Goal: Task Accomplishment & Management: Manage account settings

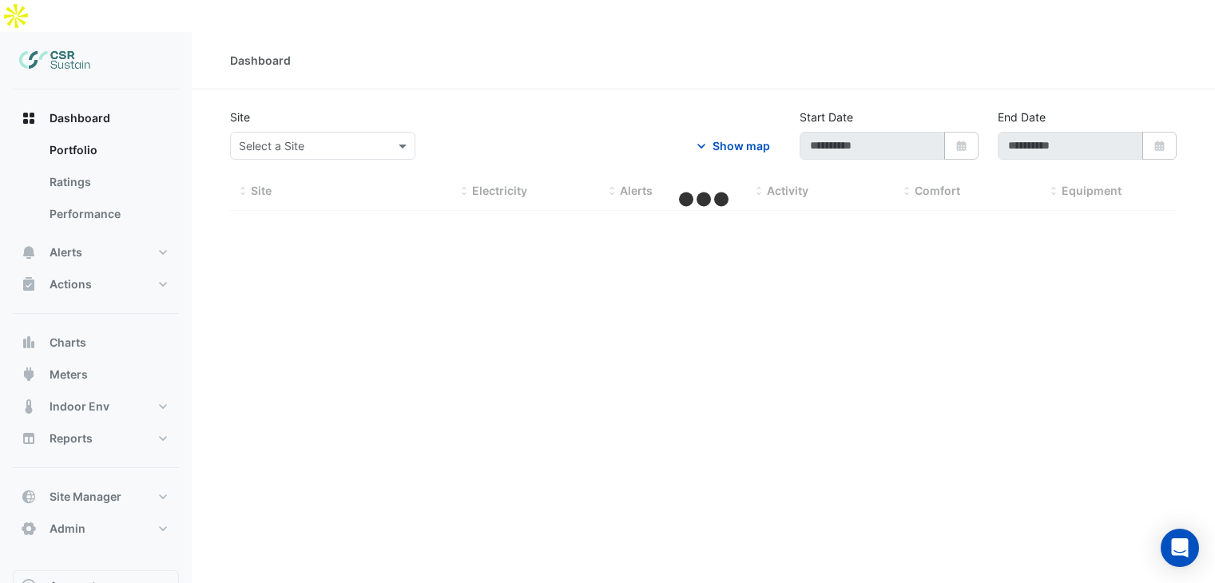
type input "**********"
select select "**"
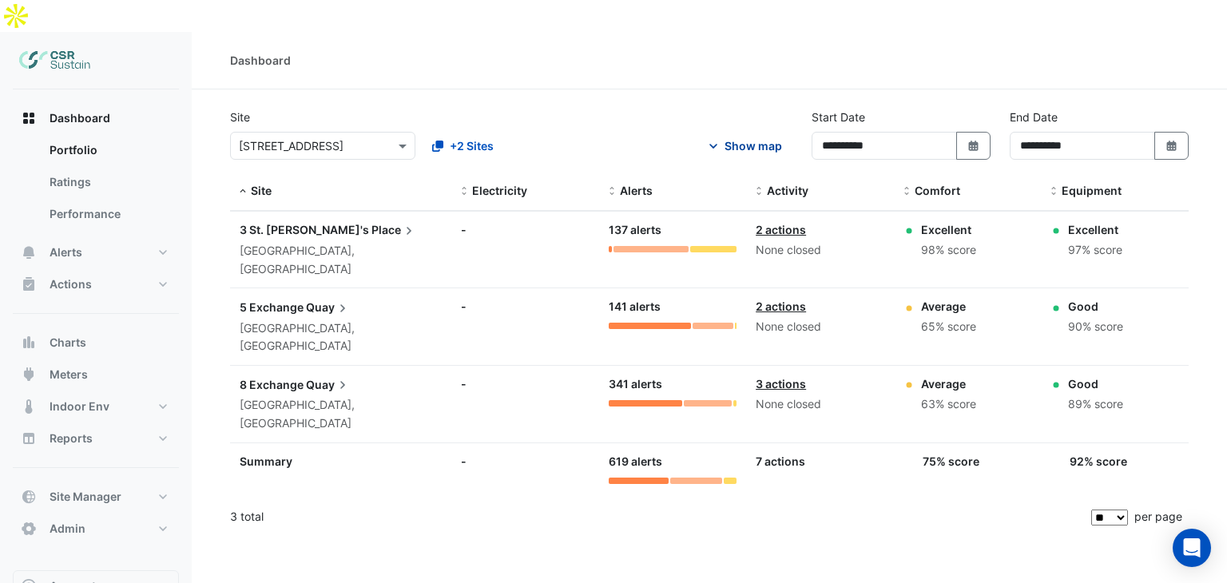
click at [775, 137] on div "Show map" at bounding box center [754, 145] width 58 height 17
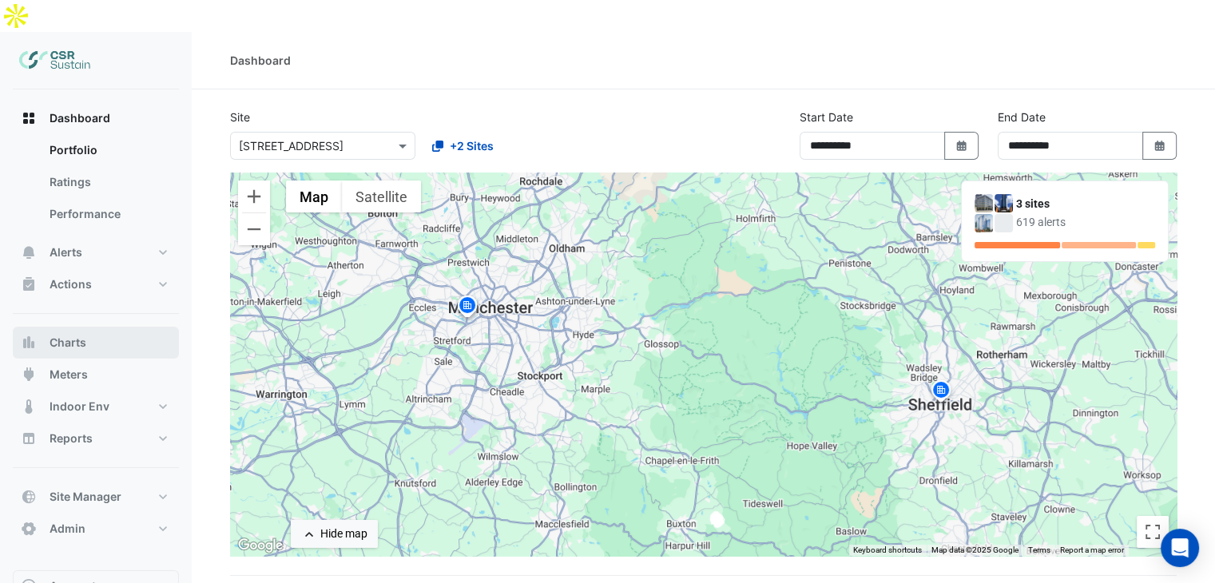
click at [92, 327] on button "Charts" at bounding box center [96, 343] width 166 height 32
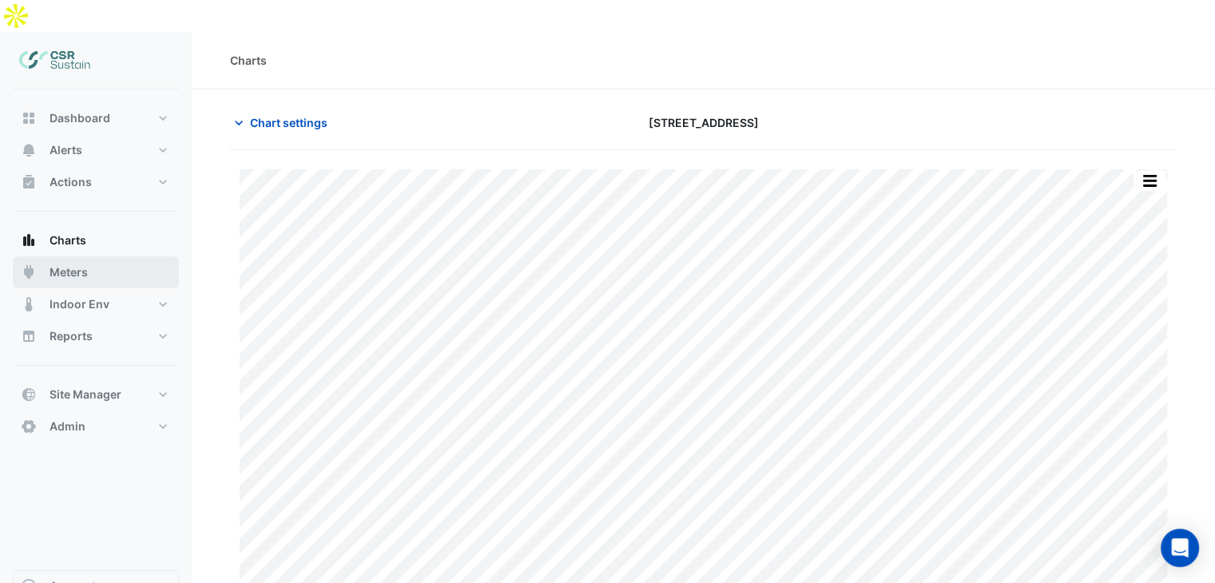
click at [93, 256] on button "Meters" at bounding box center [96, 272] width 166 height 32
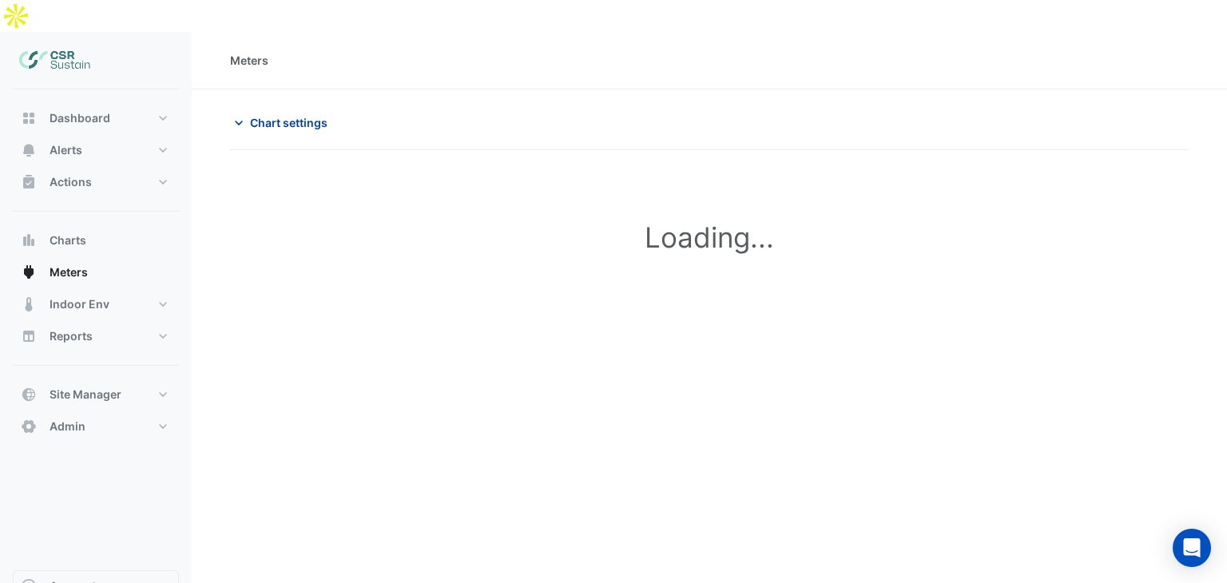
type input "**********"
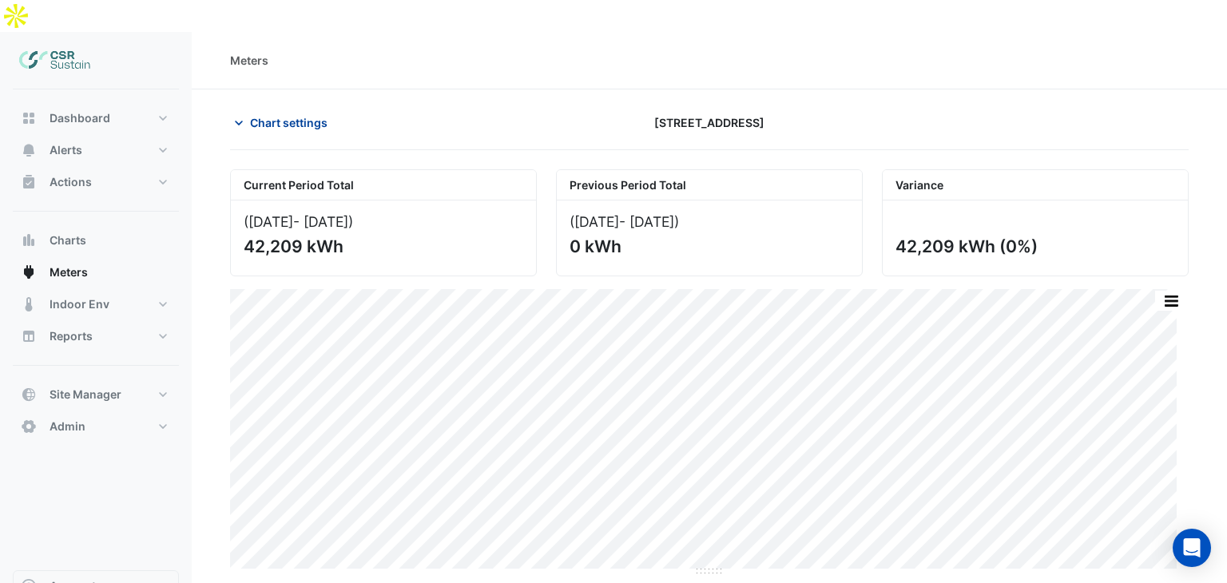
click at [287, 114] on span "Chart settings" at bounding box center [288, 122] width 77 height 17
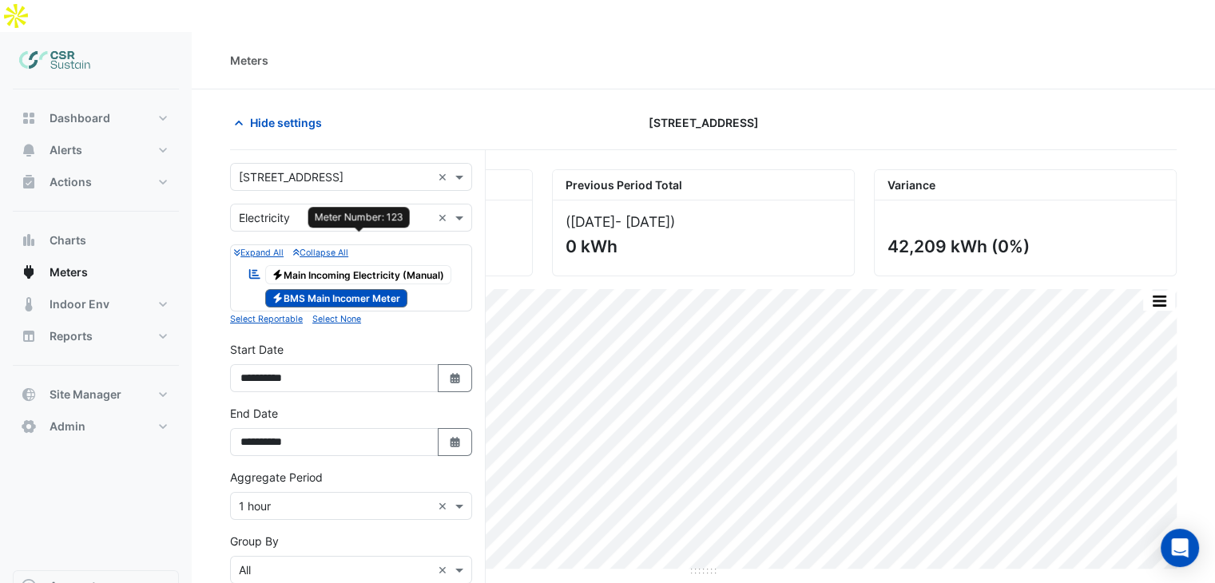
click at [358, 265] on span "Electricity Main Incoming Electricity (Manual)" at bounding box center [358, 274] width 187 height 19
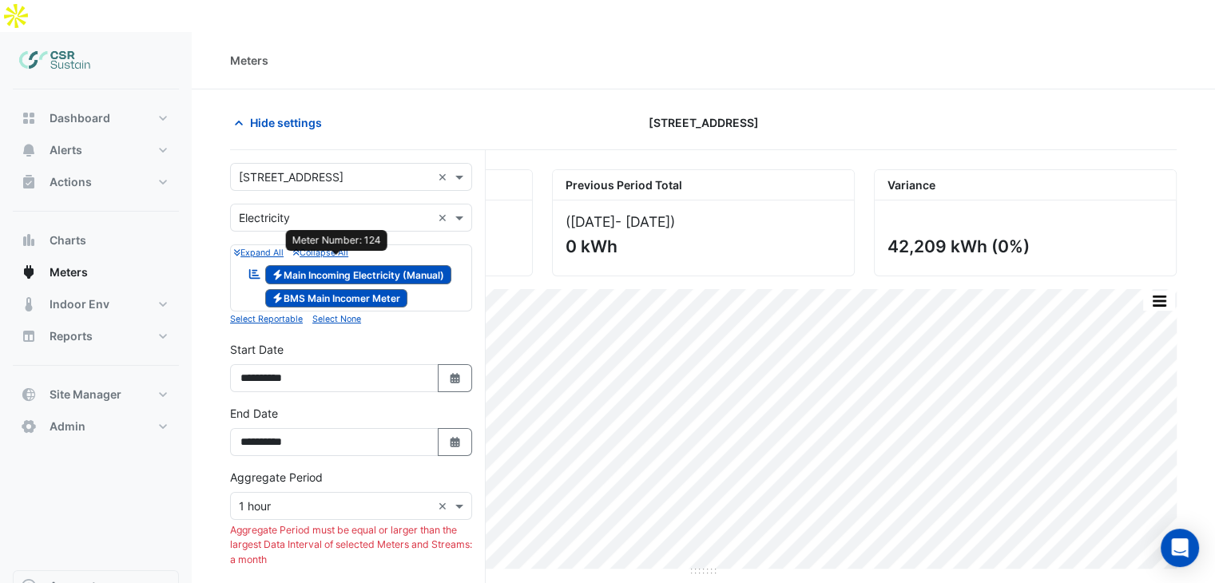
click at [359, 289] on span "Electricity BMS Main Incomer Meter" at bounding box center [336, 298] width 143 height 19
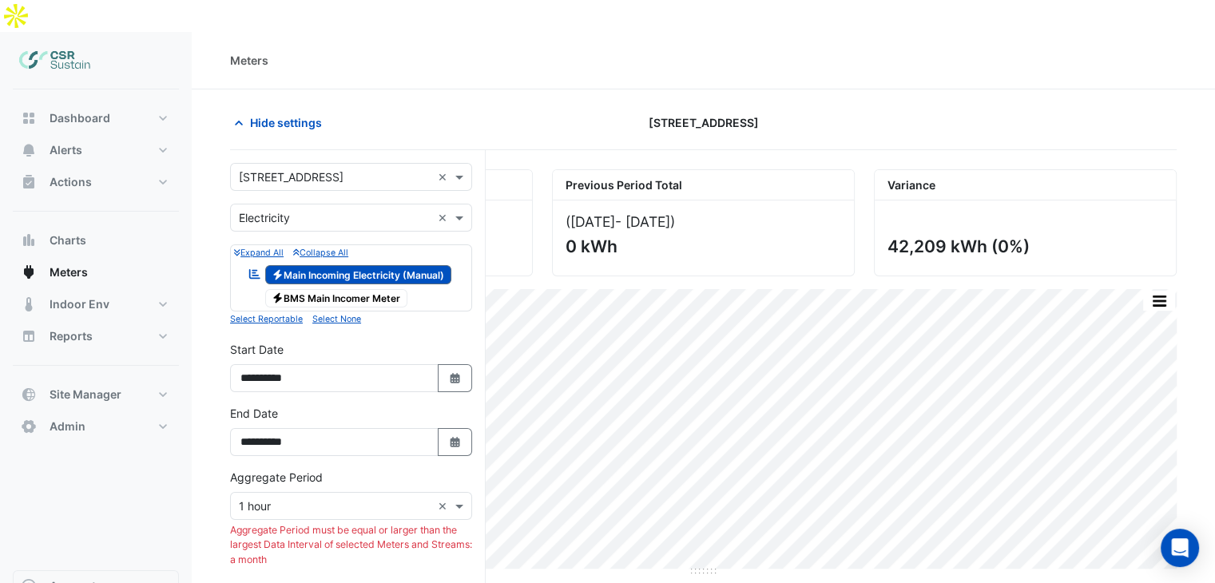
click at [305, 523] on div "Aggregate Period must be equal or larger than the largest Data Interval of sele…" at bounding box center [351, 545] width 242 height 44
click at [304, 523] on div "Aggregate Period must be equal or larger than the largest Data Interval of sele…" at bounding box center [351, 545] width 242 height 44
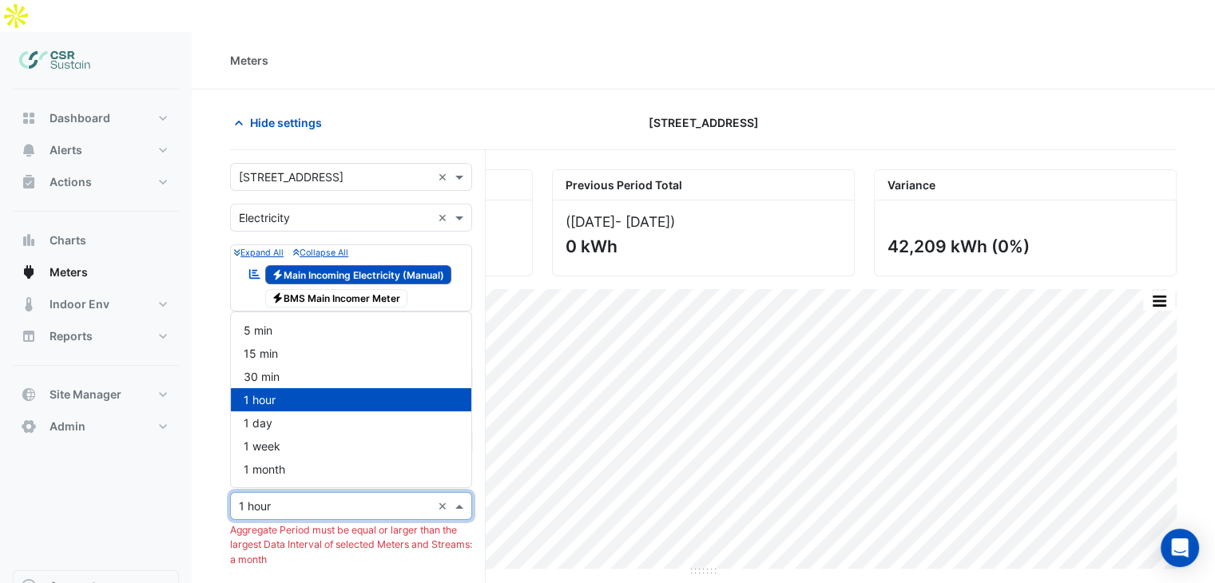
click at [299, 498] on input "text" at bounding box center [335, 506] width 193 height 17
click at [286, 458] on div "1 month" at bounding box center [351, 469] width 240 height 23
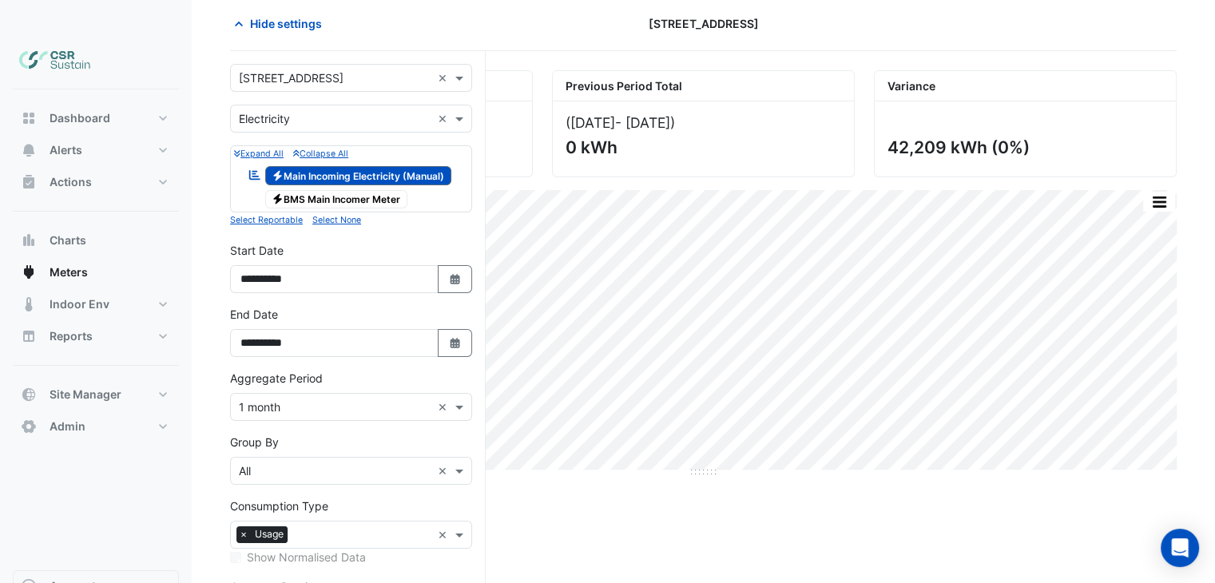
drag, startPoint x: 478, startPoint y: 468, endPoint x: 471, endPoint y: 497, distance: 29.5
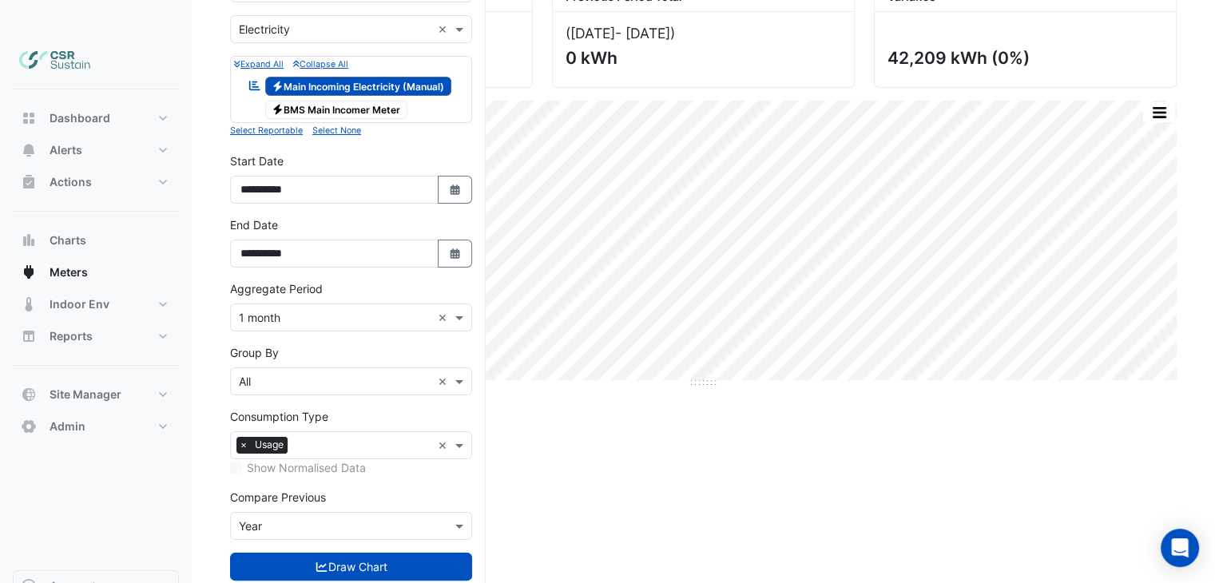
scroll to position [195, 0]
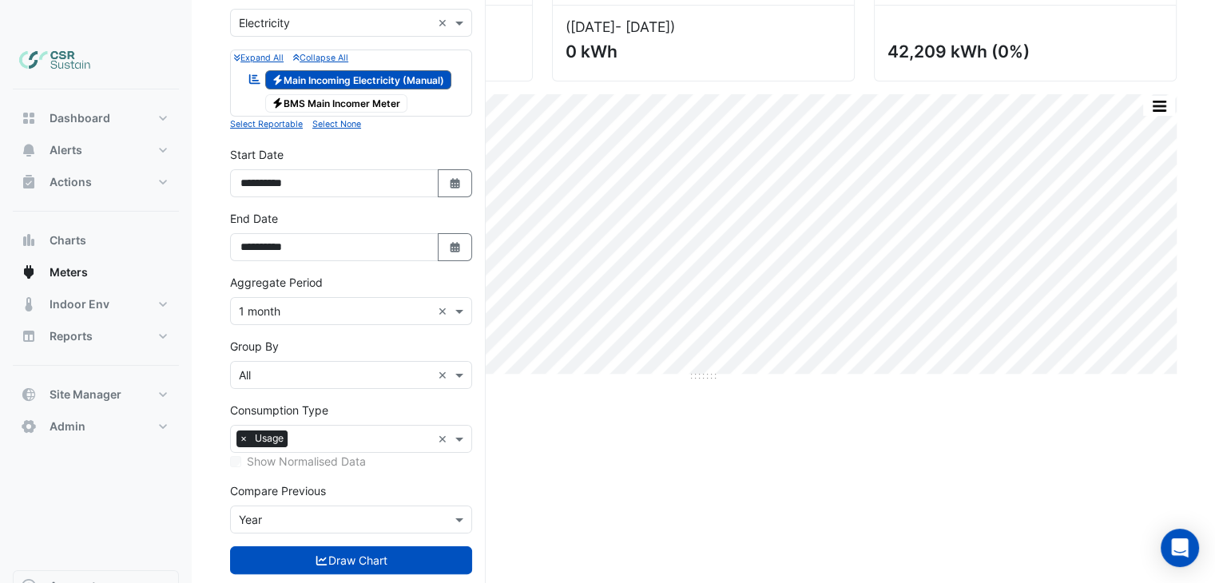
drag, startPoint x: 479, startPoint y: 445, endPoint x: 403, endPoint y: 508, distance: 99.3
click at [395, 546] on button "Draw Chart" at bounding box center [351, 560] width 242 height 28
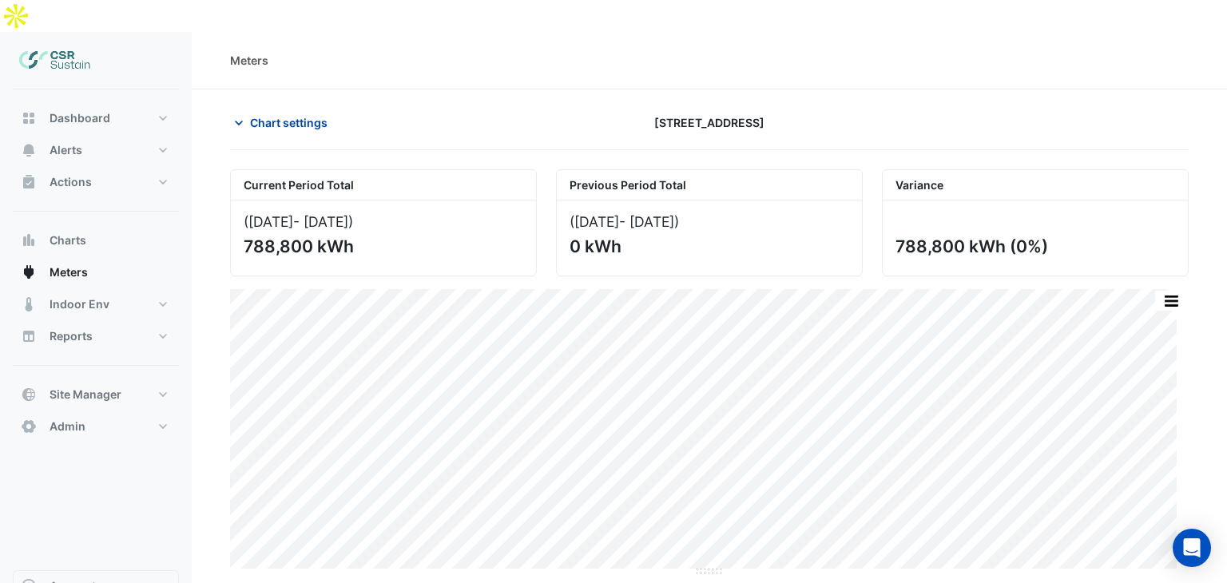
click at [239, 109] on button "Chart settings" at bounding box center [284, 123] width 108 height 28
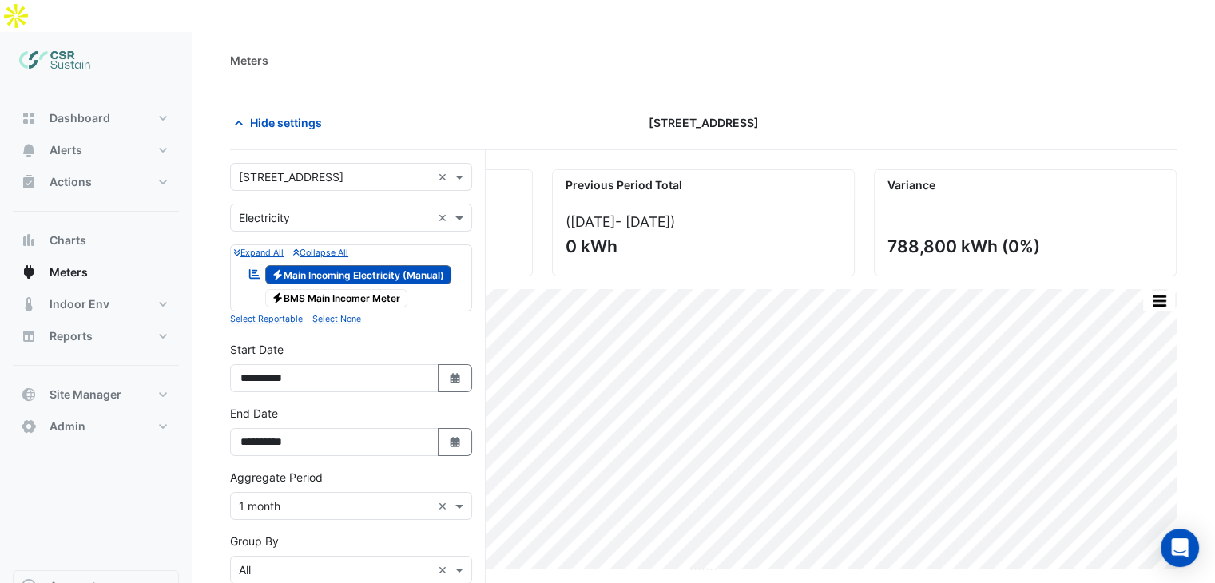
scroll to position [160, 0]
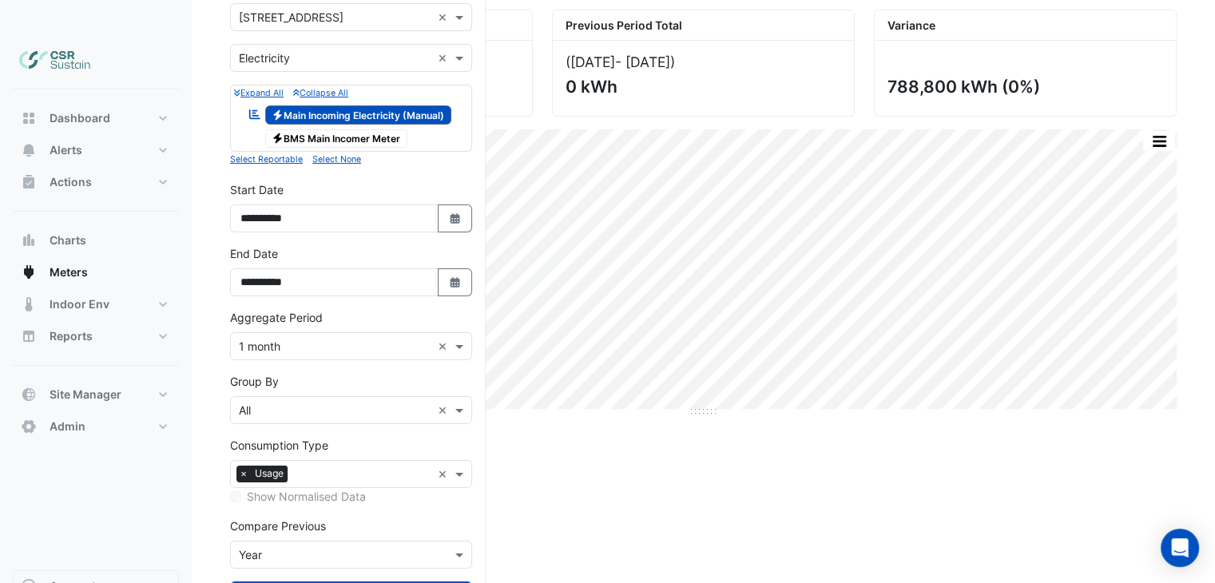
click at [306, 467] on input "text" at bounding box center [362, 475] width 137 height 17
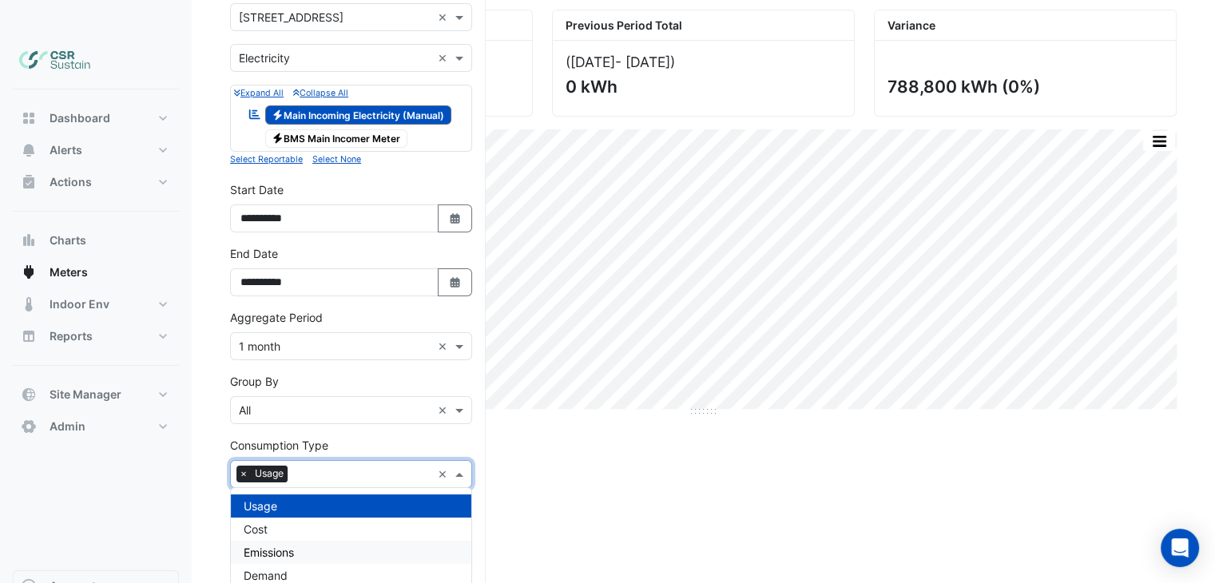
click at [278, 546] on span "Emissions" at bounding box center [269, 553] width 50 height 14
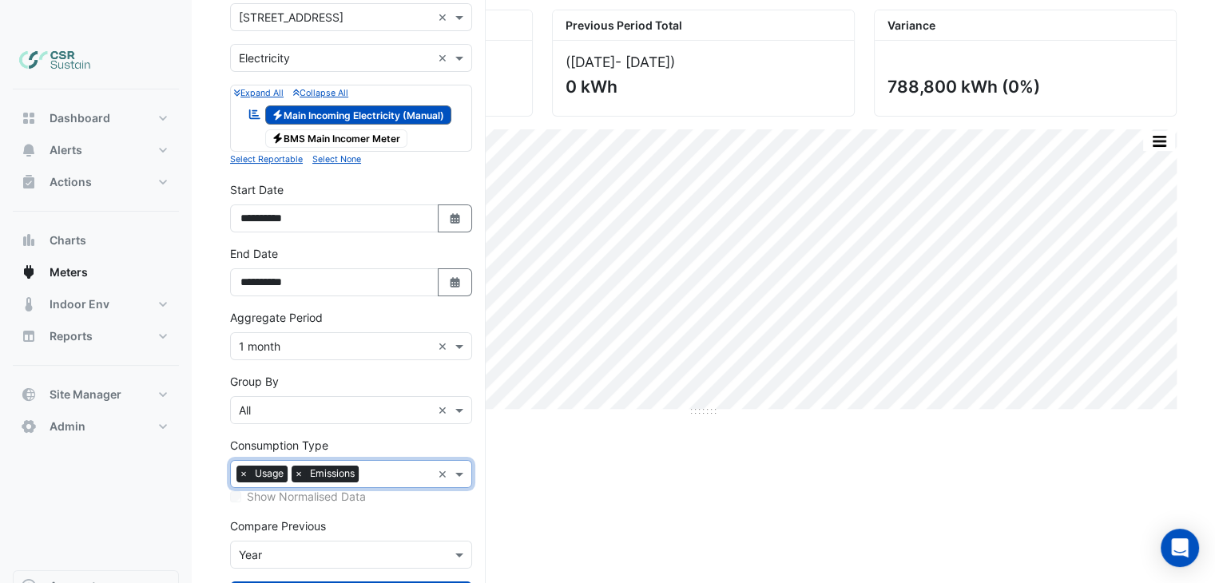
drag, startPoint x: 268, startPoint y: 553, endPoint x: 629, endPoint y: 525, distance: 361.3
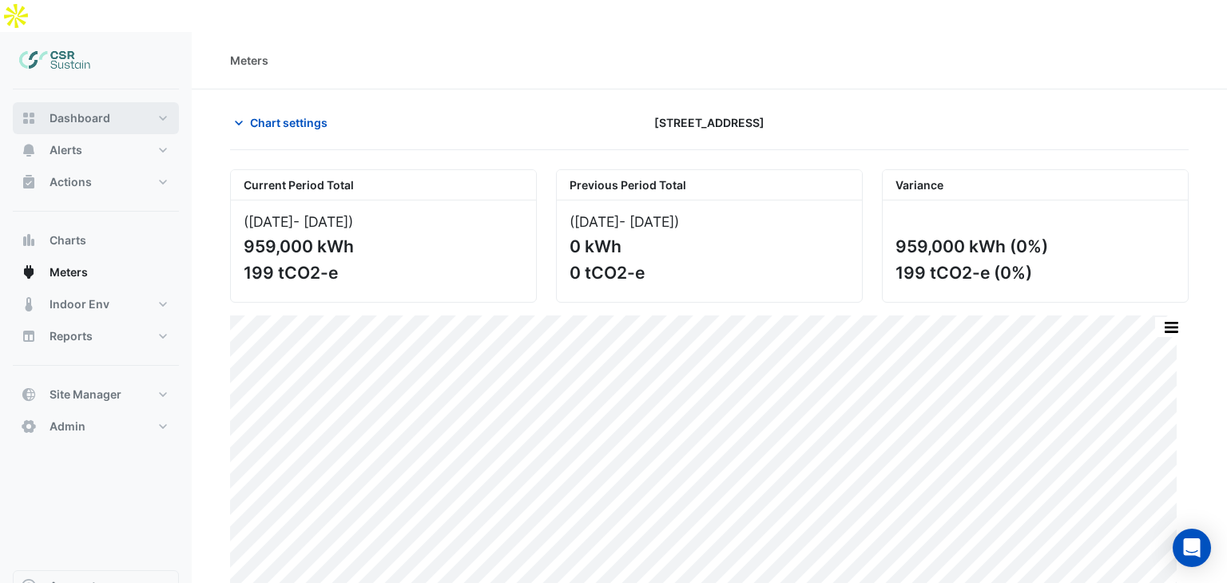
click at [145, 102] on button "Dashboard" at bounding box center [96, 118] width 166 height 32
select select "**"
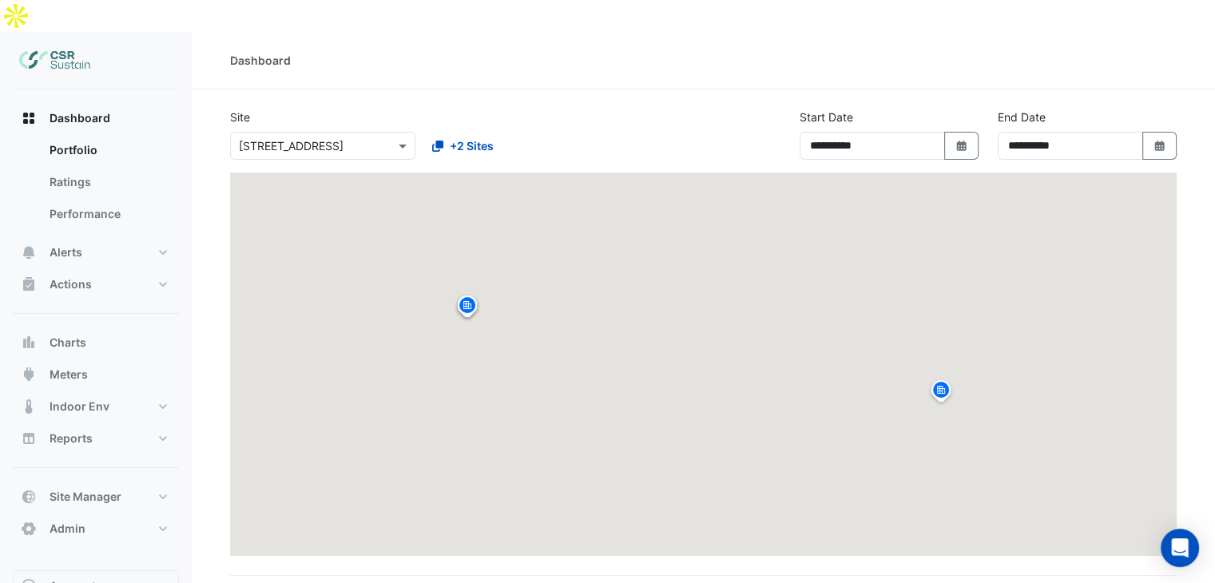
click at [104, 198] on link "Performance" at bounding box center [108, 214] width 142 height 32
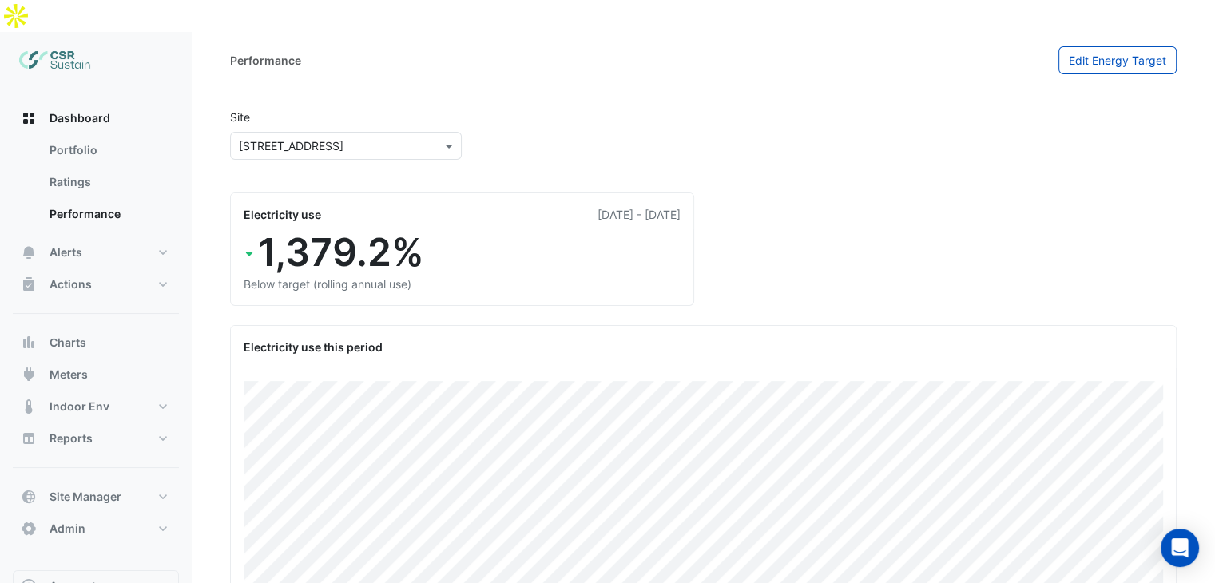
scroll to position [80, 0]
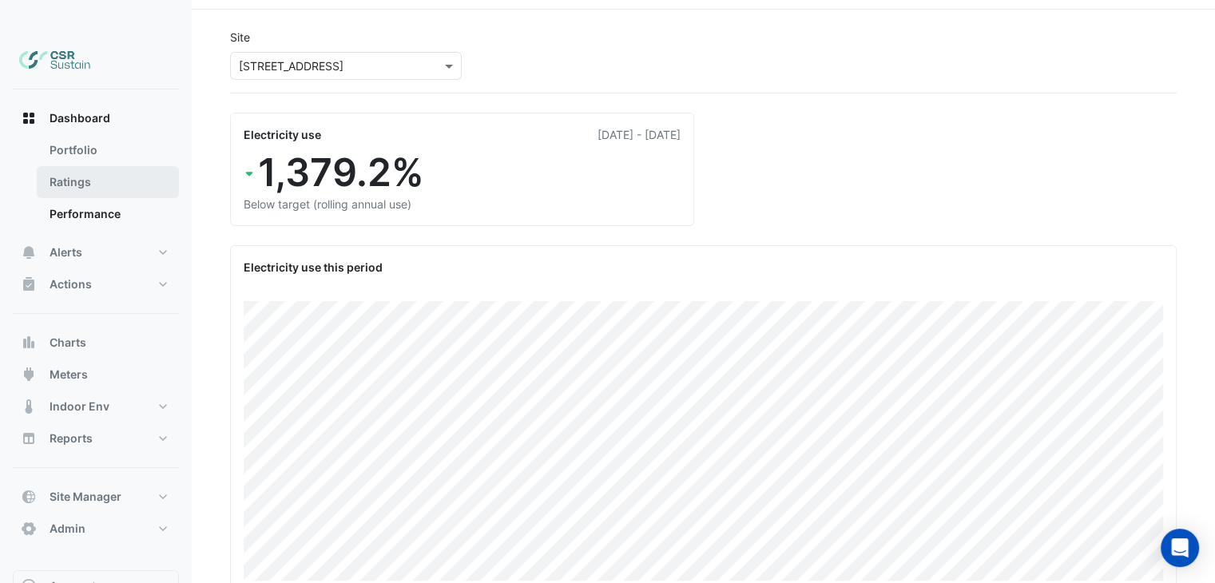
click at [133, 166] on link "Ratings" at bounding box center [108, 182] width 142 height 32
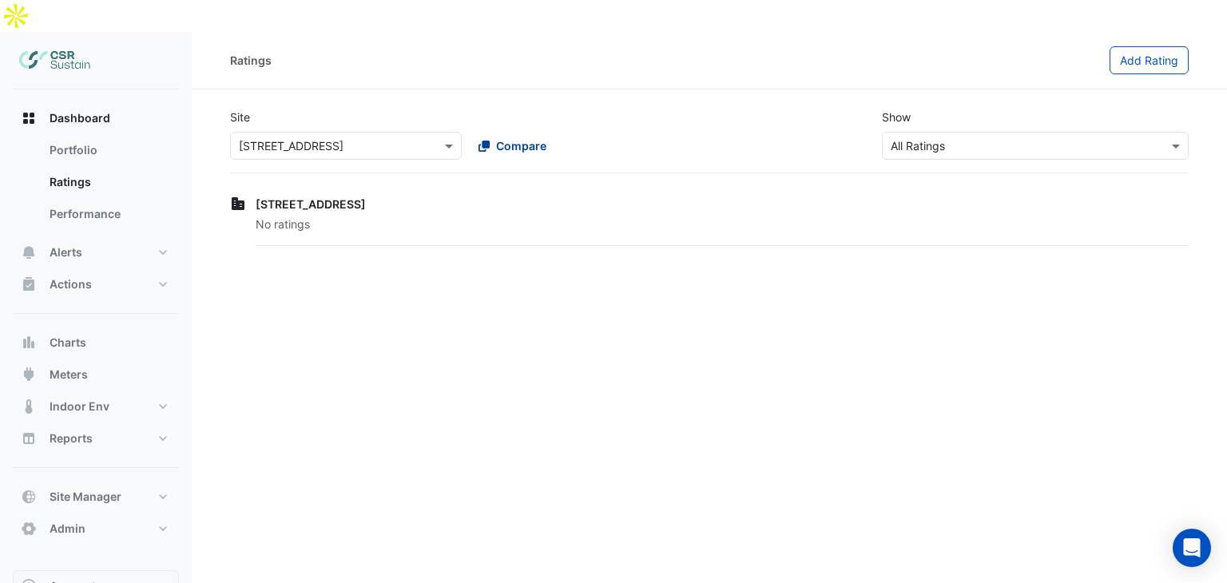
click at [513, 137] on span "Compare" at bounding box center [521, 145] width 50 height 17
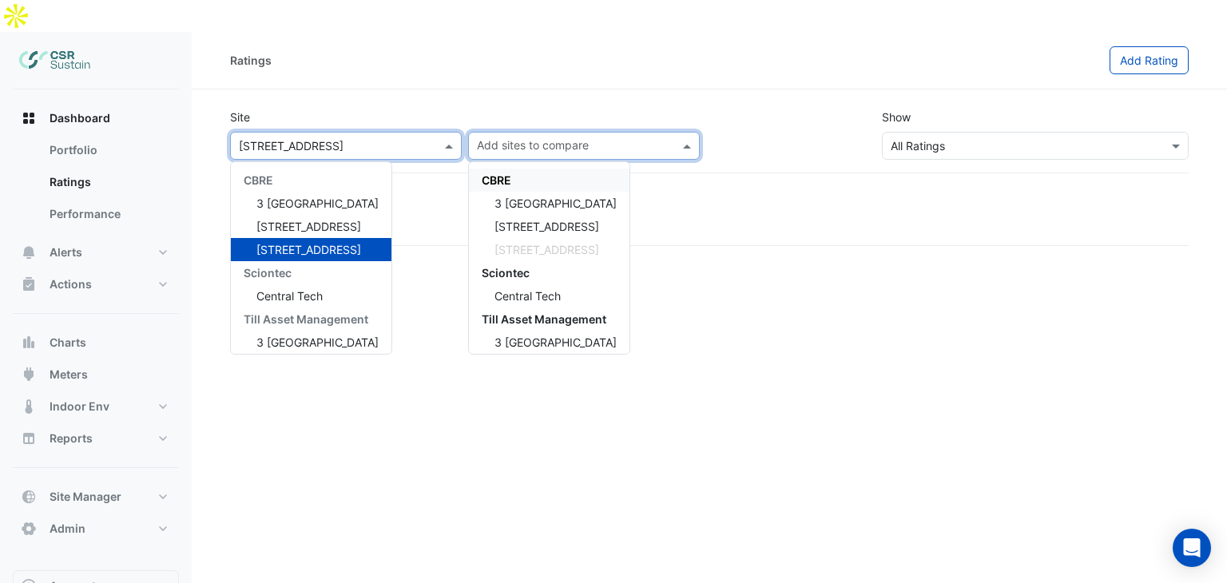
click at [418, 138] on input "text" at bounding box center [330, 146] width 182 height 17
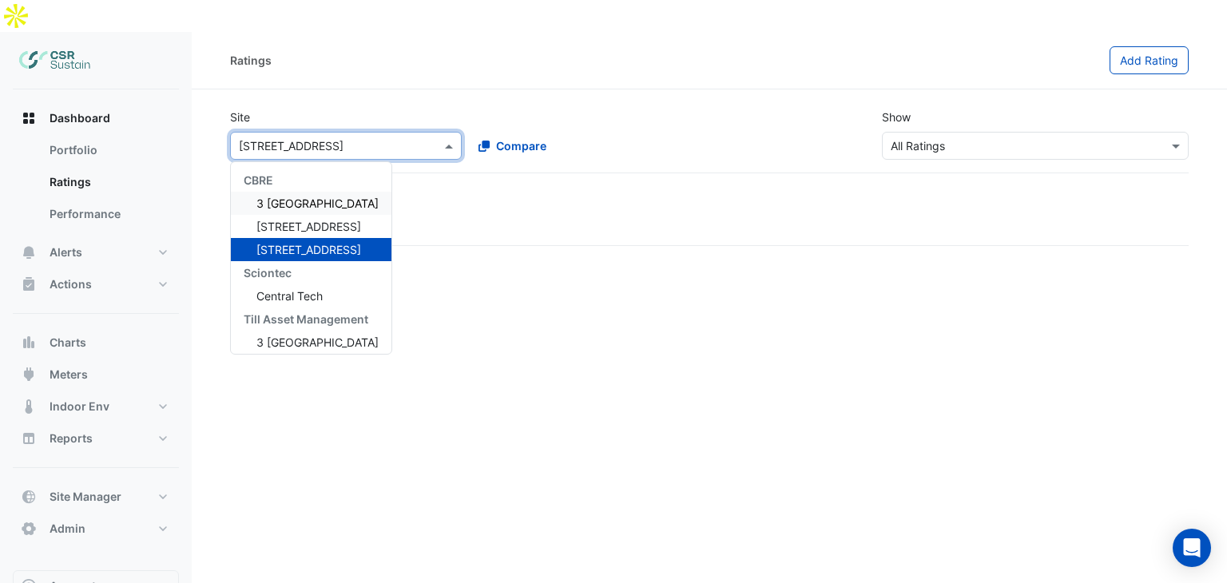
click at [292, 192] on div "3 St. Paul's Place" at bounding box center [311, 203] width 161 height 23
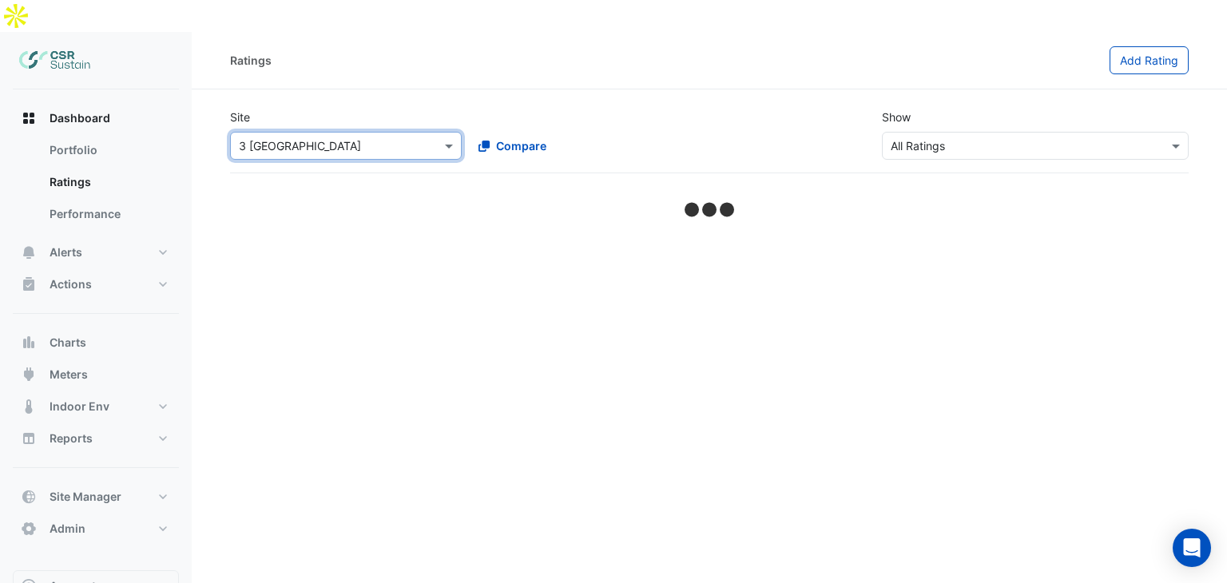
click at [389, 89] on section "Site × 3 St. Paul's Place Compare Show × All Ratings" at bounding box center [709, 131] width 1035 height 84
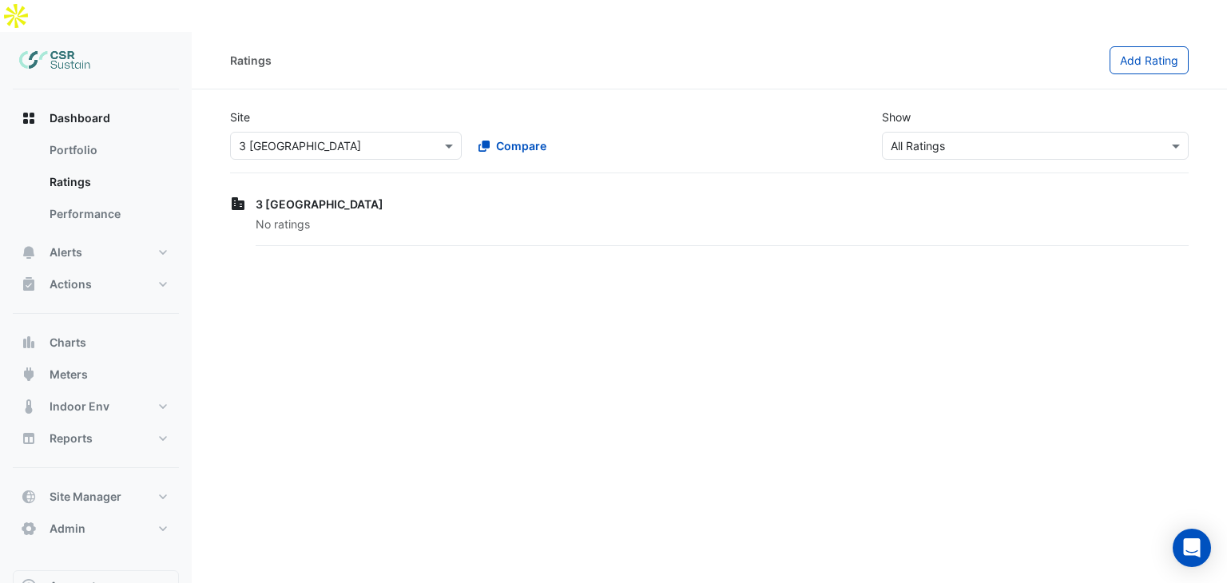
drag, startPoint x: 1045, startPoint y: 93, endPoint x: 1040, endPoint y: 109, distance: 16.7
click at [1045, 109] on div "Show × All Ratings" at bounding box center [1035, 134] width 326 height 51
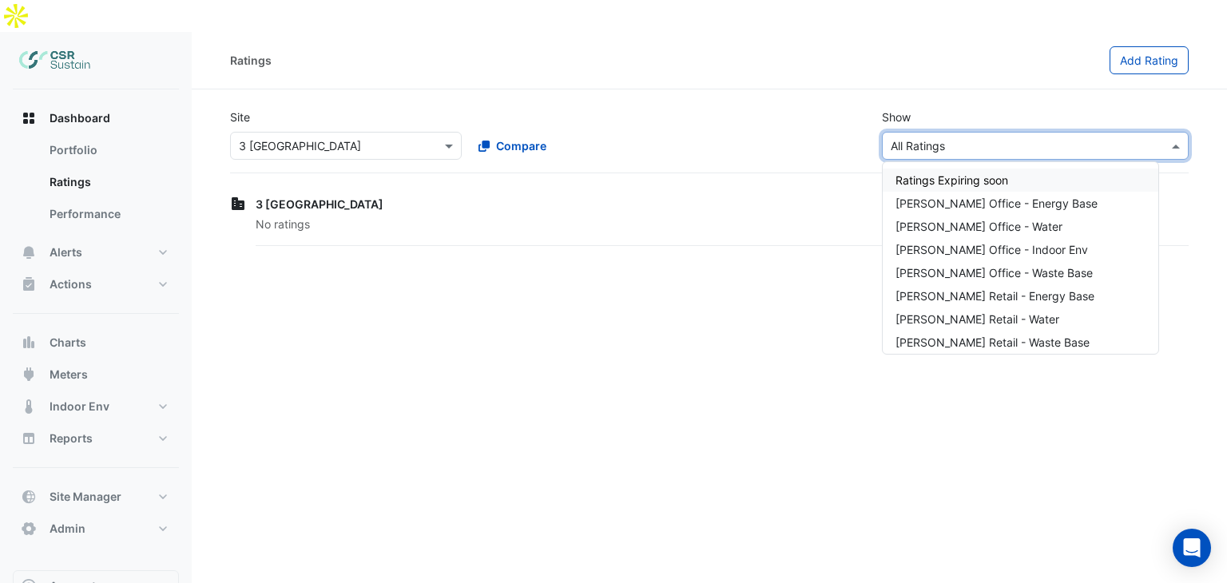
click at [1040, 138] on input "text" at bounding box center [1019, 146] width 257 height 17
click at [668, 89] on section "Site × 3 St. Paul's Place Compare Show × All Ratings Ratings Expiring soon NABE…" at bounding box center [709, 169] width 1035 height 160
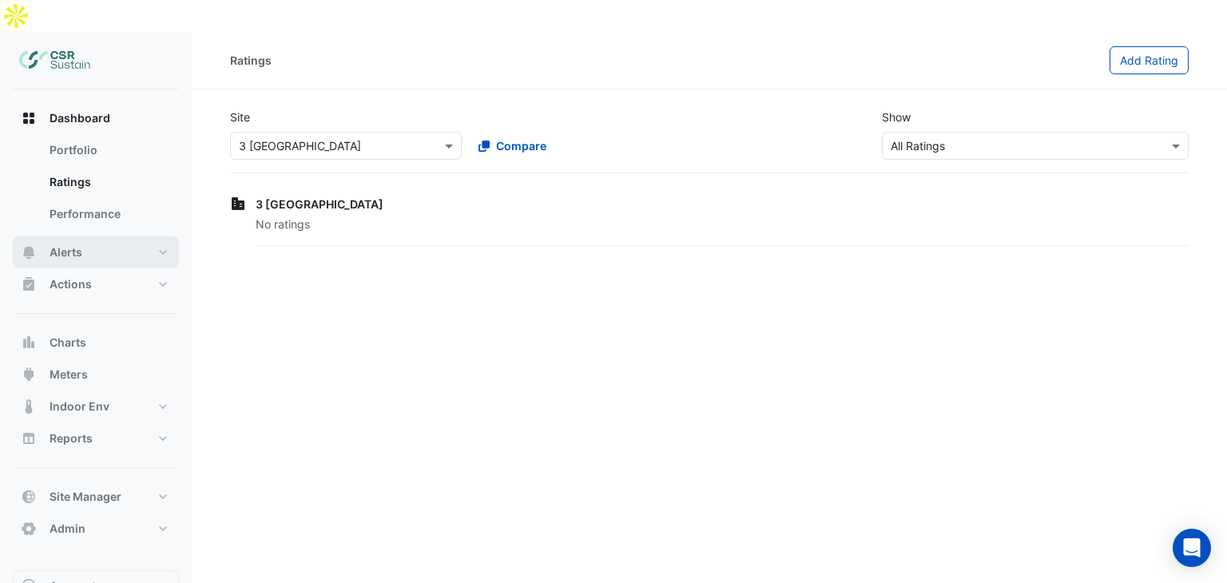
click at [137, 236] on button "Alerts" at bounding box center [96, 252] width 166 height 32
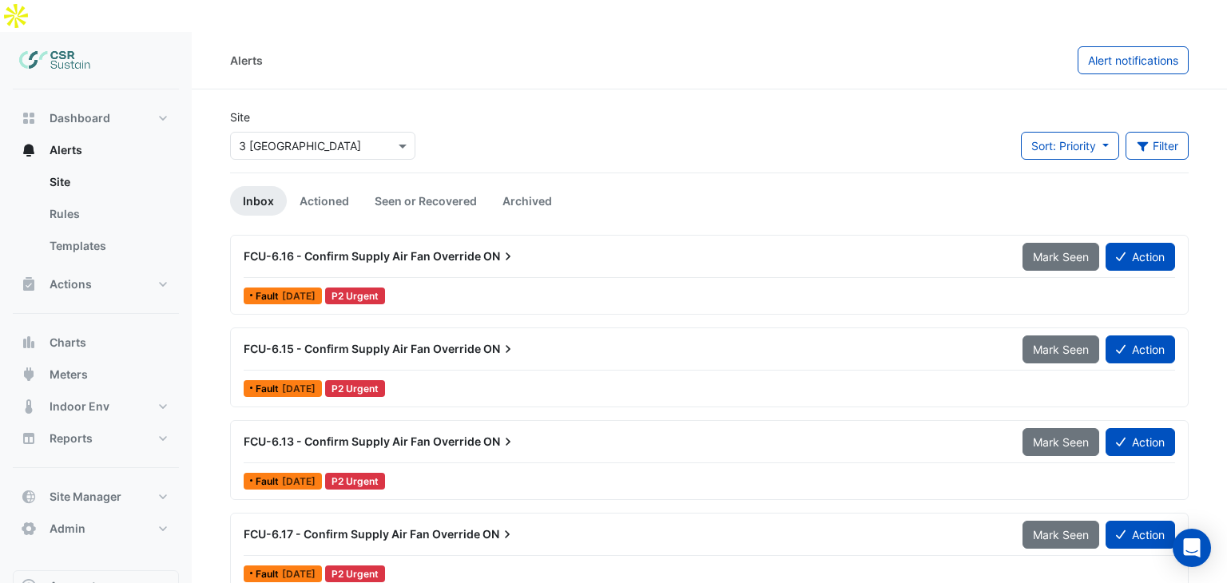
click at [1208, 264] on section "Site × 3 St. Paul's Place Sort: Priority Priority Updated Filter Title Priority…" at bounding box center [709, 339] width 1035 height 500
drag, startPoint x: 1212, startPoint y: 118, endPoint x: 1209, endPoint y: 169, distance: 50.4
click at [288, 138] on input "text" at bounding box center [307, 146] width 136 height 17
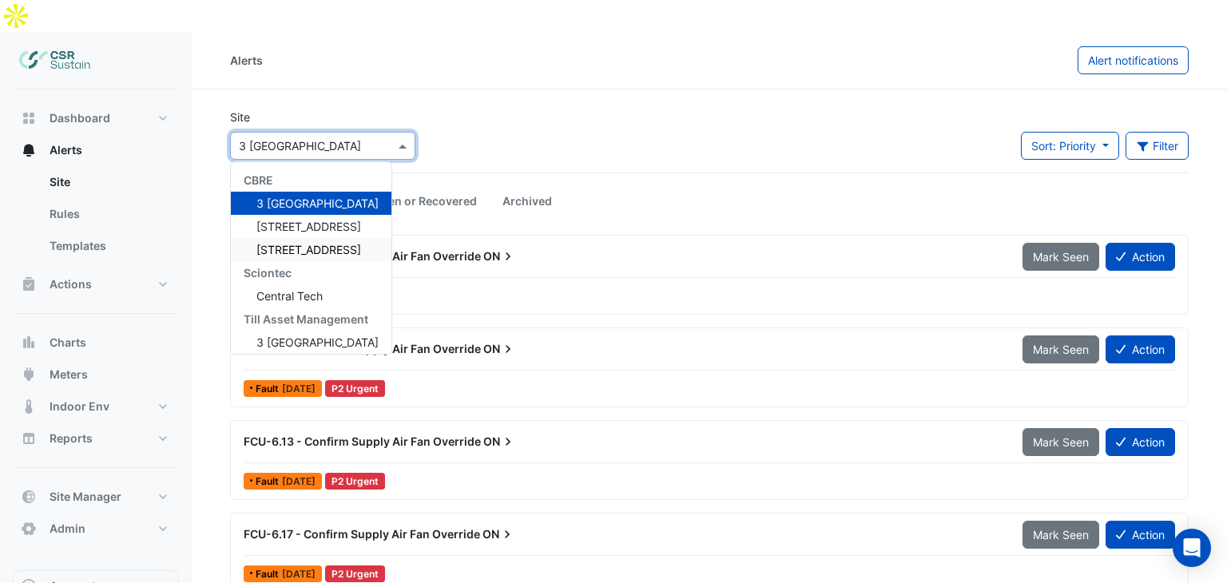
click at [288, 243] on span "[STREET_ADDRESS]" at bounding box center [308, 250] width 105 height 14
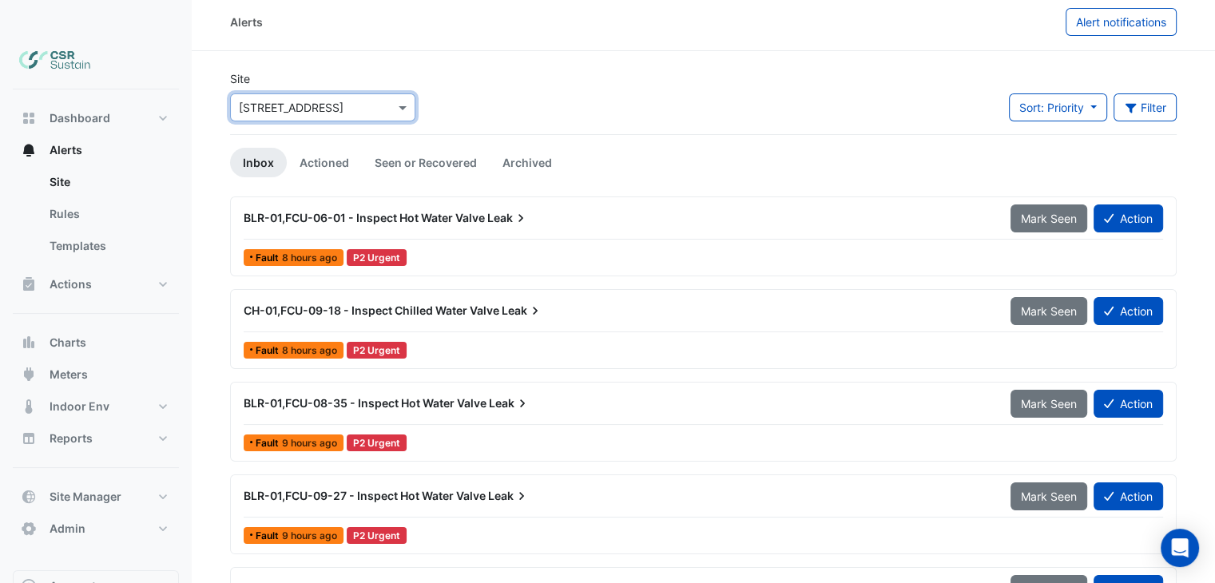
scroll to position [10, 0]
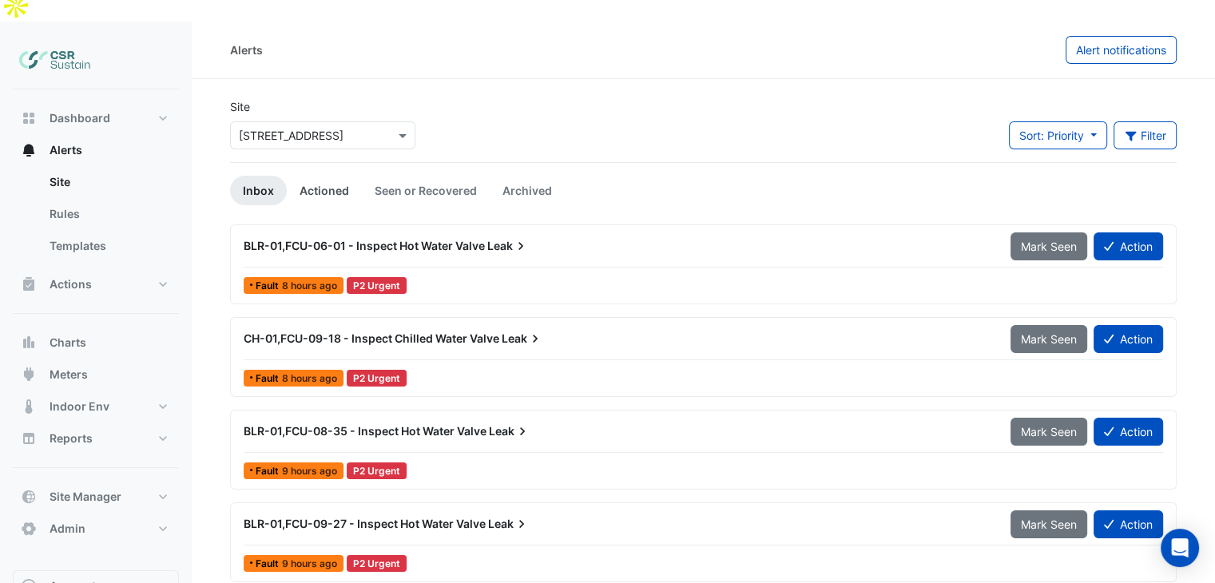
click at [329, 176] on link "Actioned" at bounding box center [324, 191] width 75 height 30
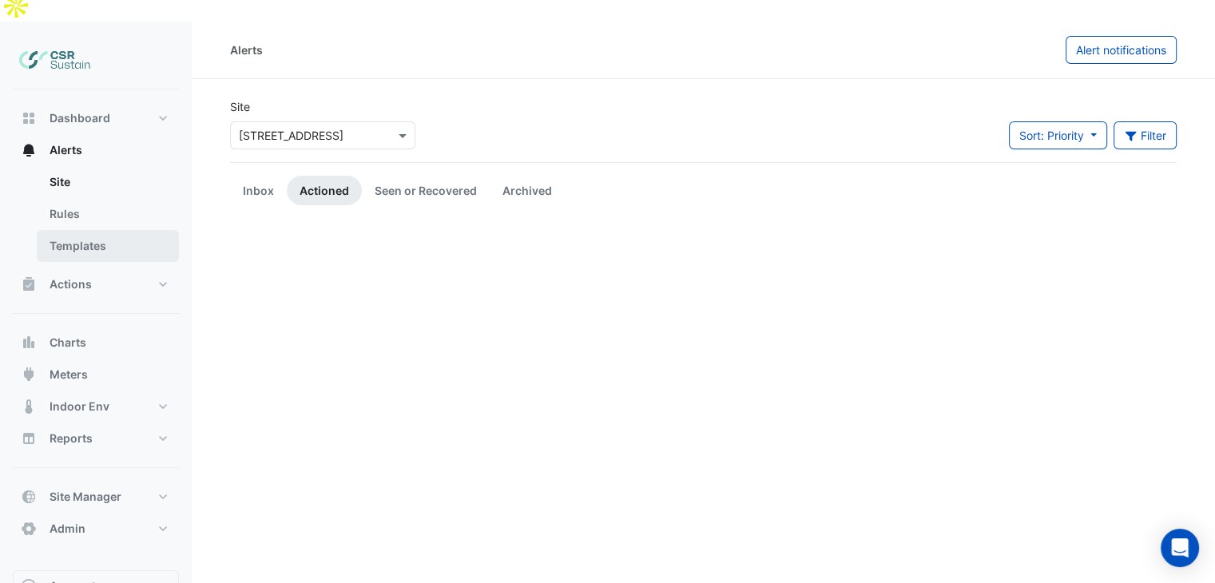
scroll to position [0, 0]
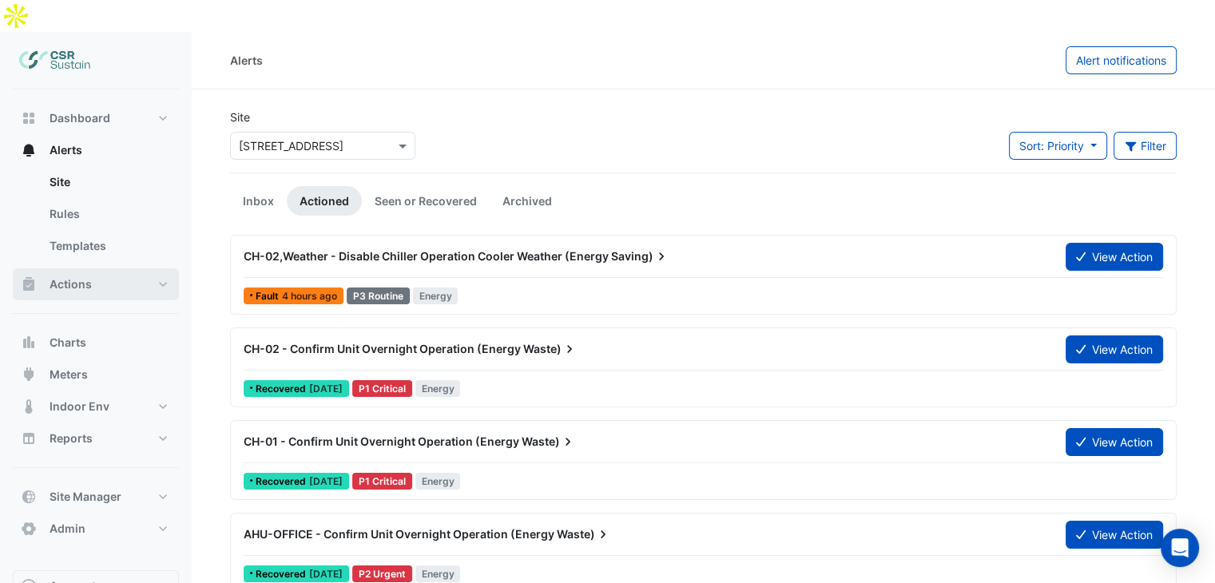
click at [91, 268] on button "Actions" at bounding box center [96, 284] width 166 height 32
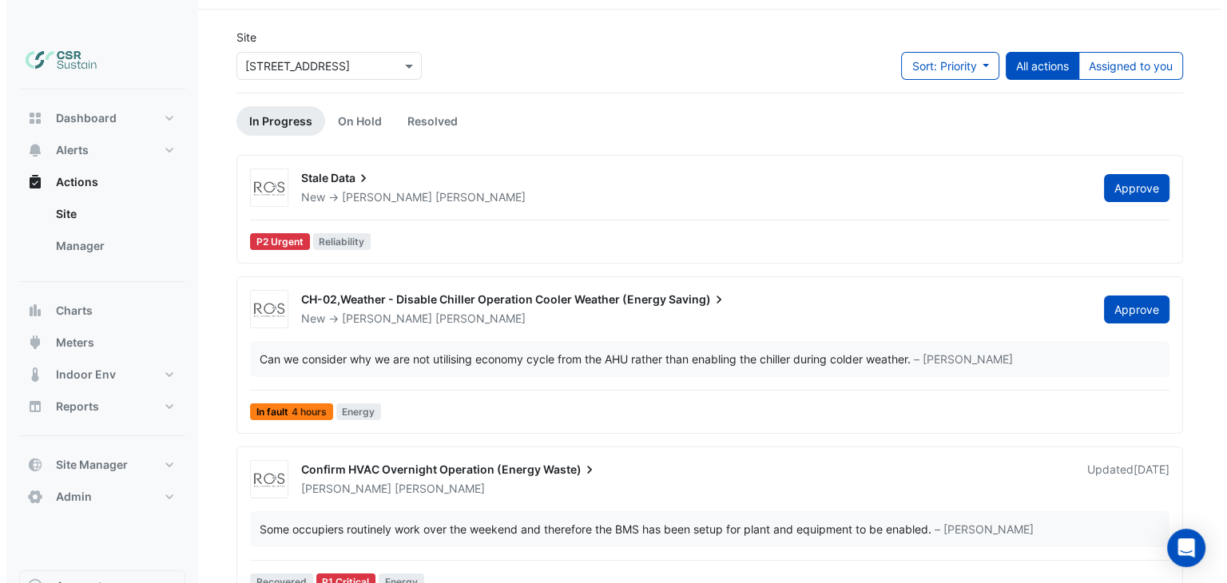
scroll to position [80, 0]
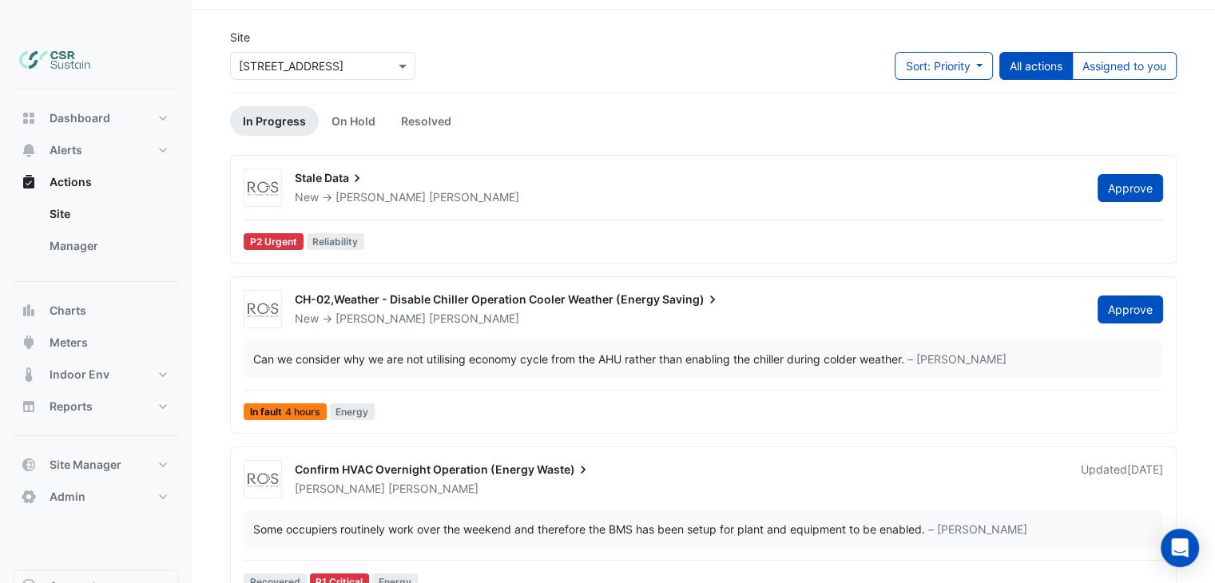
click at [485, 463] on span "Confirm HVAC Overnight Operation (Energy" at bounding box center [415, 470] width 240 height 14
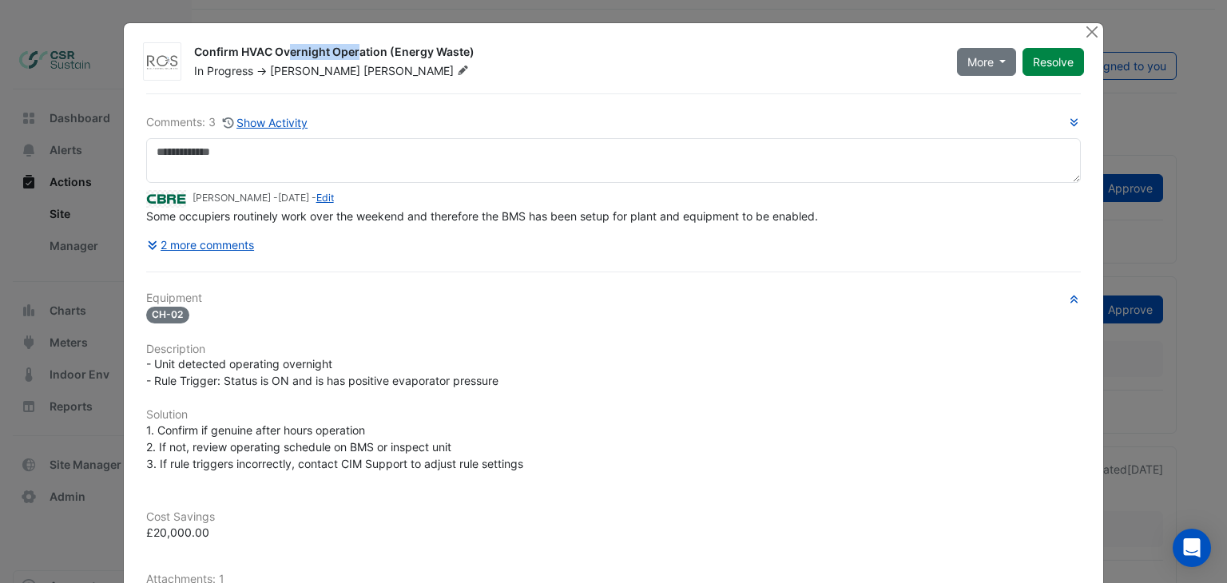
drag, startPoint x: 185, startPoint y: 50, endPoint x: 240, endPoint y: 50, distance: 54.3
click at [265, 52] on div "Confirm HVAC Overnight Operation (Energy Waste) In Progress -> Spencer Hogg" at bounding box center [566, 61] width 763 height 35
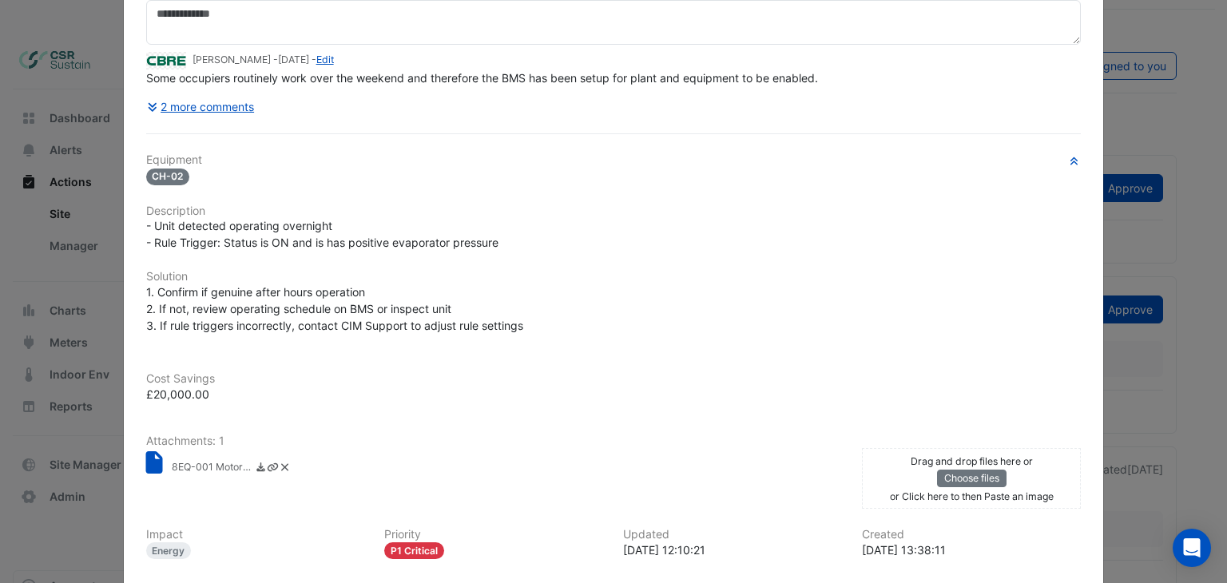
scroll to position [129, 0]
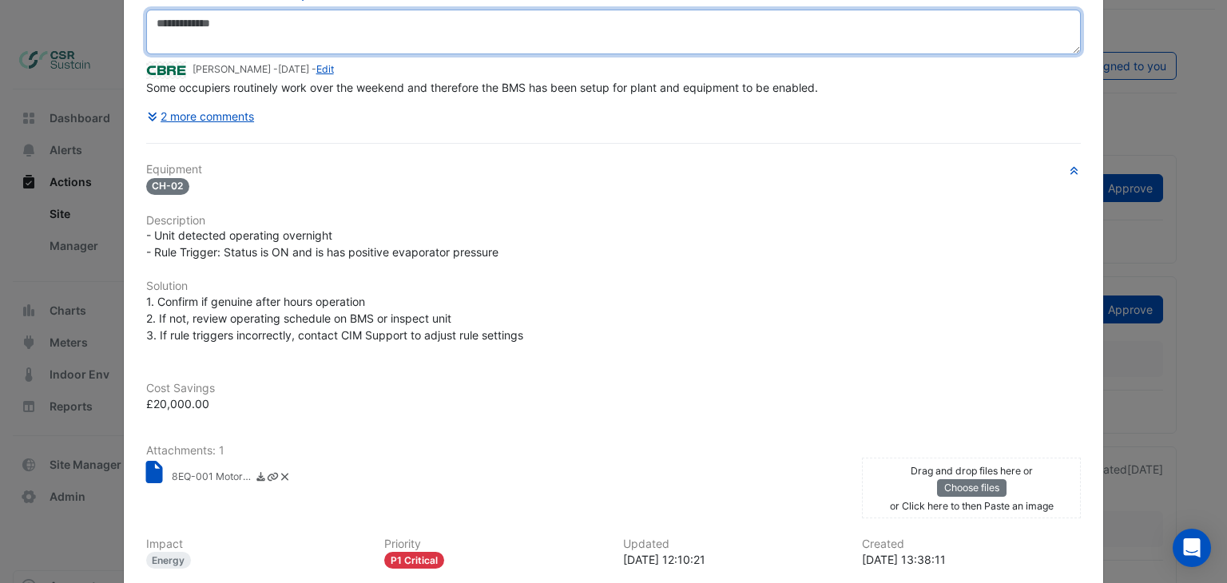
click at [275, 24] on textarea at bounding box center [613, 32] width 935 height 45
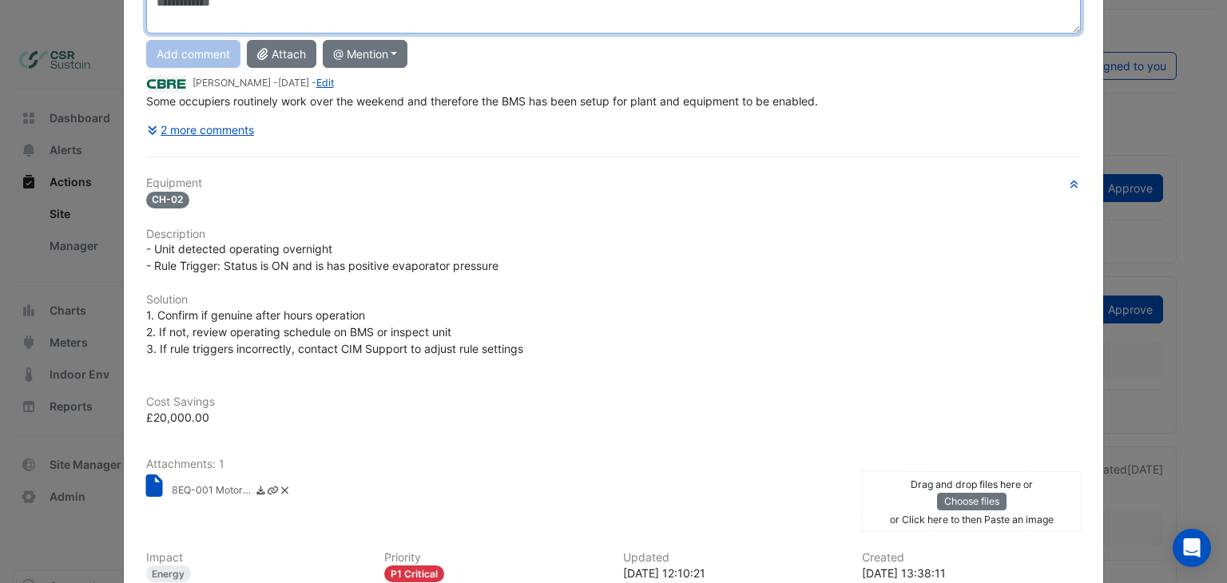
scroll to position [208, 0]
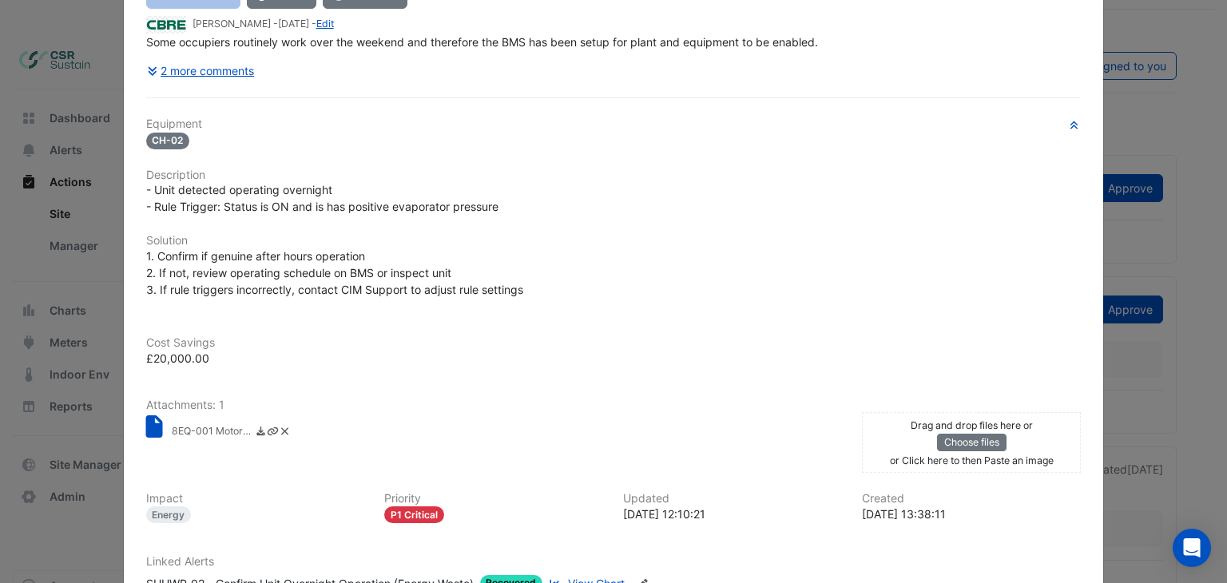
drag, startPoint x: 64, startPoint y: 218, endPoint x: 75, endPoint y: 220, distance: 11.4
click at [64, 219] on ngb-modal-window "Confirm HVAC Overnight Operation (Energy Waste) In Progress -> Spencer Hogg Mor…" at bounding box center [613, 291] width 1227 height 583
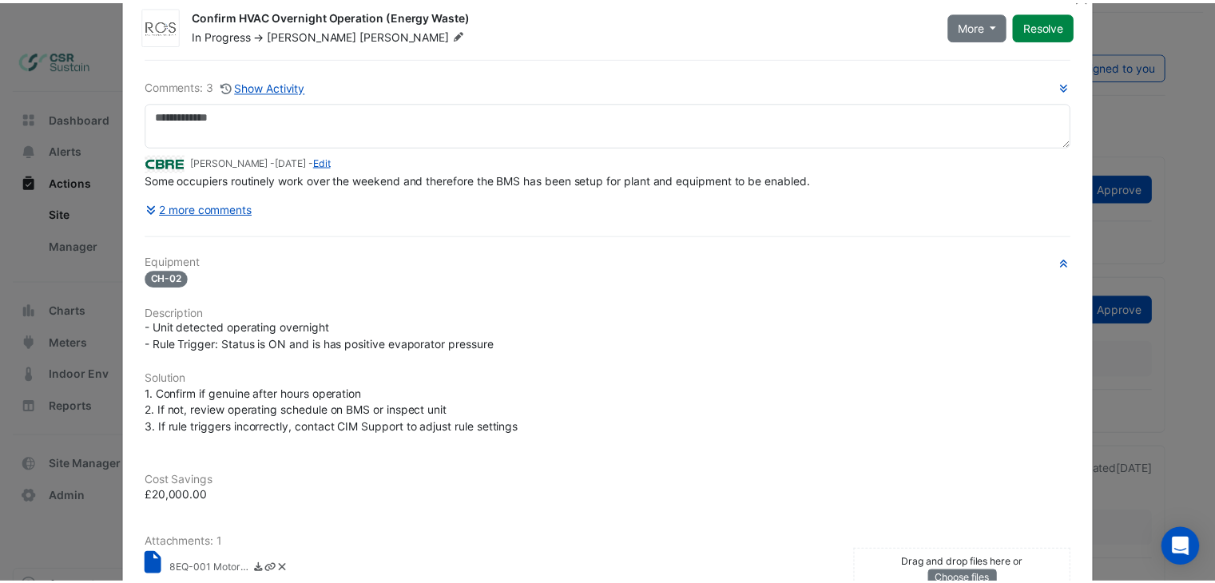
scroll to position [5, 0]
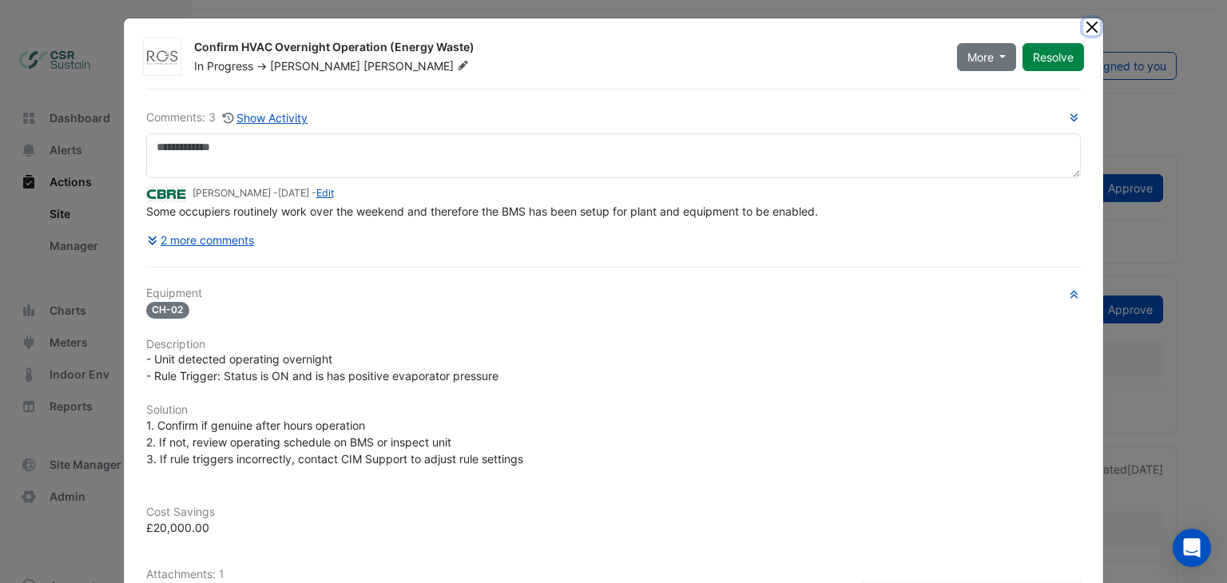
click at [1083, 24] on button "Close" at bounding box center [1091, 26] width 17 height 17
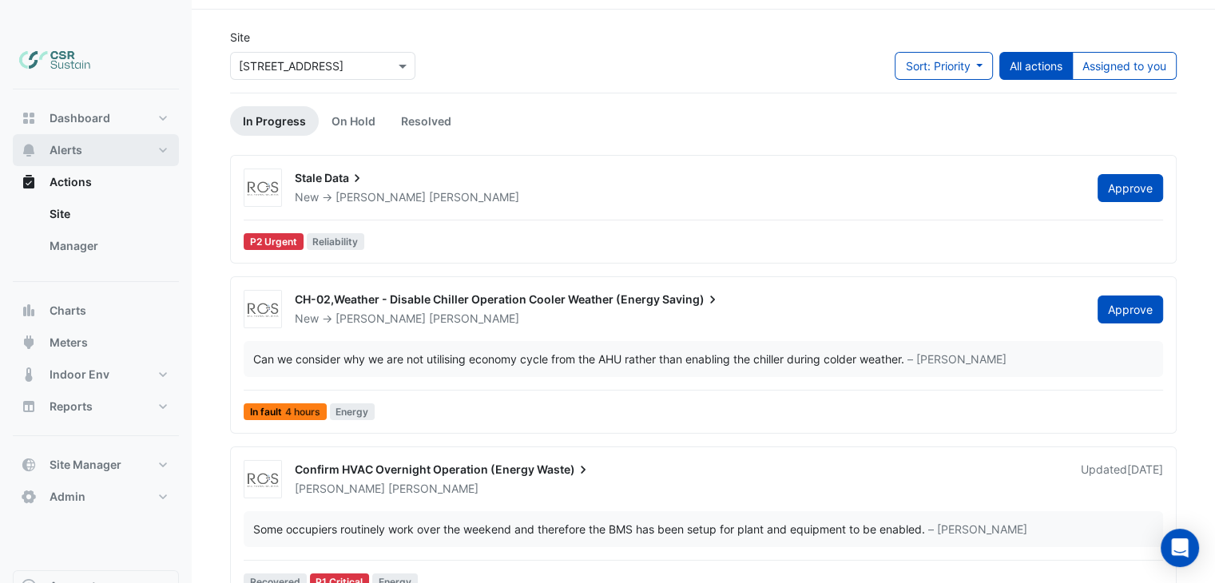
click at [111, 134] on button "Alerts" at bounding box center [96, 150] width 166 height 32
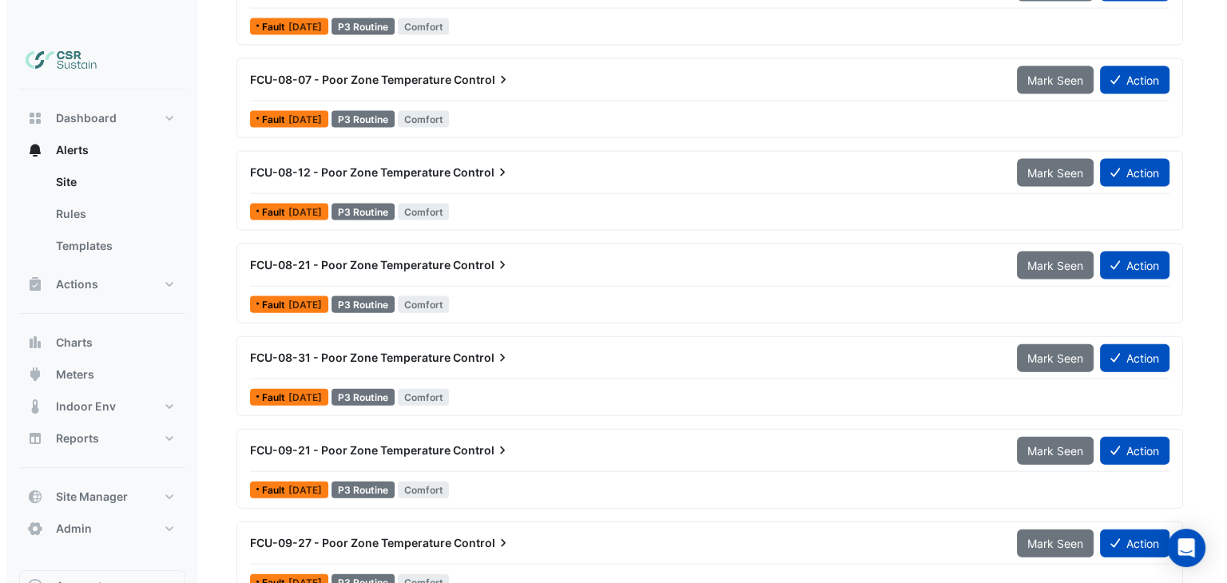
scroll to position [3435, 0]
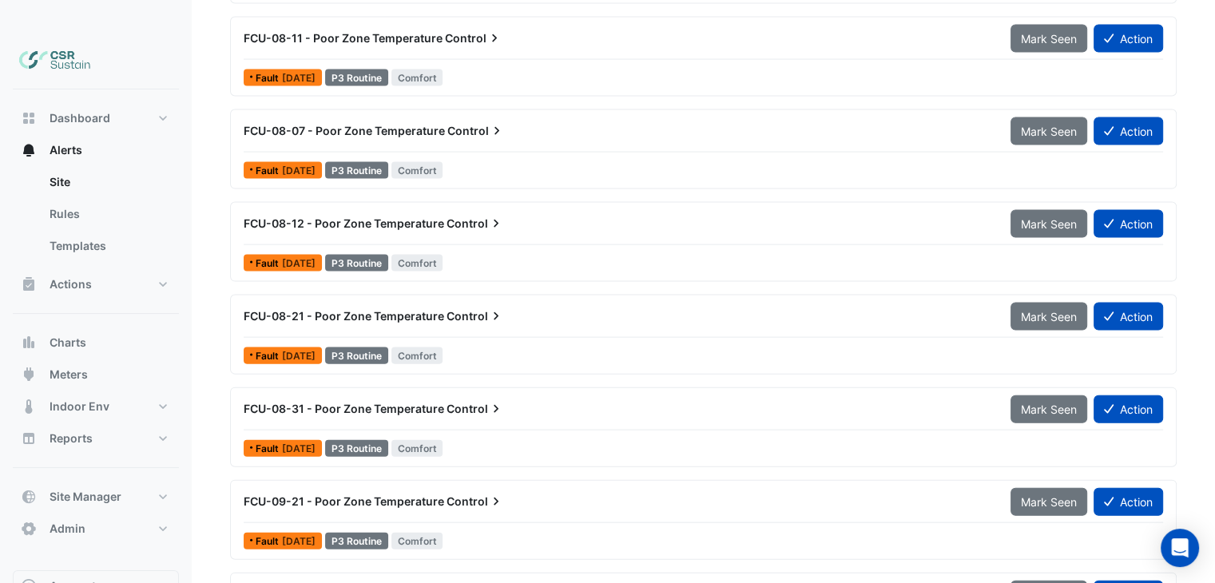
click at [403, 216] on span "FCU-08-12 - Poor Zone Temperature" at bounding box center [344, 223] width 201 height 14
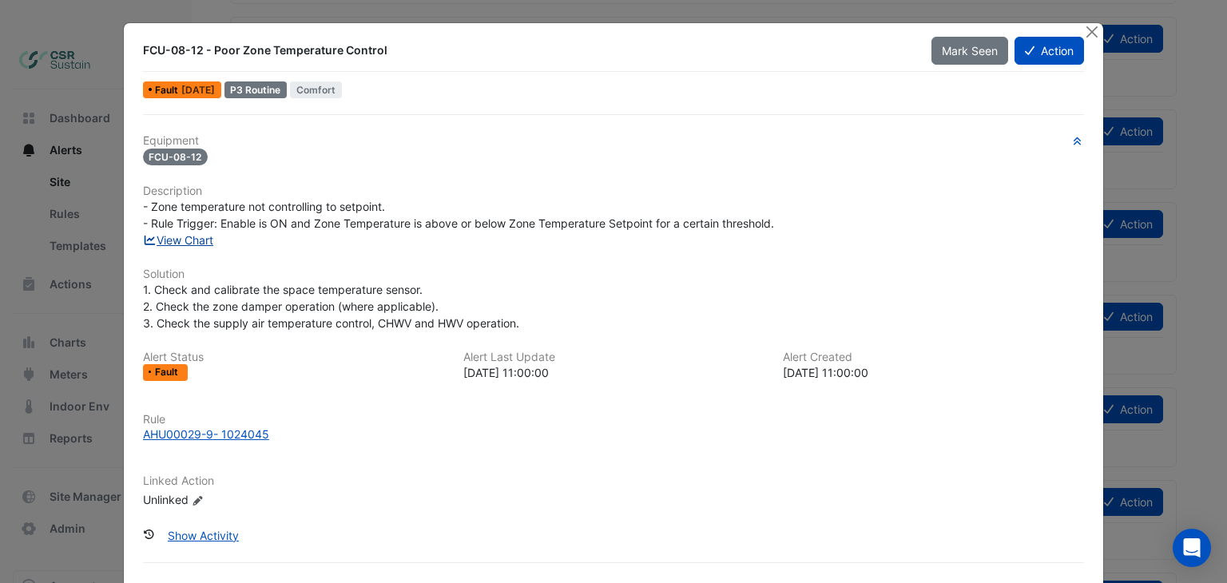
click at [199, 236] on link "View Chart" at bounding box center [178, 240] width 71 height 14
drag, startPoint x: 230, startPoint y: 203, endPoint x: 388, endPoint y: 206, distance: 158.2
click at [388, 206] on div "- Zone temperature not controlling to setpoint. - Rule Trigger: Enable is ON an…" at bounding box center [614, 215] width 942 height 34
drag, startPoint x: 222, startPoint y: 224, endPoint x: 274, endPoint y: 221, distance: 52.0
click at [274, 221] on span "- Zone temperature not controlling to setpoint. - Rule Trigger: Enable is ON an…" at bounding box center [458, 215] width 631 height 30
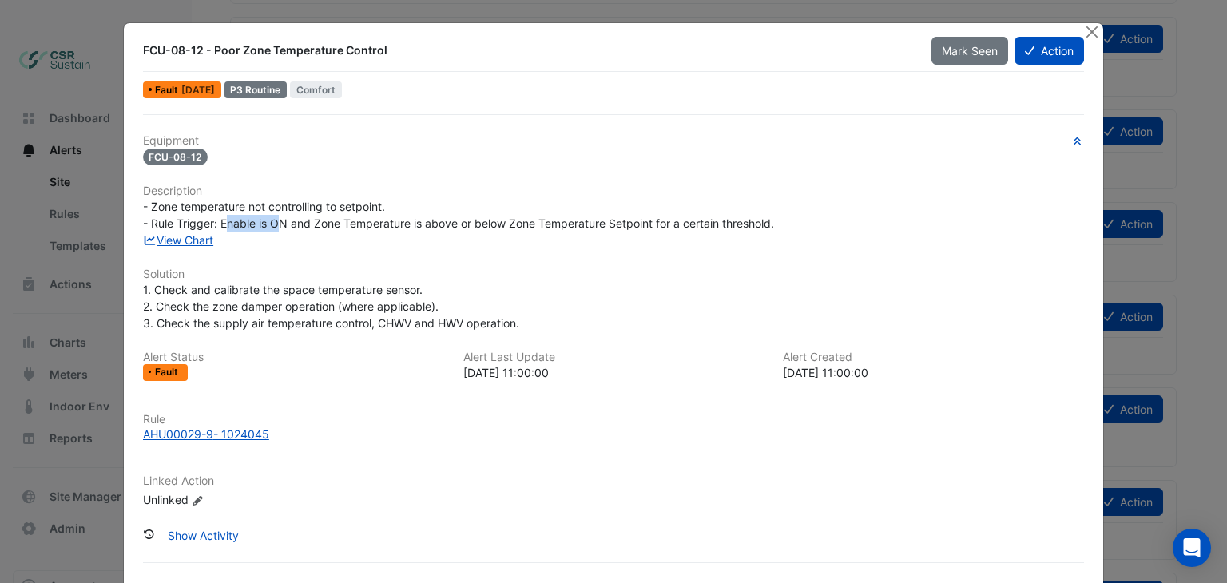
click at [240, 222] on span "- Zone temperature not controlling to setpoint. - Rule Trigger: Enable is ON an…" at bounding box center [458, 215] width 631 height 30
drag, startPoint x: 280, startPoint y: 323, endPoint x: 476, endPoint y: 320, distance: 196.5
click at [473, 320] on span "1. Check and calibrate the space temperature sensor. 2. Check the zone damper o…" at bounding box center [331, 306] width 376 height 47
drag, startPoint x: 482, startPoint y: 320, endPoint x: 515, endPoint y: 320, distance: 32.8
click at [482, 320] on span "1. Check and calibrate the space temperature sensor. 2. Check the zone damper o…" at bounding box center [331, 306] width 376 height 47
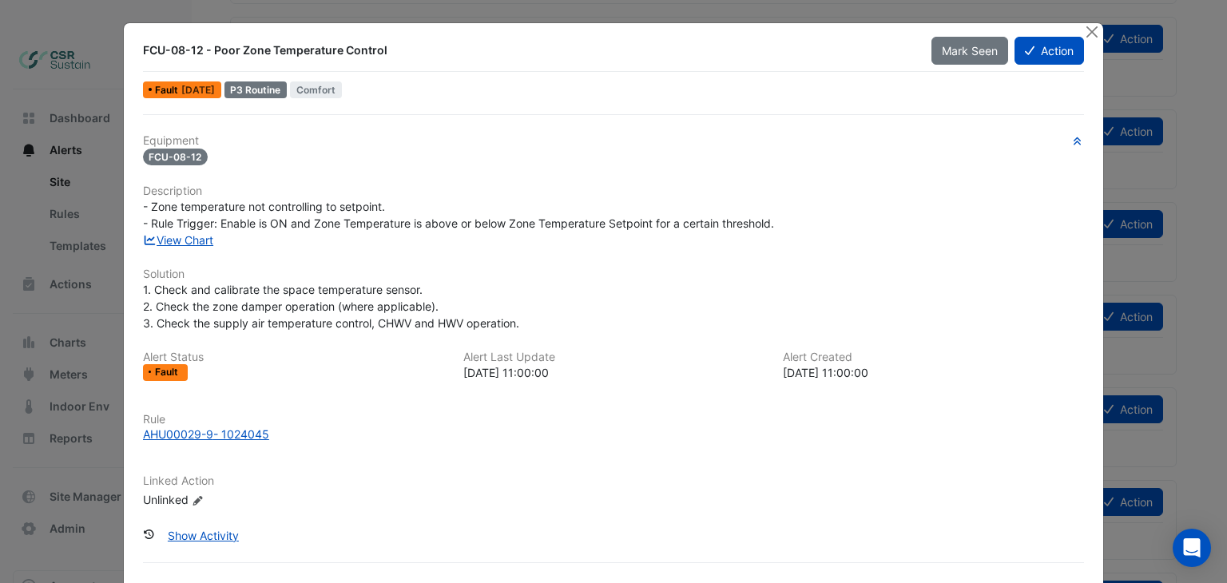
scroll to position [64, 0]
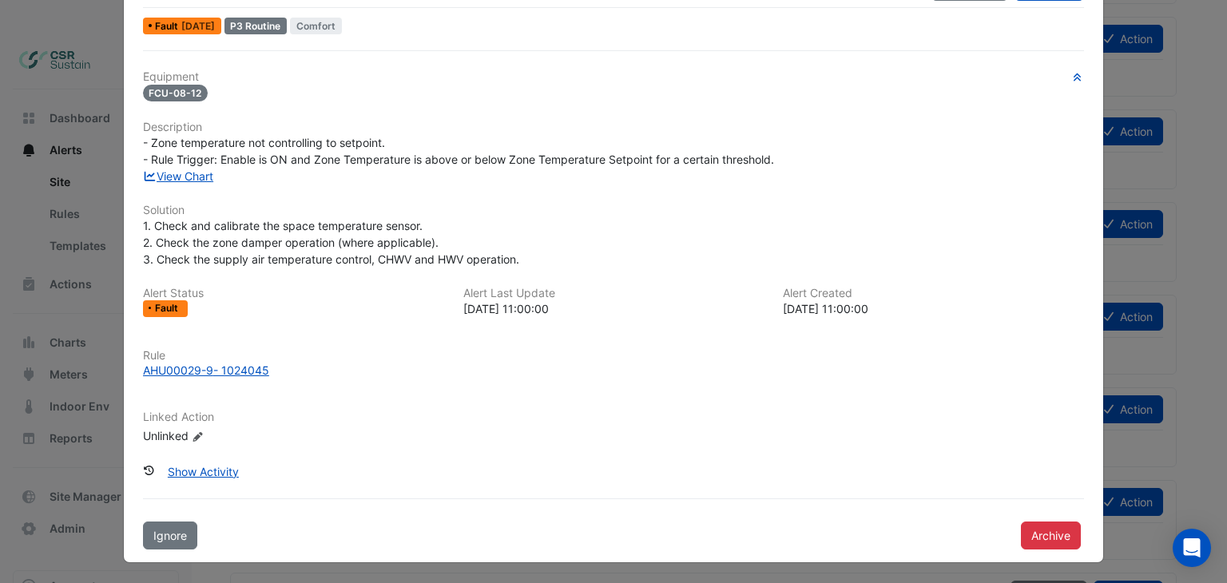
drag, startPoint x: 492, startPoint y: 246, endPoint x: 415, endPoint y: 487, distance: 253.1
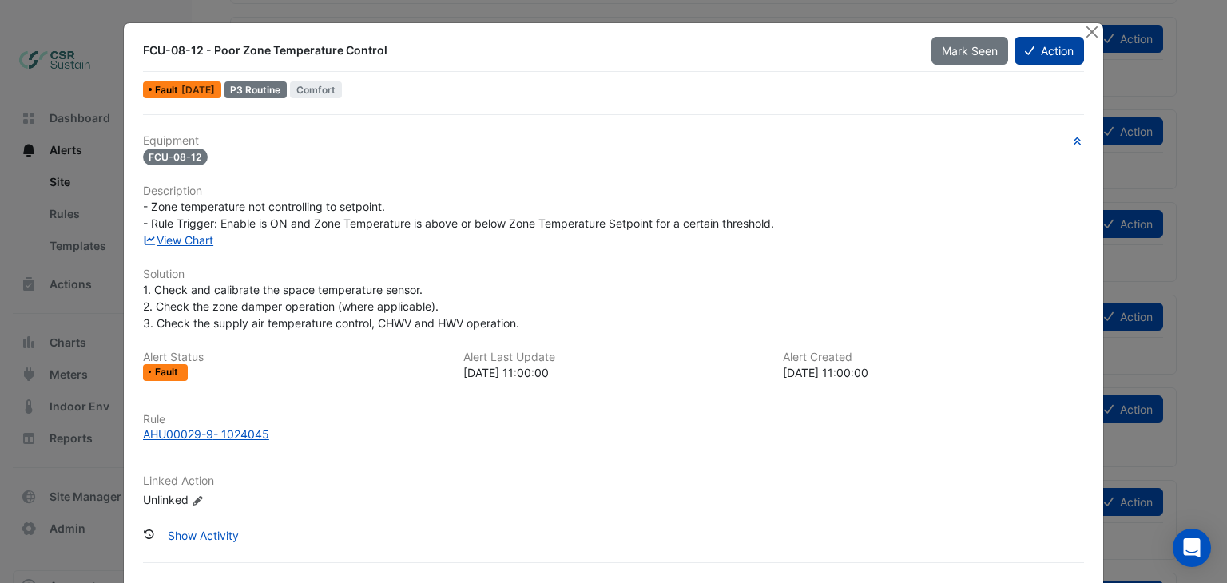
click at [1030, 52] on button "Action" at bounding box center [1048, 51] width 69 height 28
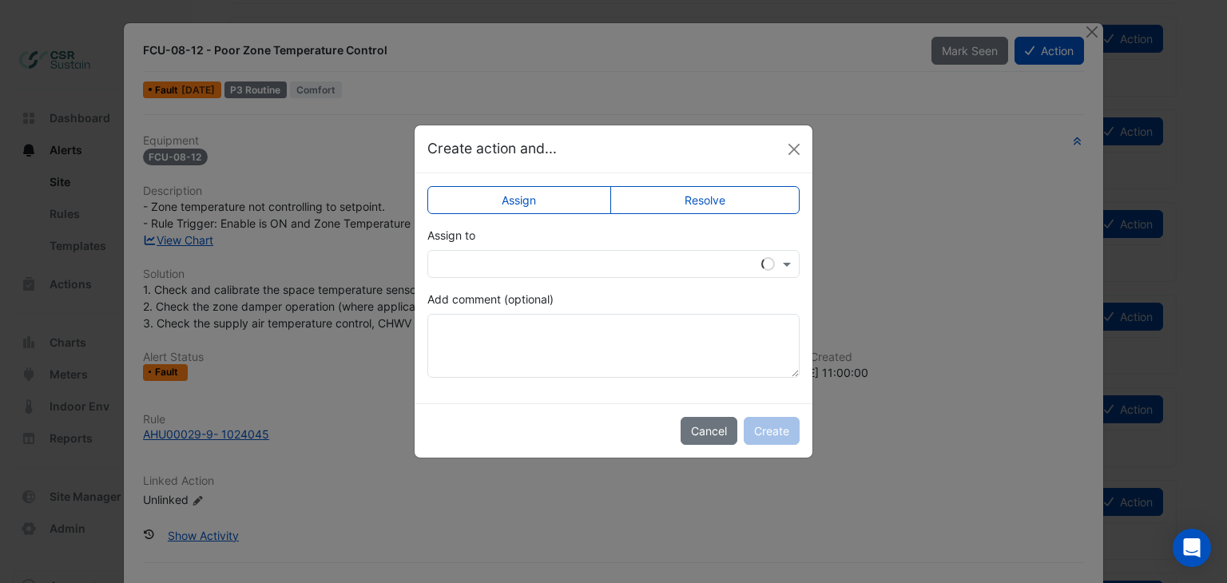
click at [533, 276] on div at bounding box center [613, 264] width 372 height 28
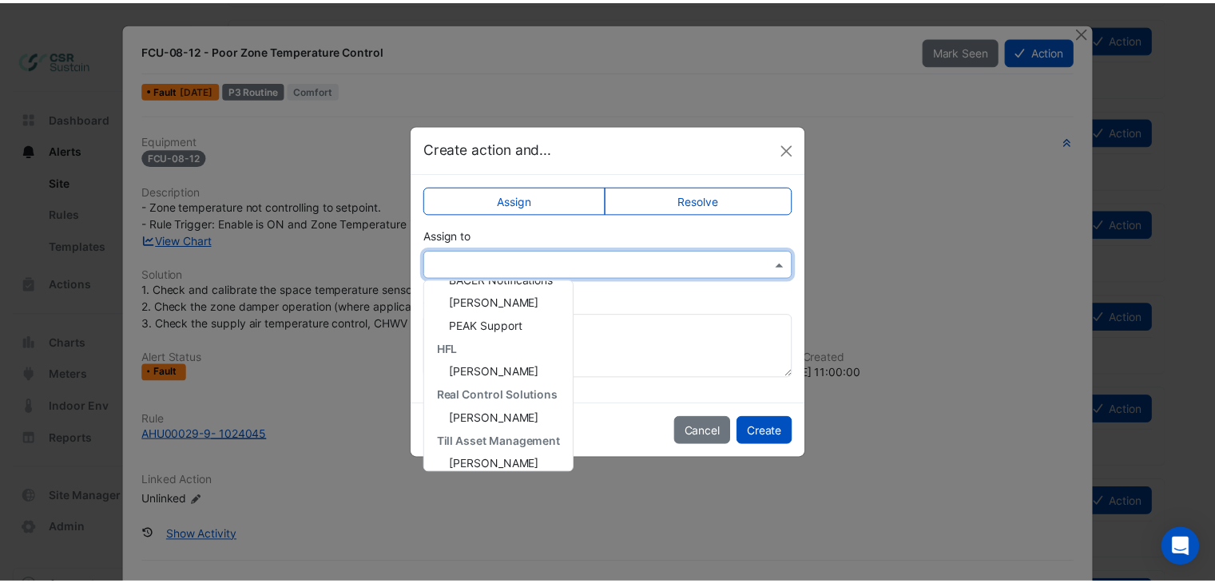
scroll to position [212, 0]
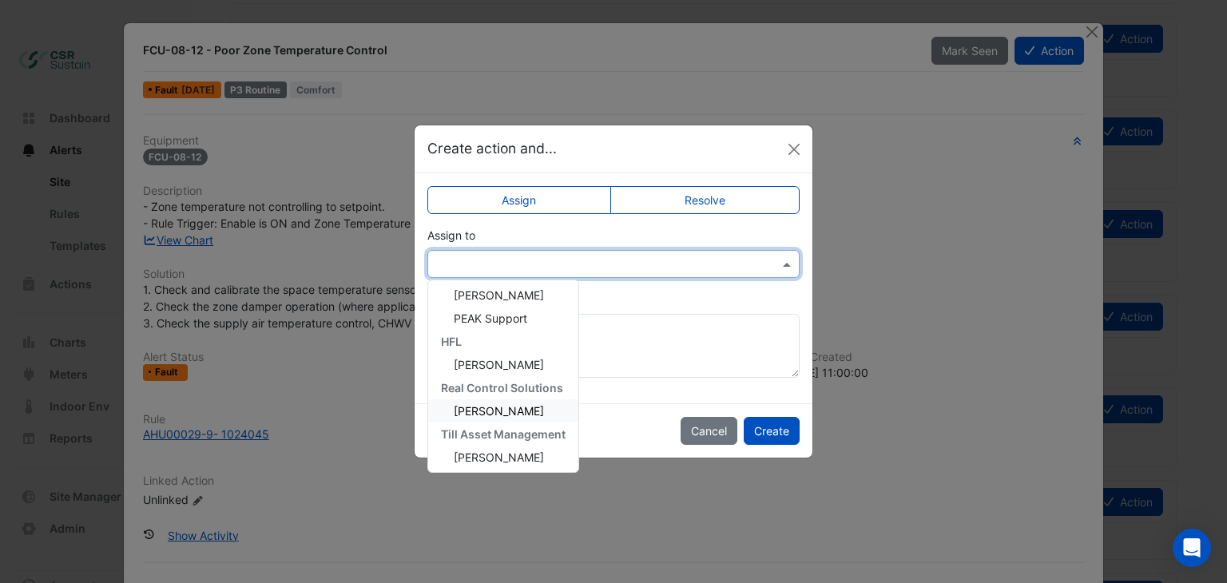
click at [493, 360] on span "Gary Ellis" at bounding box center [499, 365] width 90 height 14
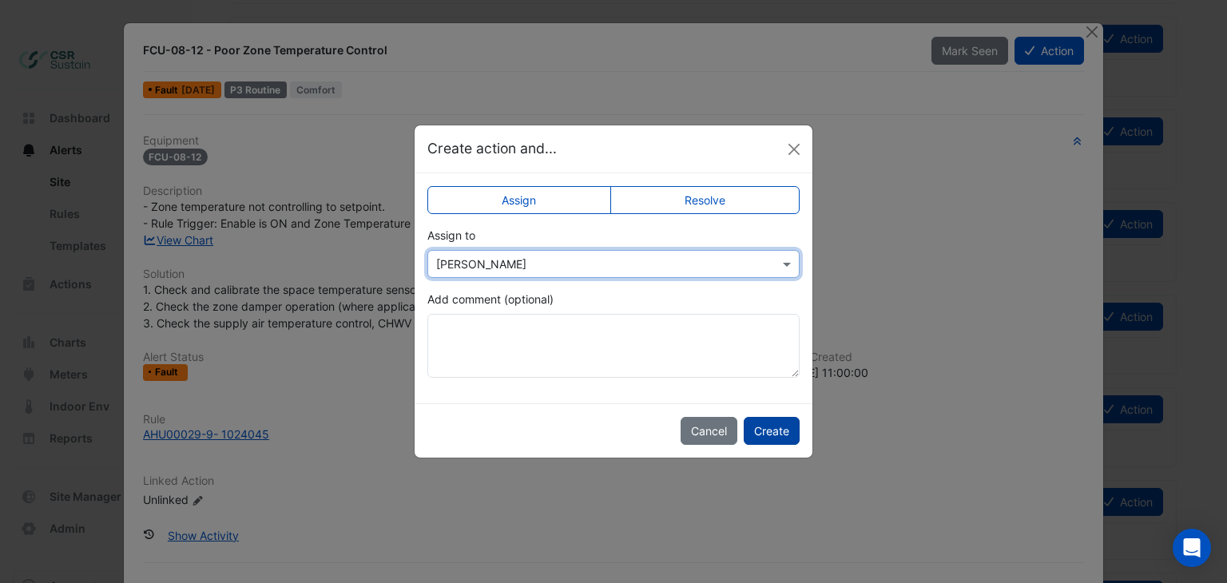
click at [773, 435] on button "Create" at bounding box center [772, 431] width 56 height 28
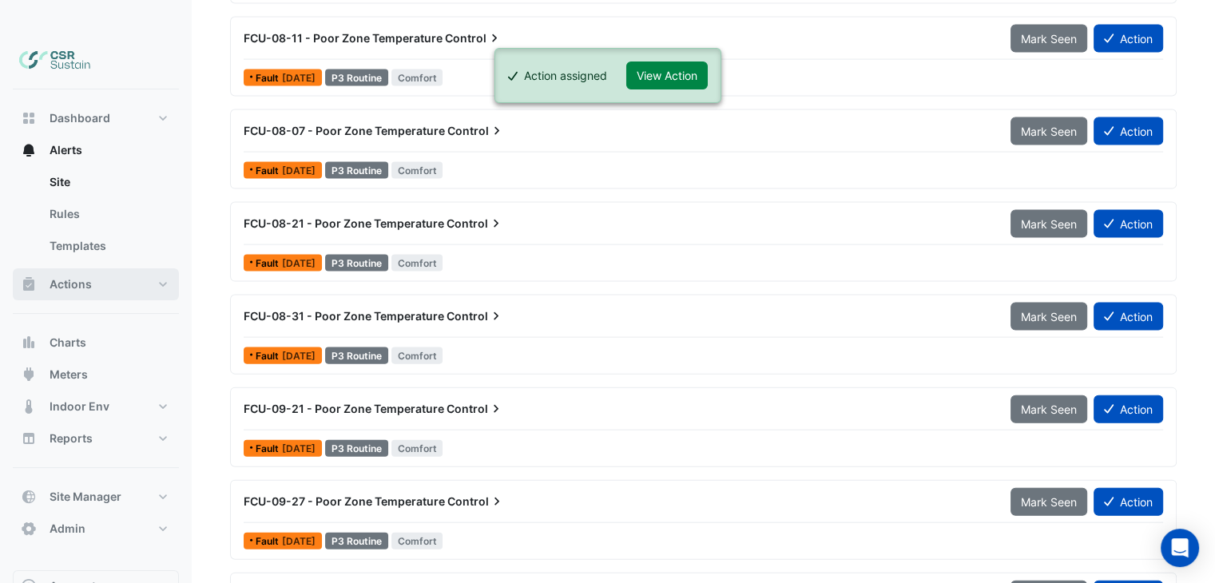
drag, startPoint x: 89, startPoint y: 247, endPoint x: 128, endPoint y: 250, distance: 38.5
click at [89, 276] on span "Actions" at bounding box center [71, 284] width 42 height 16
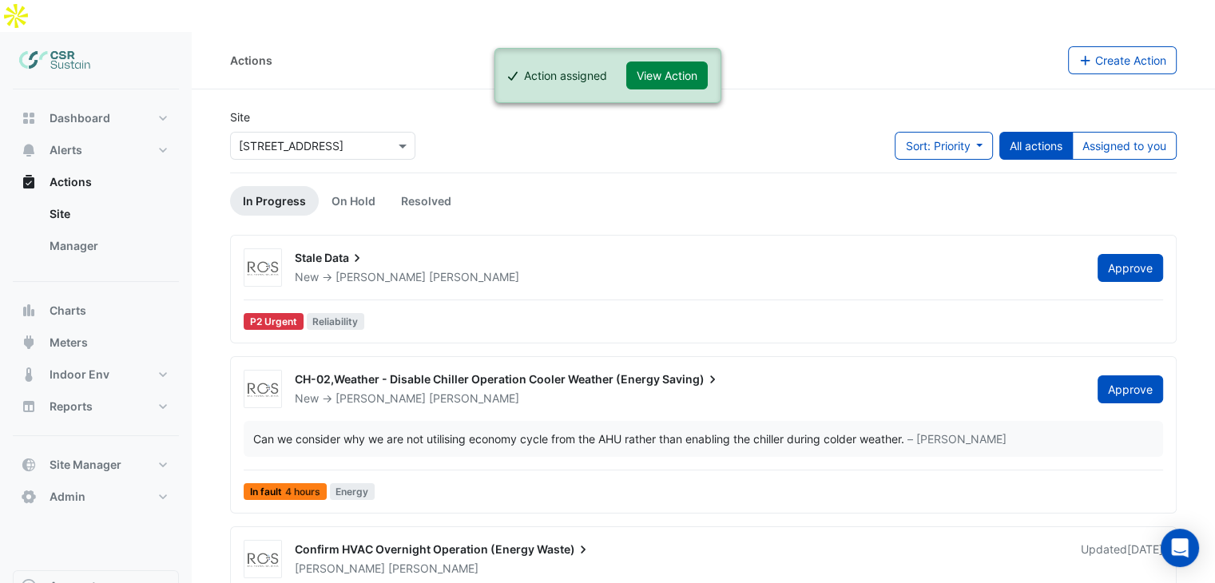
click at [295, 132] on div "× 8 Exchange Quay" at bounding box center [322, 146] width 185 height 28
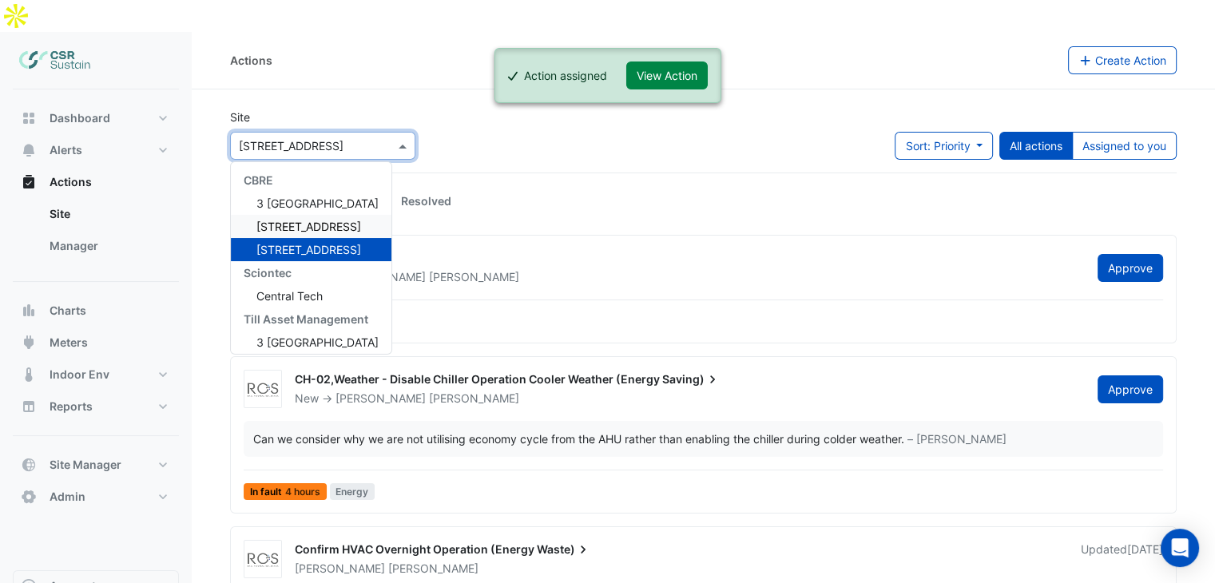
click at [474, 186] on ul "In Progress On Hold Resolved" at bounding box center [703, 201] width 947 height 30
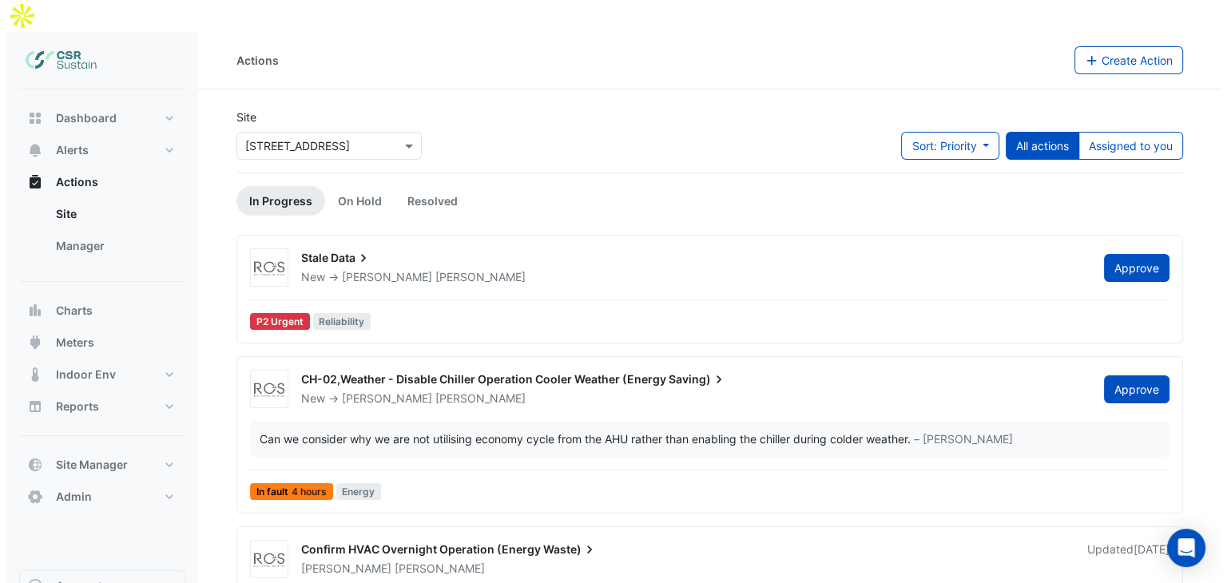
scroll to position [201, 0]
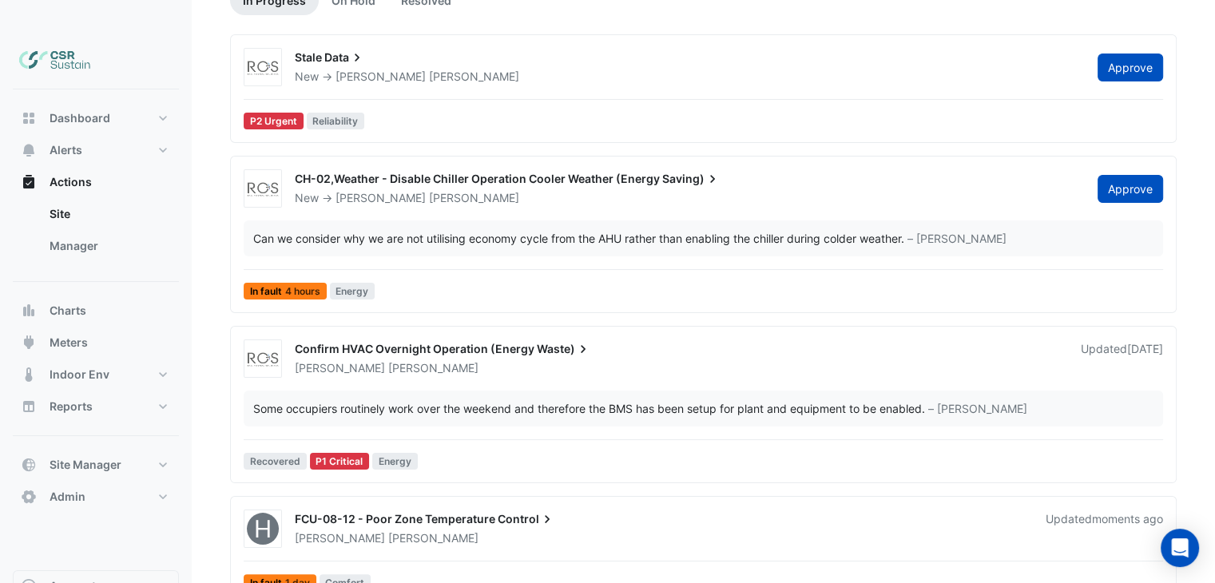
drag, startPoint x: 481, startPoint y: 288, endPoint x: 485, endPoint y: 359, distance: 70.4
click at [410, 511] on span "FCU-08-12 - Poor Zone Temperature" at bounding box center [395, 518] width 201 height 14
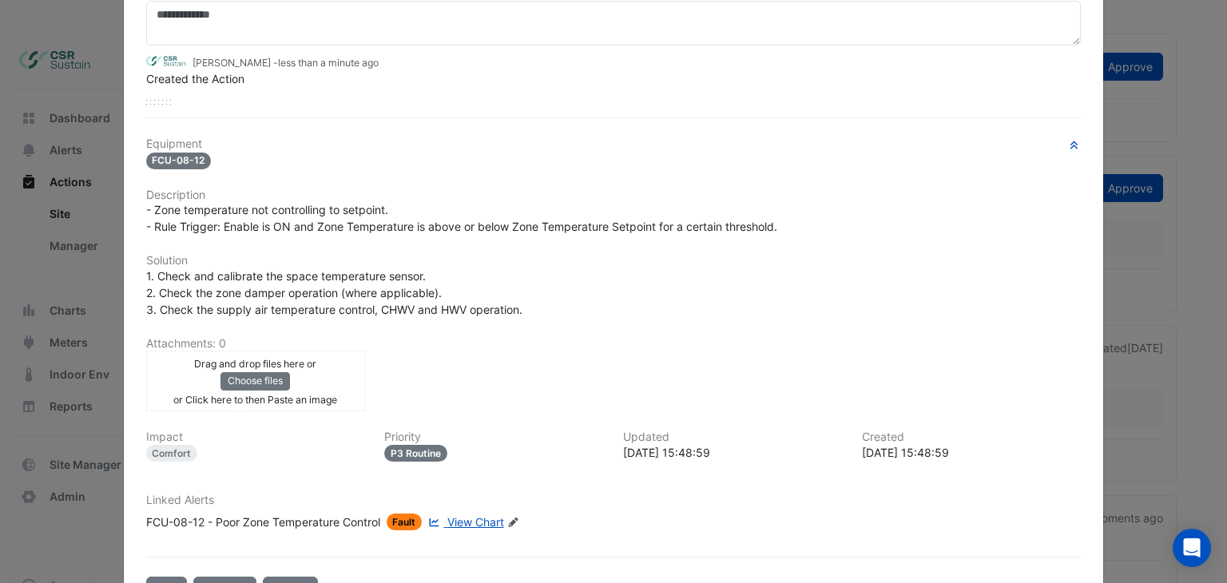
scroll to position [166, 0]
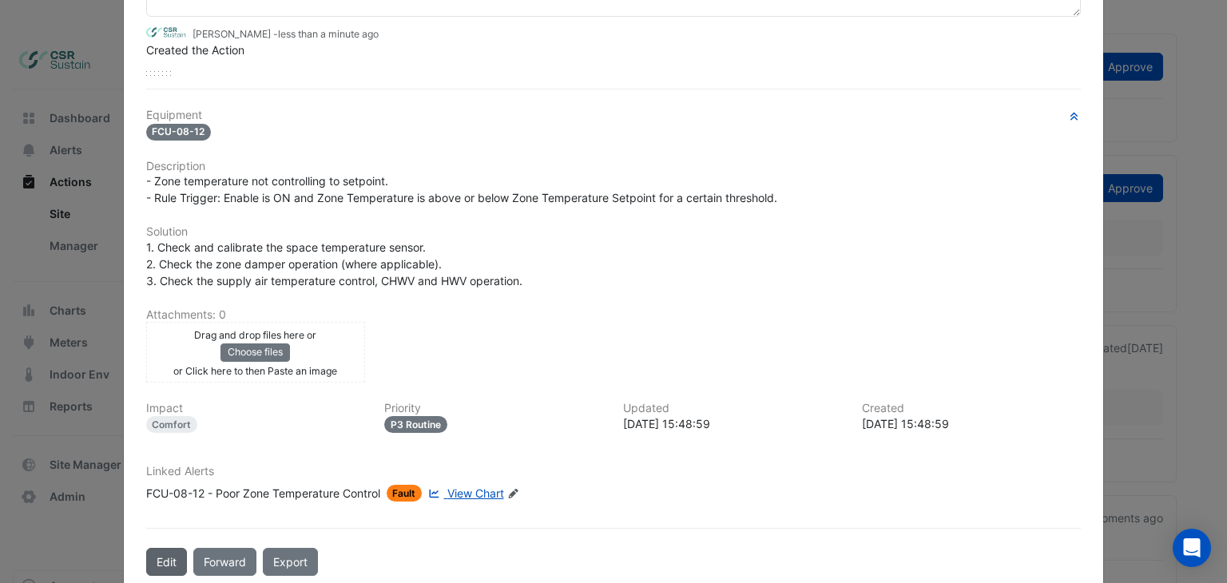
click at [149, 552] on button "Edit" at bounding box center [166, 562] width 41 height 28
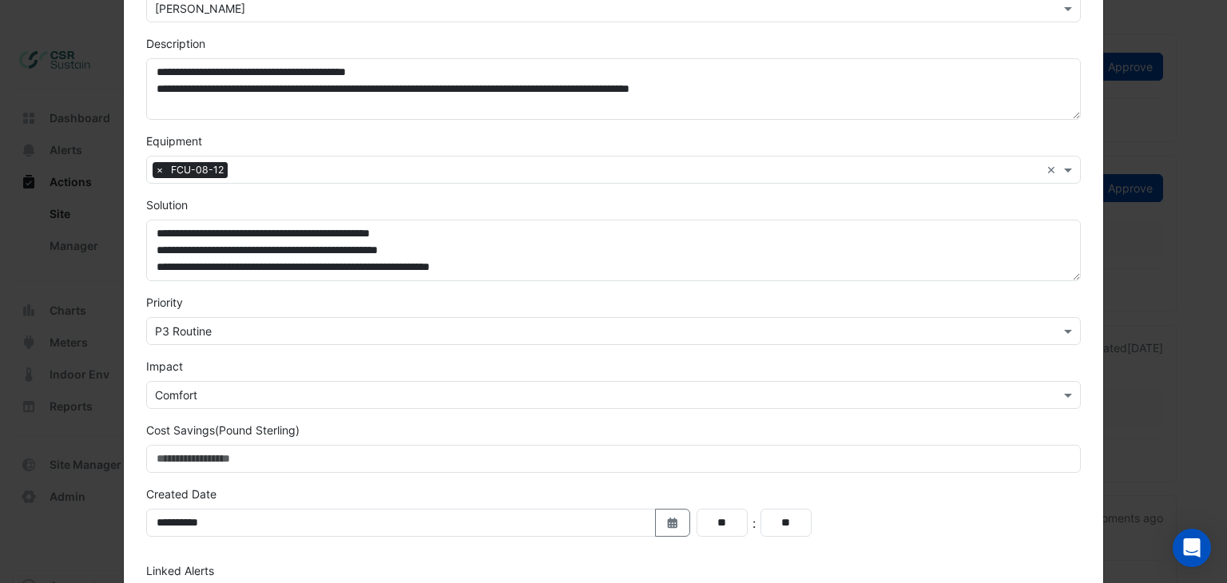
scroll to position [358, 0]
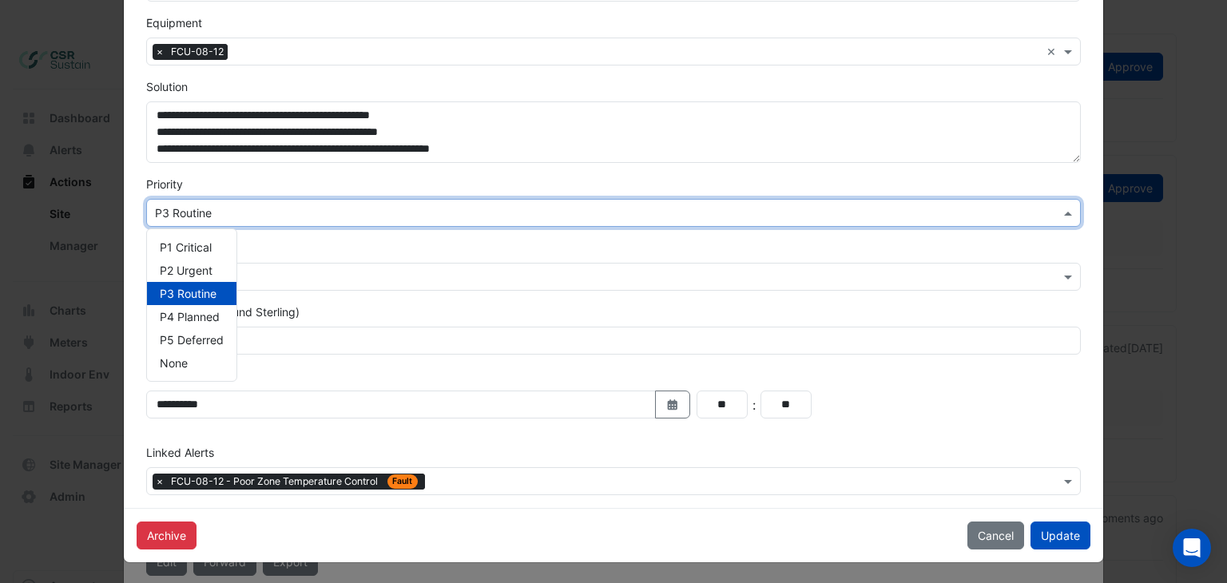
click at [197, 215] on input "text" at bounding box center [598, 213] width 886 height 17
click at [304, 240] on div "Impact × Comfort" at bounding box center [614, 265] width 955 height 51
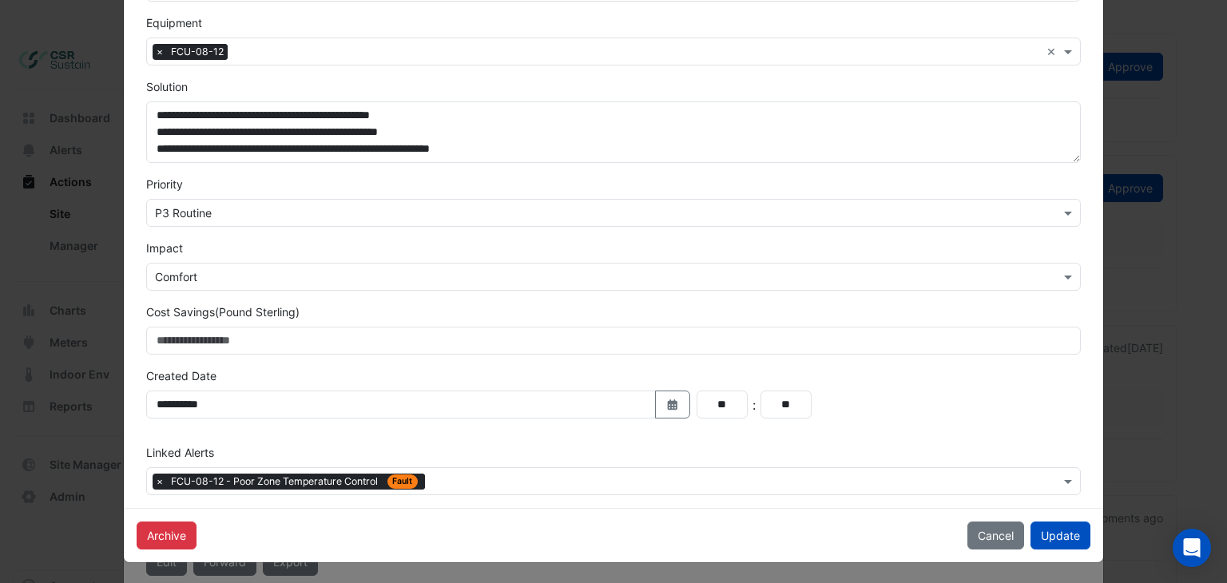
click at [213, 277] on input "text" at bounding box center [598, 277] width 886 height 17
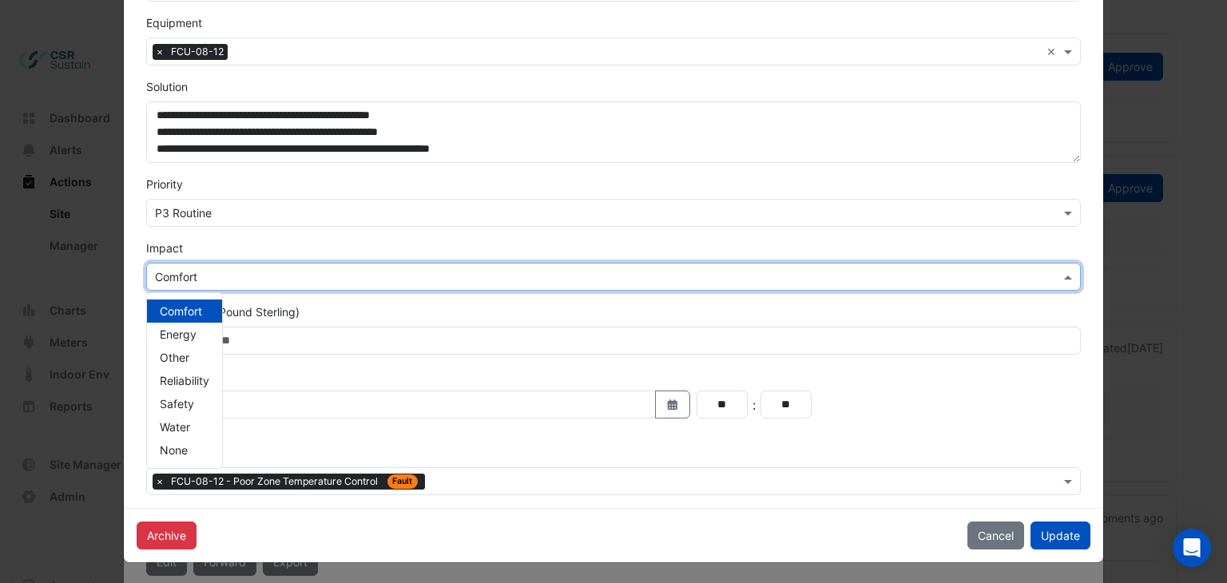
click at [213, 277] on input "text" at bounding box center [598, 277] width 886 height 17
drag, startPoint x: 242, startPoint y: 237, endPoint x: 246, endPoint y: 250, distance: 13.4
click at [240, 240] on form "**********" at bounding box center [613, 110] width 935 height 770
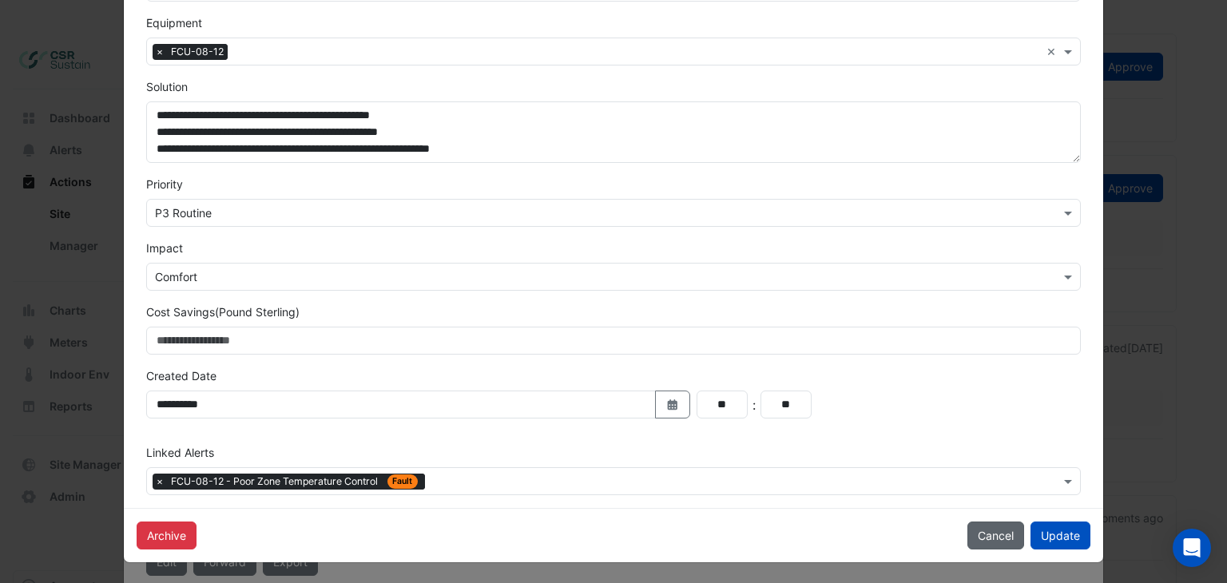
click at [1000, 531] on button "Cancel" at bounding box center [995, 536] width 57 height 28
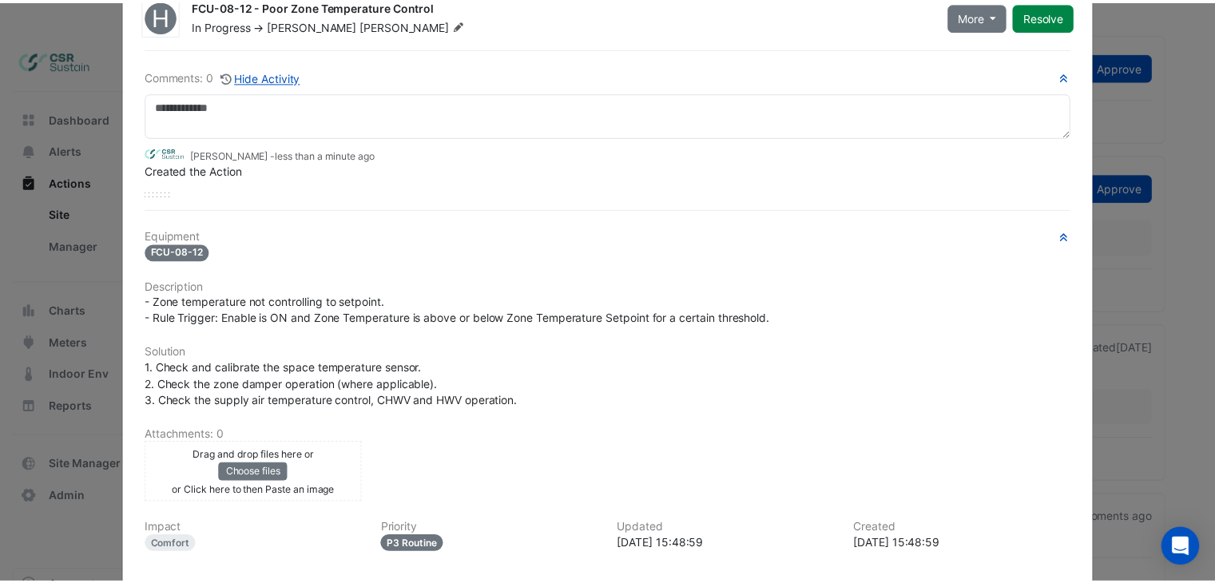
scroll to position [0, 0]
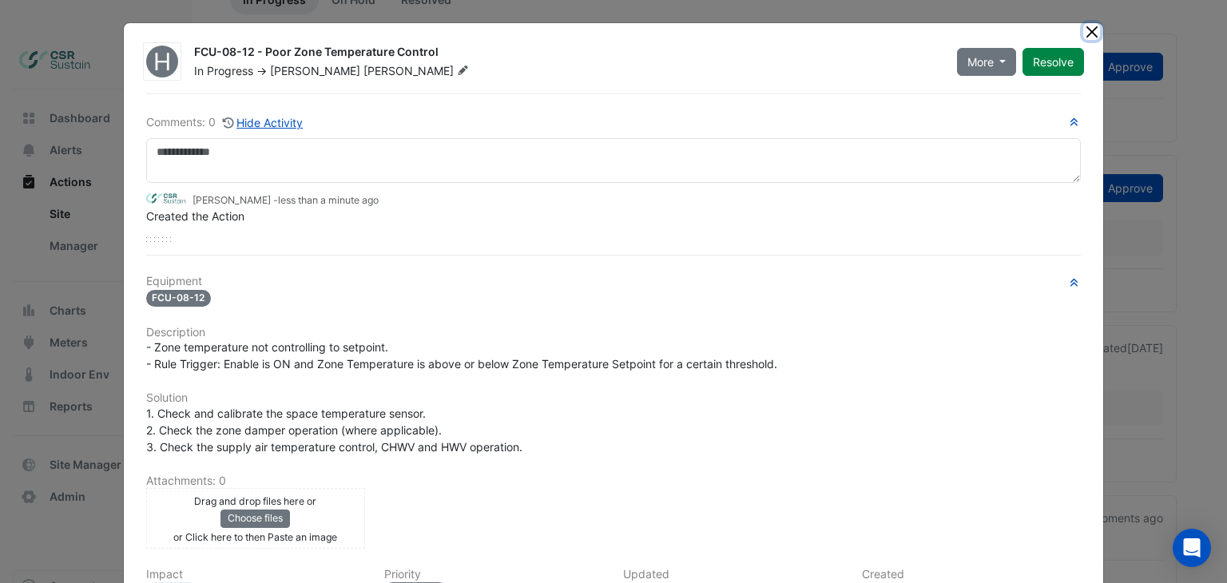
click at [1089, 27] on button "Close" at bounding box center [1091, 31] width 17 height 17
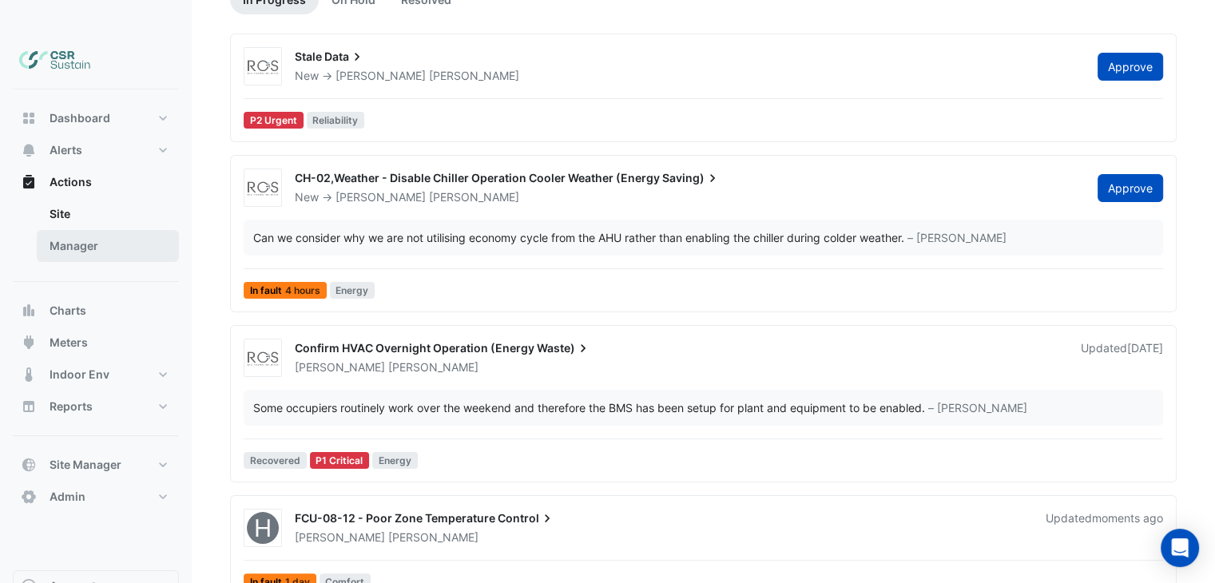
click at [97, 230] on link "Manager" at bounding box center [108, 246] width 142 height 32
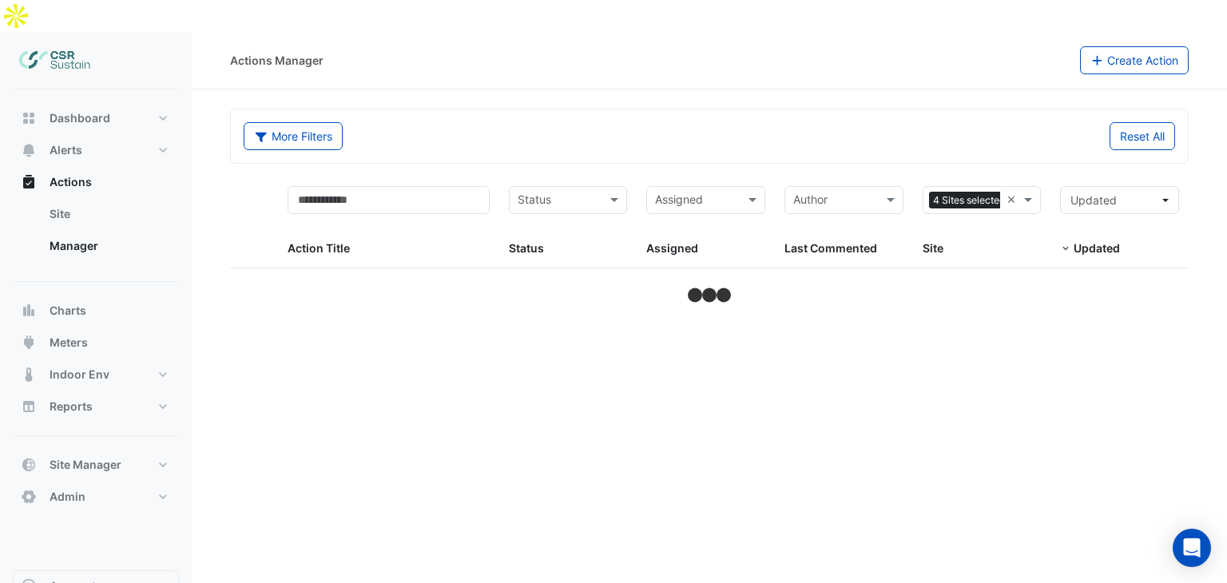
select select "**"
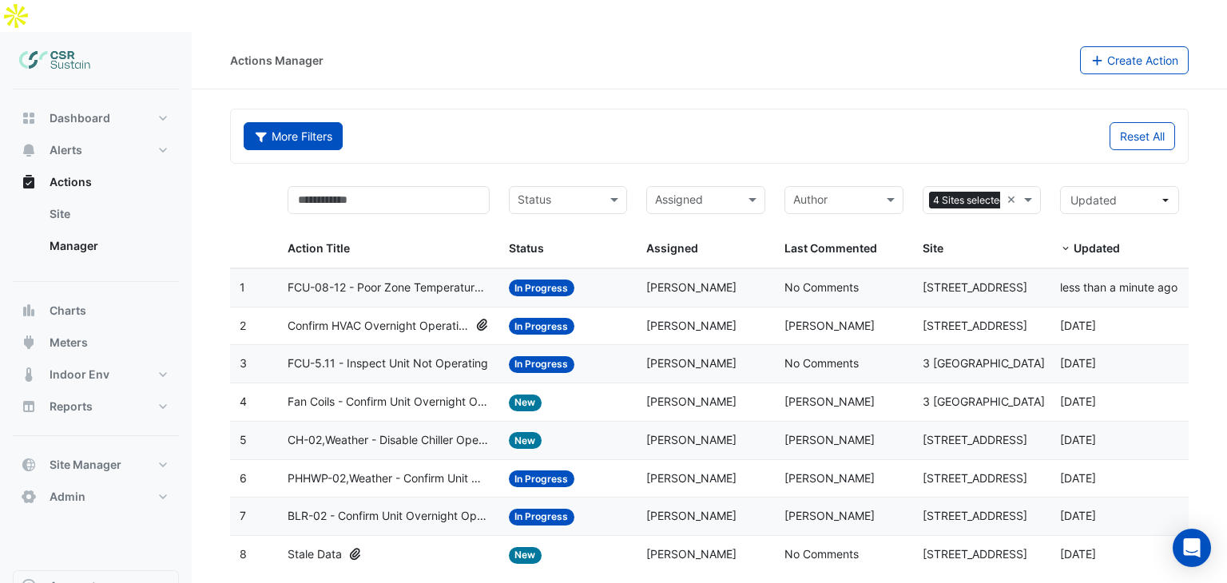
click at [294, 122] on button "More Filters" at bounding box center [293, 136] width 99 height 28
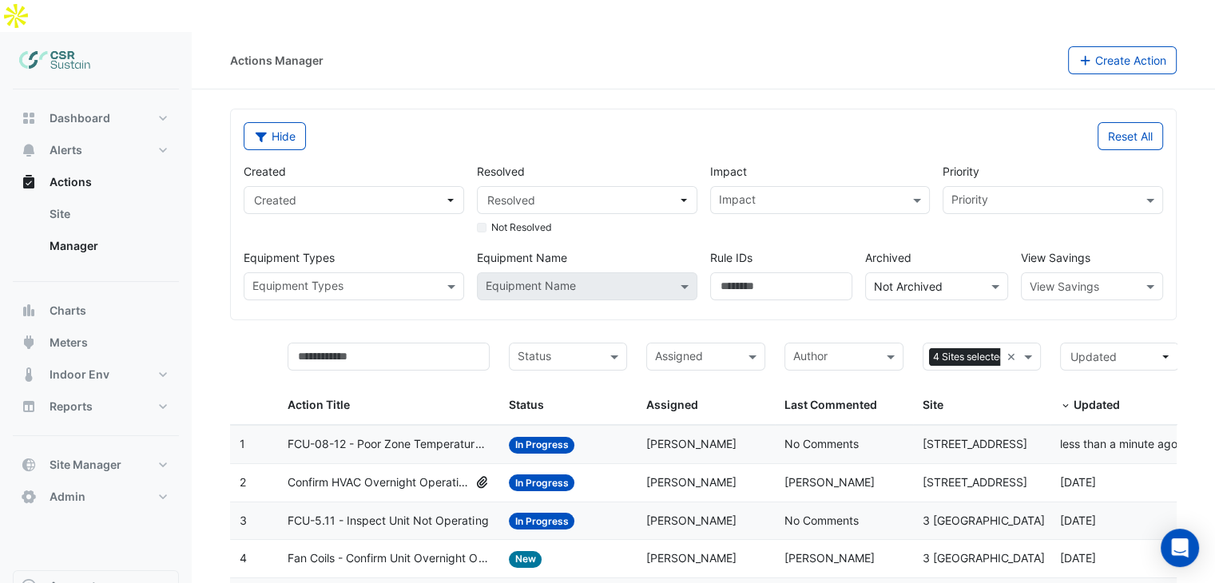
click at [995, 193] on input "text" at bounding box center [1043, 201] width 185 height 17
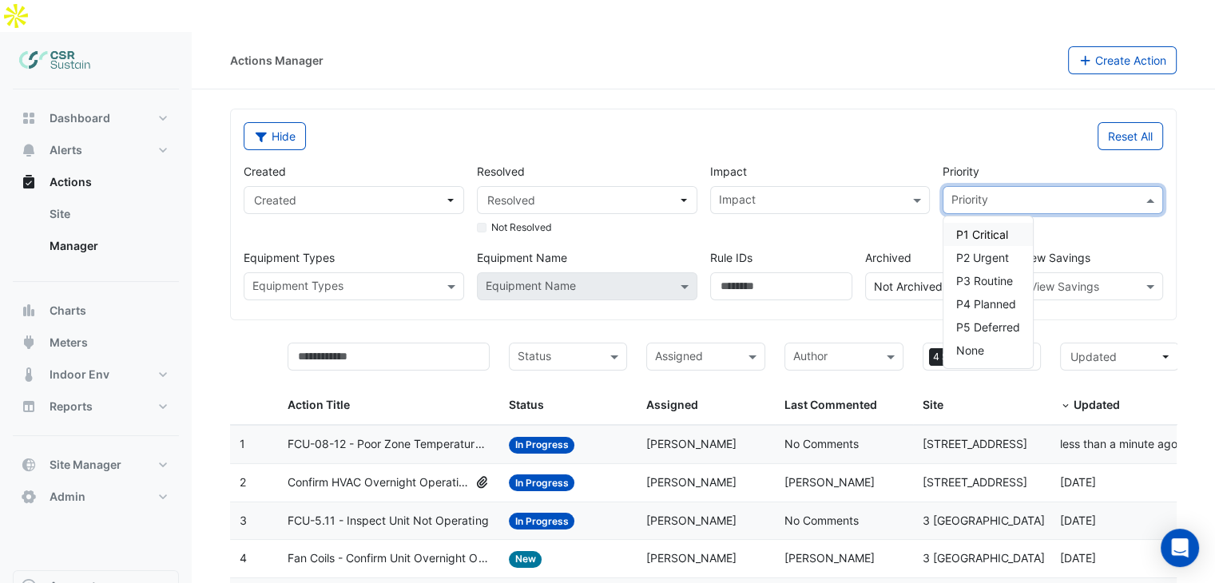
click at [988, 228] on span "P1 Critical" at bounding box center [982, 235] width 52 height 14
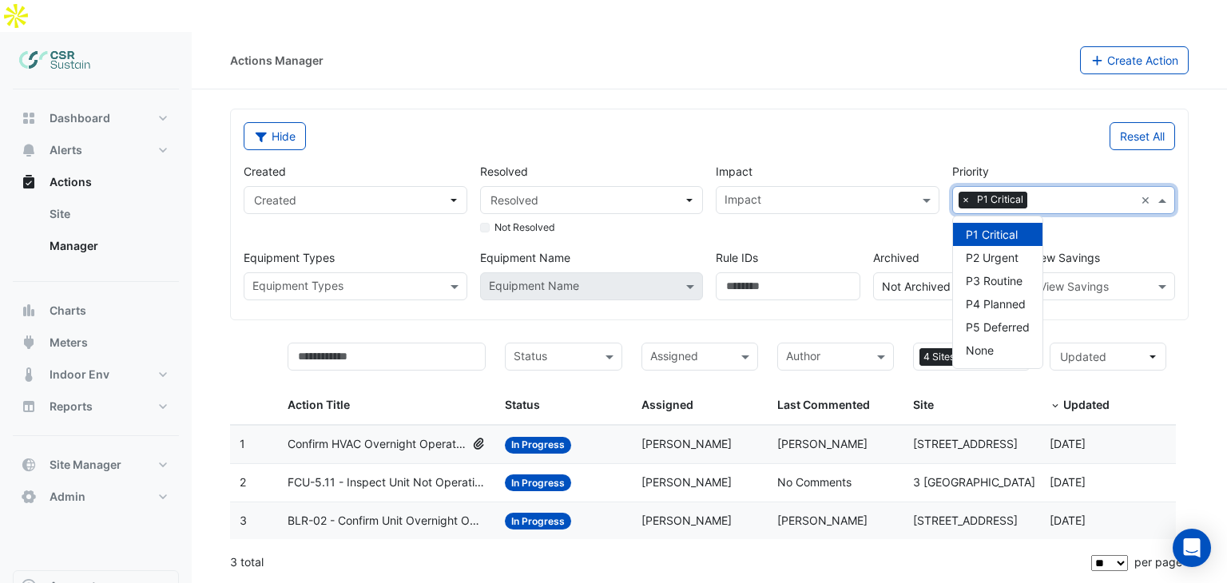
click at [995, 228] on span "P1 Critical" at bounding box center [992, 235] width 52 height 14
click at [792, 193] on input "text" at bounding box center [819, 201] width 188 height 17
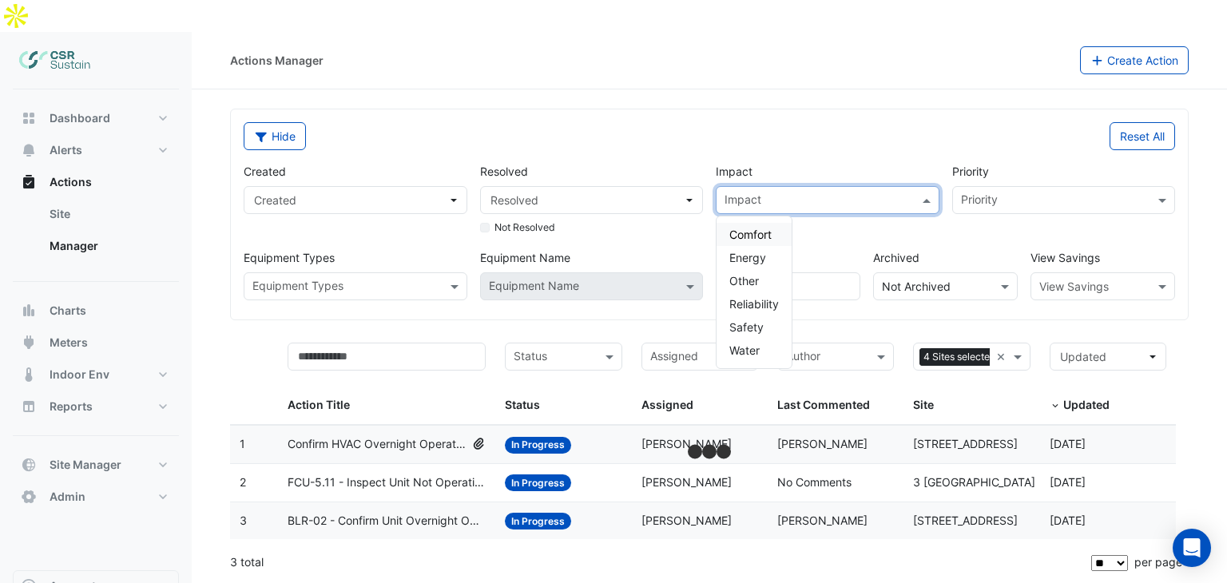
click at [770, 163] on div "Impact" at bounding box center [828, 174] width 224 height 23
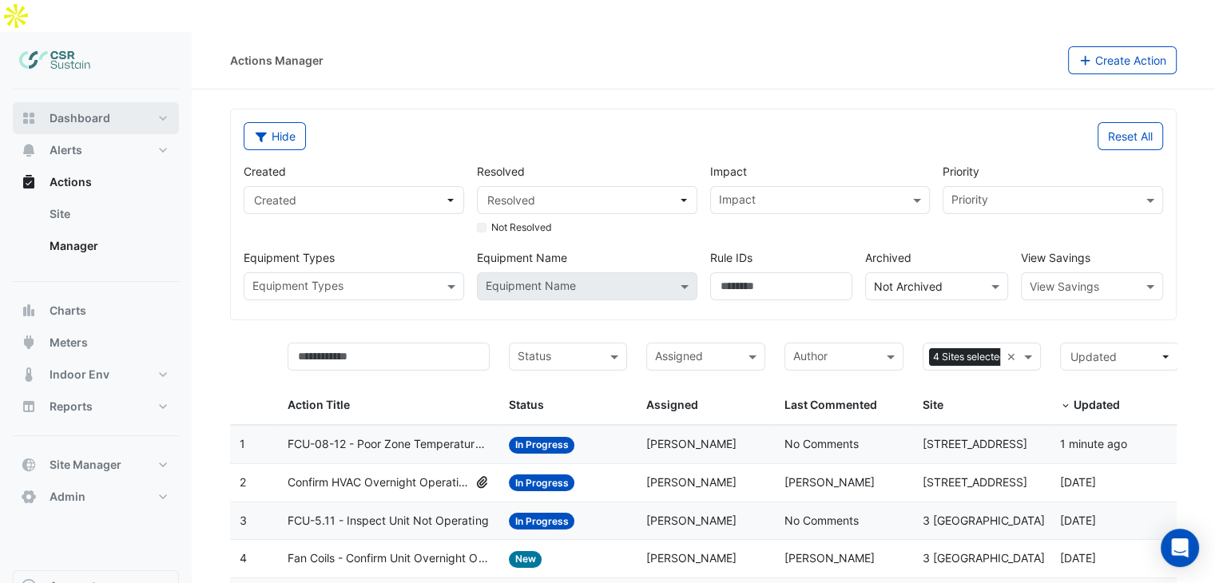
drag, startPoint x: 83, startPoint y: 73, endPoint x: 100, endPoint y: 81, distance: 18.3
click at [83, 102] on button "Dashboard" at bounding box center [96, 118] width 166 height 32
select select "**"
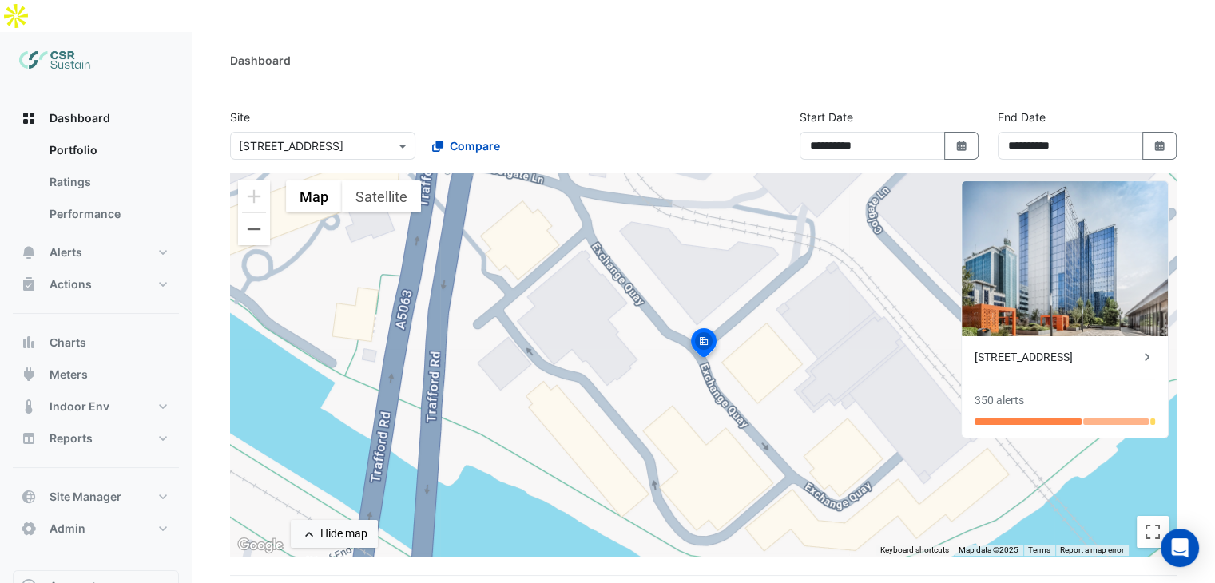
click at [355, 138] on input "text" at bounding box center [307, 146] width 136 height 17
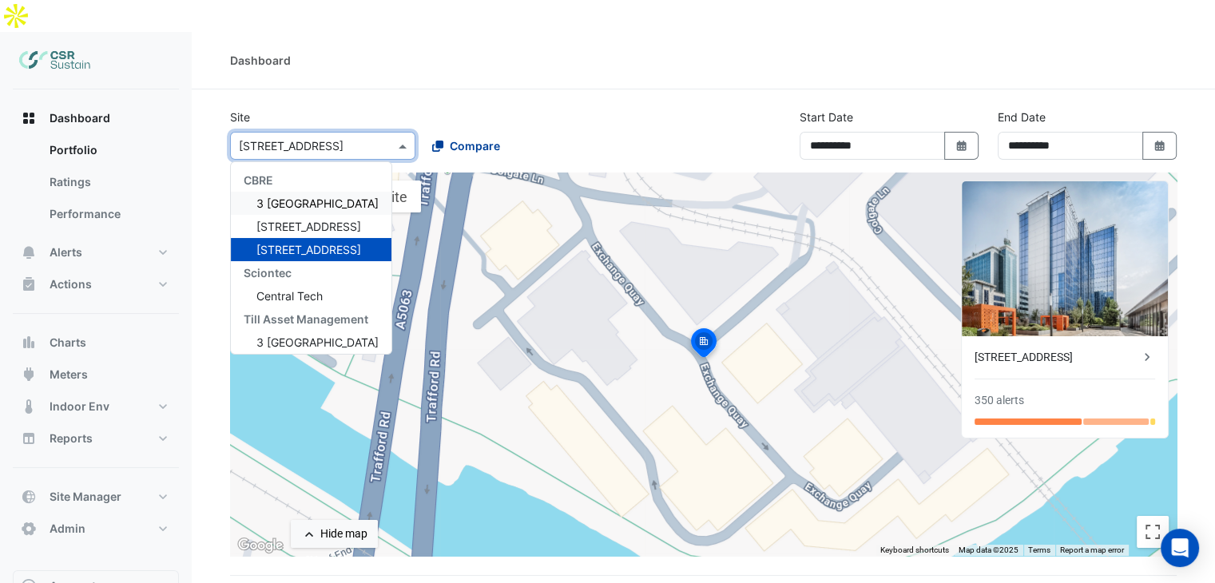
click at [444, 137] on div "Compare" at bounding box center [466, 145] width 68 height 17
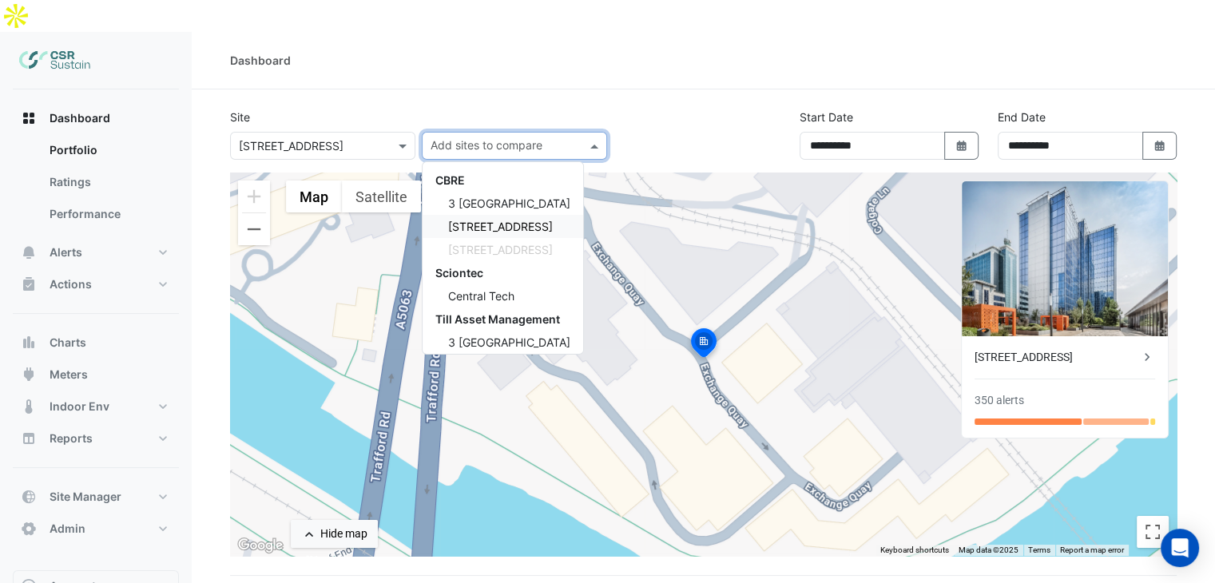
drag, startPoint x: 463, startPoint y: 191, endPoint x: 468, endPoint y: 165, distance: 26.8
click at [464, 220] on span "5 Exchange Quay" at bounding box center [500, 227] width 105 height 14
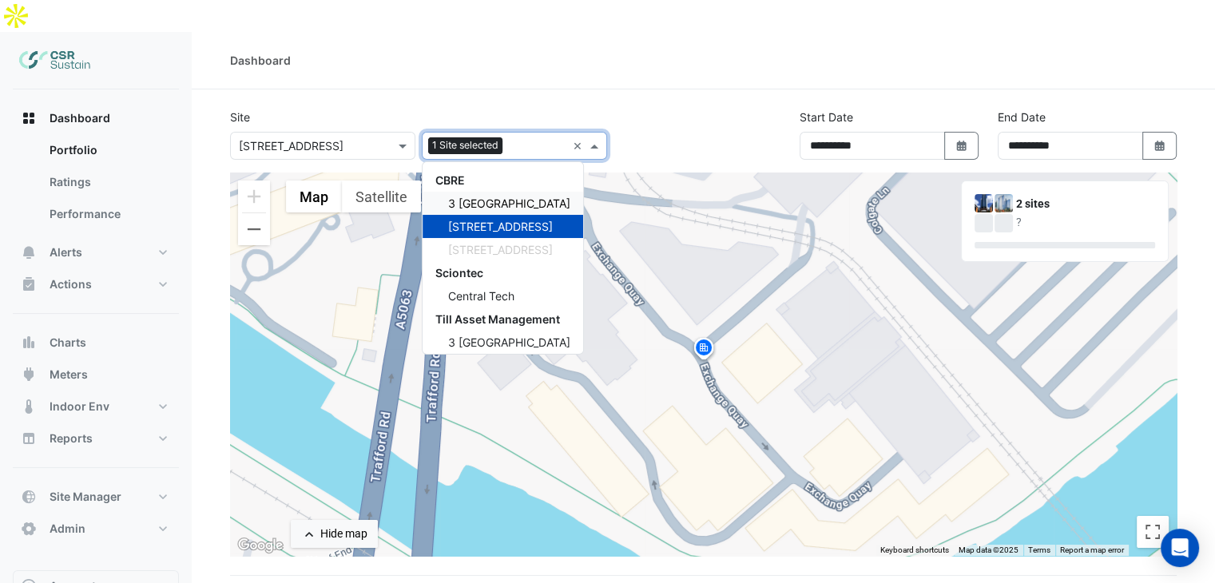
click at [467, 197] on span "3 St. Paul's Place" at bounding box center [509, 204] width 122 height 14
click at [634, 55] on div "Dashboard" at bounding box center [703, 61] width 1023 height 58
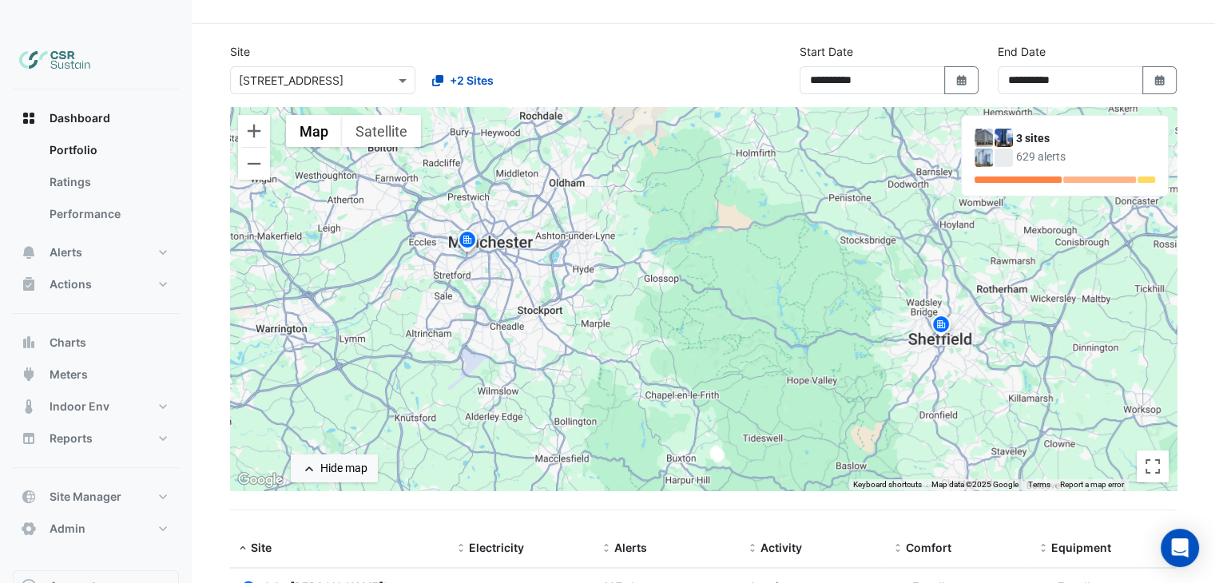
scroll to position [288, 0]
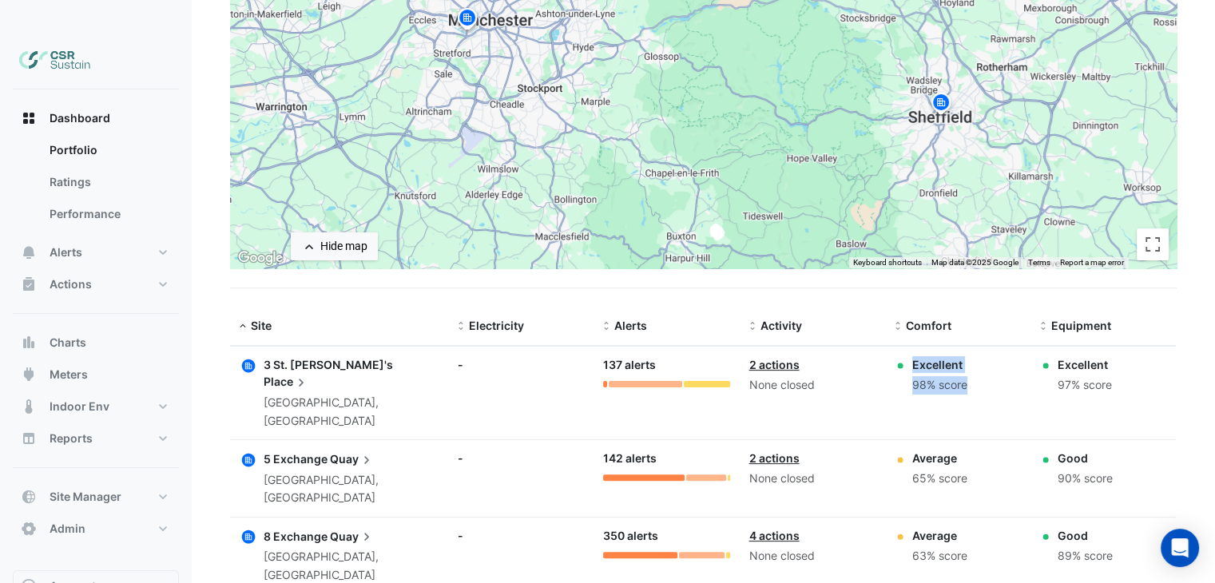
drag, startPoint x: 914, startPoint y: 331, endPoint x: 971, endPoint y: 360, distance: 64.7
click at [955, 356] on div "Excellent 98% score" at bounding box center [939, 375] width 55 height 38
click at [971, 359] on div "Excellent 98% score" at bounding box center [958, 375] width 126 height 38
drag, startPoint x: 966, startPoint y: 355, endPoint x: 914, endPoint y: 340, distance: 54.1
click at [906, 356] on div "Excellent 98% score" at bounding box center [958, 375] width 126 height 38
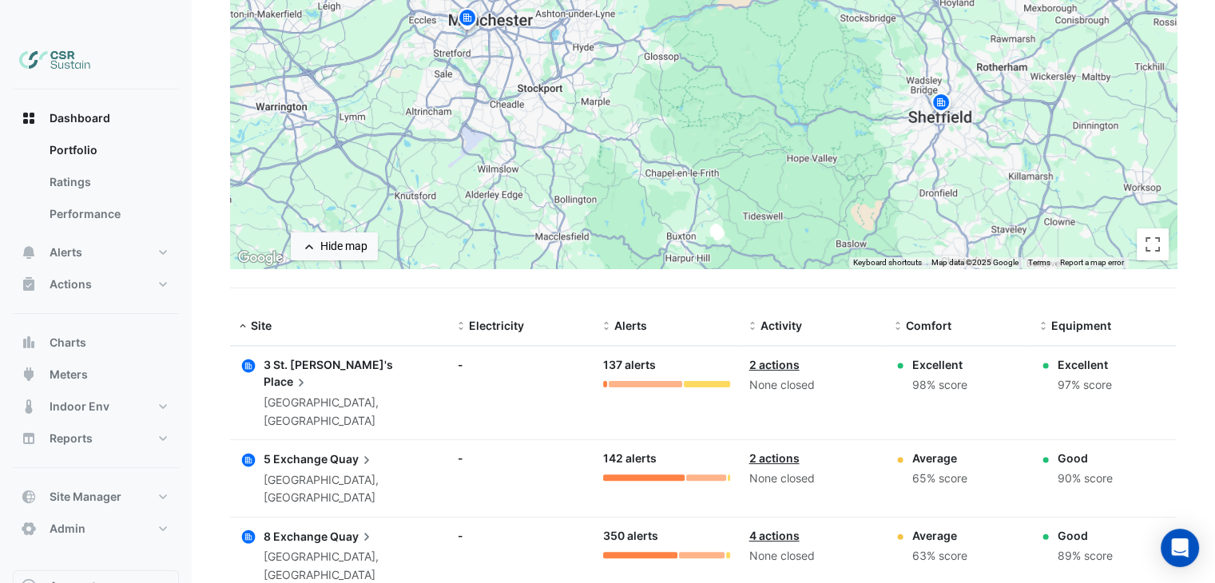
click at [914, 376] on div "98% score" at bounding box center [939, 385] width 55 height 18
drag, startPoint x: 913, startPoint y: 353, endPoint x: 965, endPoint y: 353, distance: 51.9
click at [965, 376] on div "98% score" at bounding box center [939, 385] width 55 height 18
drag, startPoint x: 1118, startPoint y: 468, endPoint x: 945, endPoint y: 394, distance: 187.9
click at [945, 394] on datatable-scroller "Site: 3 St. Paul's Place Sheffield, England Electricity: - Alerts: 137 alerts A…" at bounding box center [703, 496] width 946 height 300
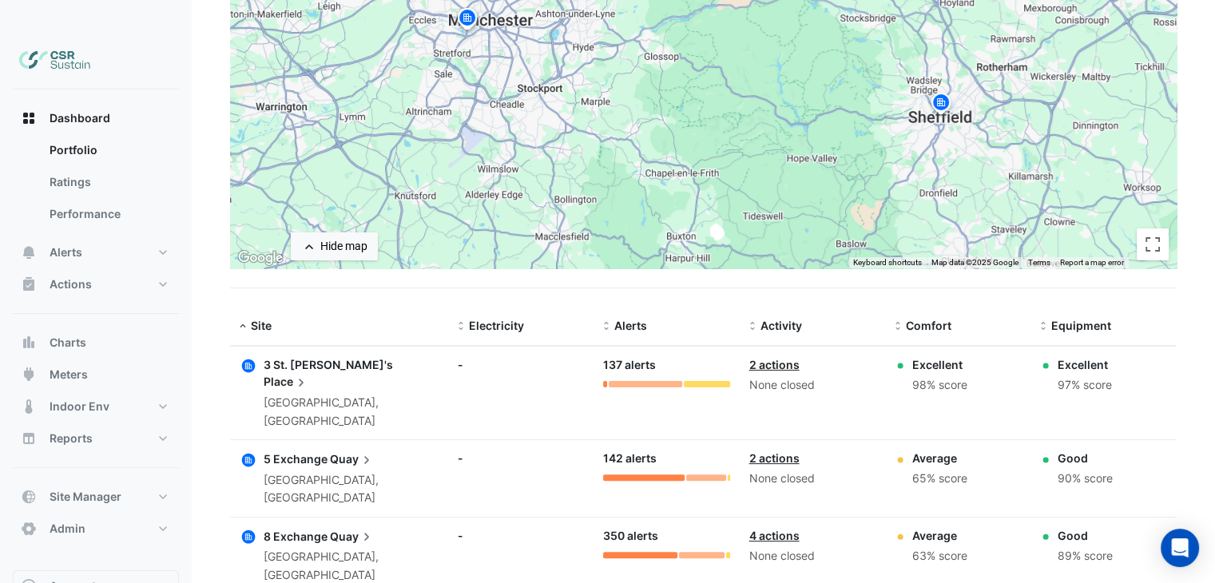
click at [962, 470] on div "65% score" at bounding box center [939, 479] width 55 height 18
click at [310, 518] on datatable-body-cell "Site: 8 Exchange Quay Salford, England" at bounding box center [339, 556] width 218 height 77
click at [308, 530] on span "8 Exchange" at bounding box center [296, 537] width 64 height 14
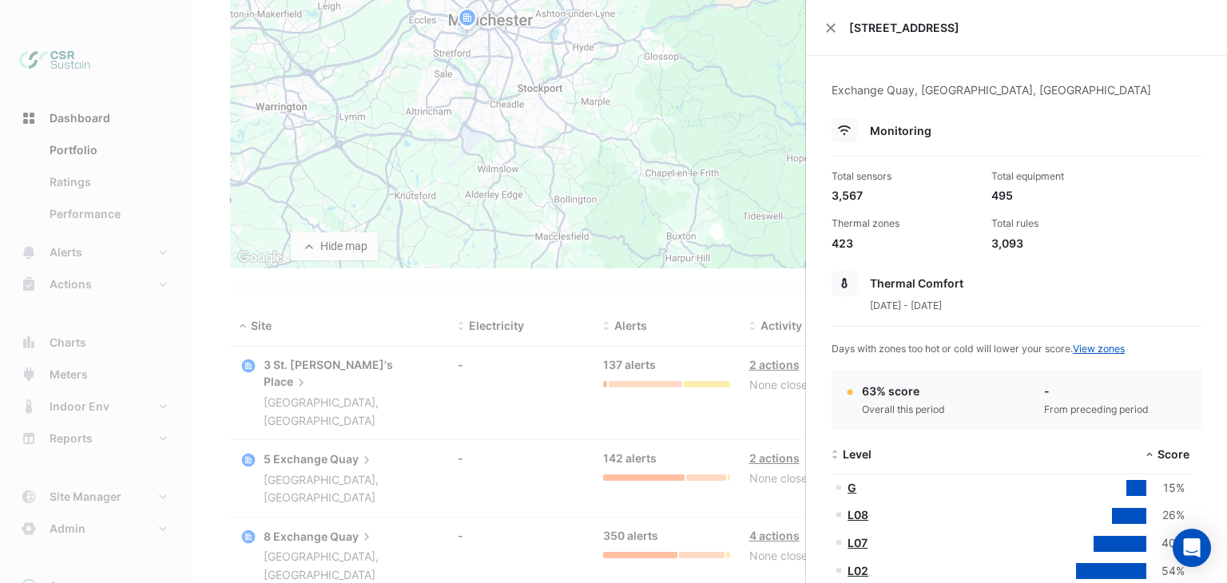
click at [129, 210] on ngb-offcanvas-backdrop at bounding box center [613, 291] width 1227 height 583
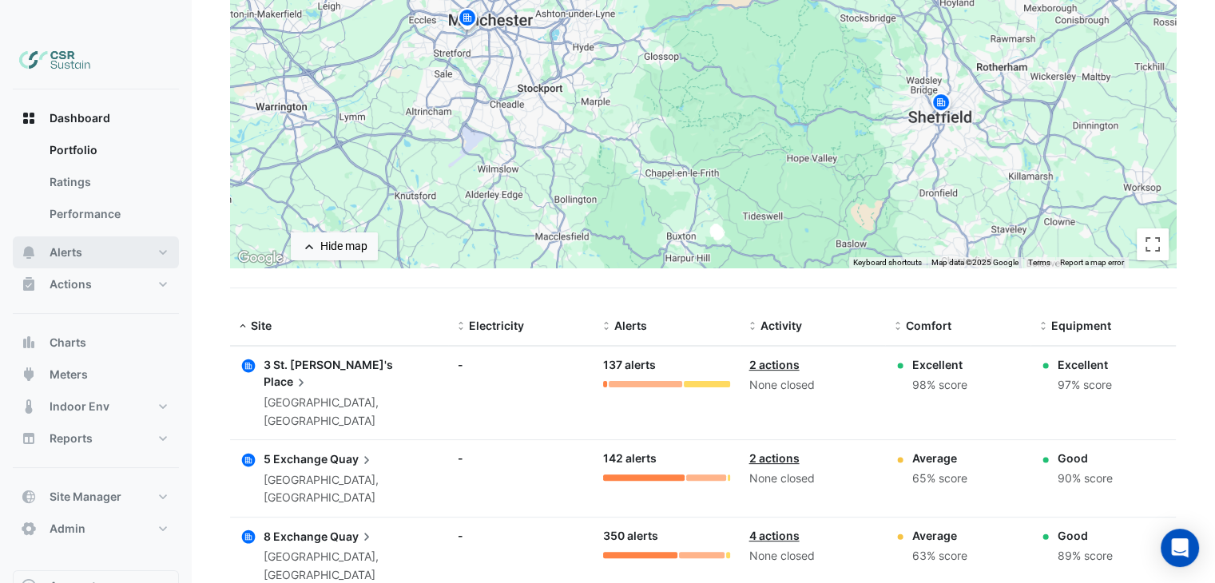
click at [115, 236] on button "Alerts" at bounding box center [96, 252] width 166 height 32
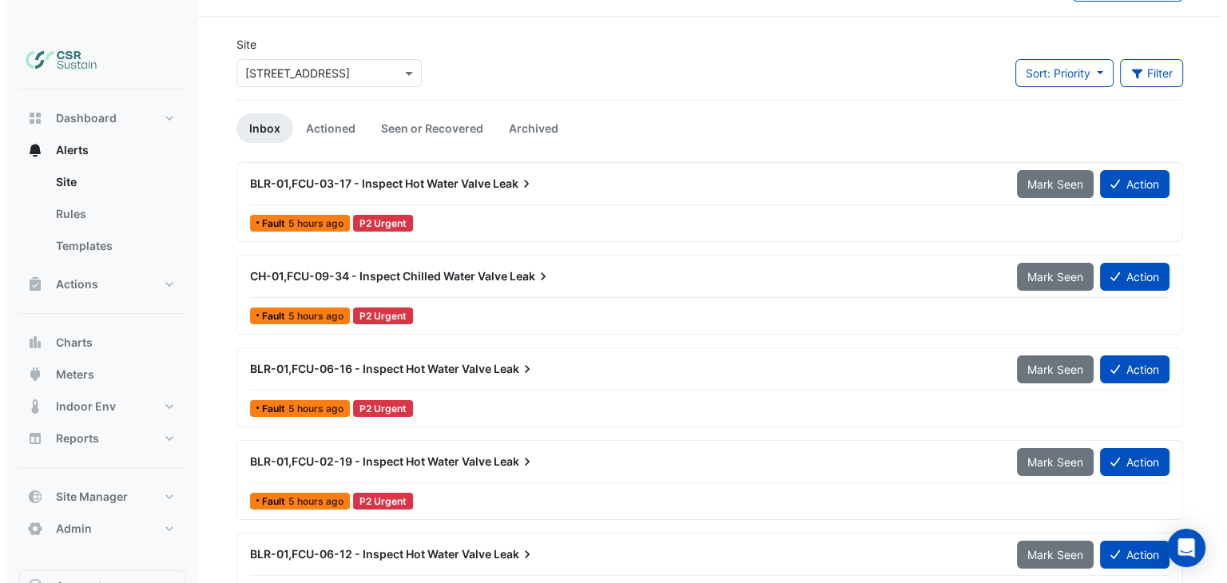
scroll to position [93, 0]
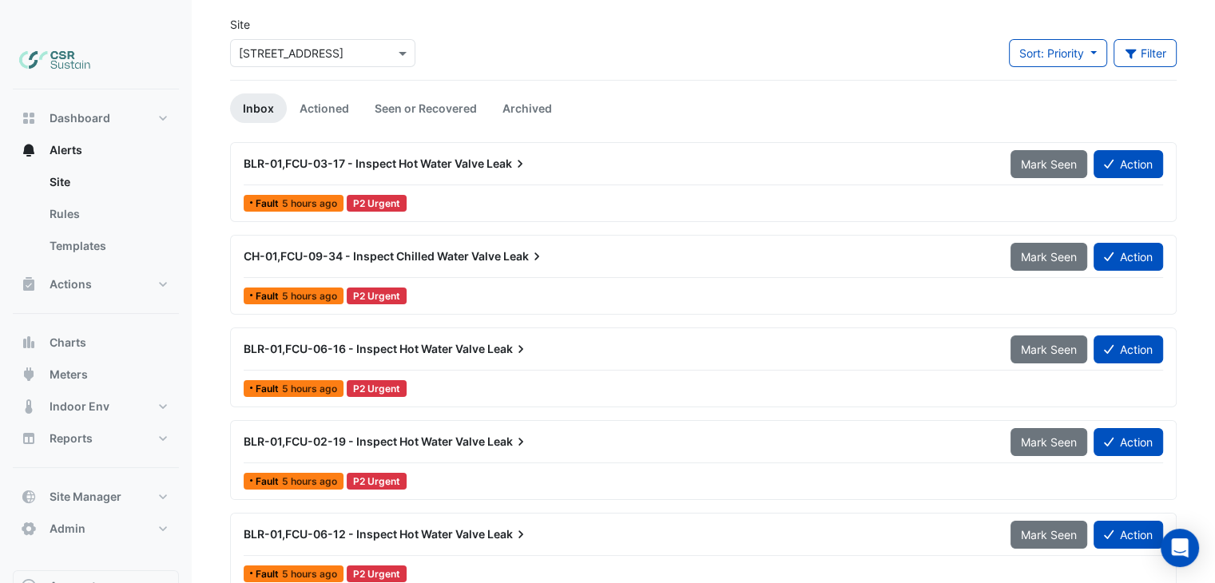
click at [451, 342] on span "BLR-01,FCU-06-16 - Inspect Hot Water Valve" at bounding box center [364, 349] width 241 height 14
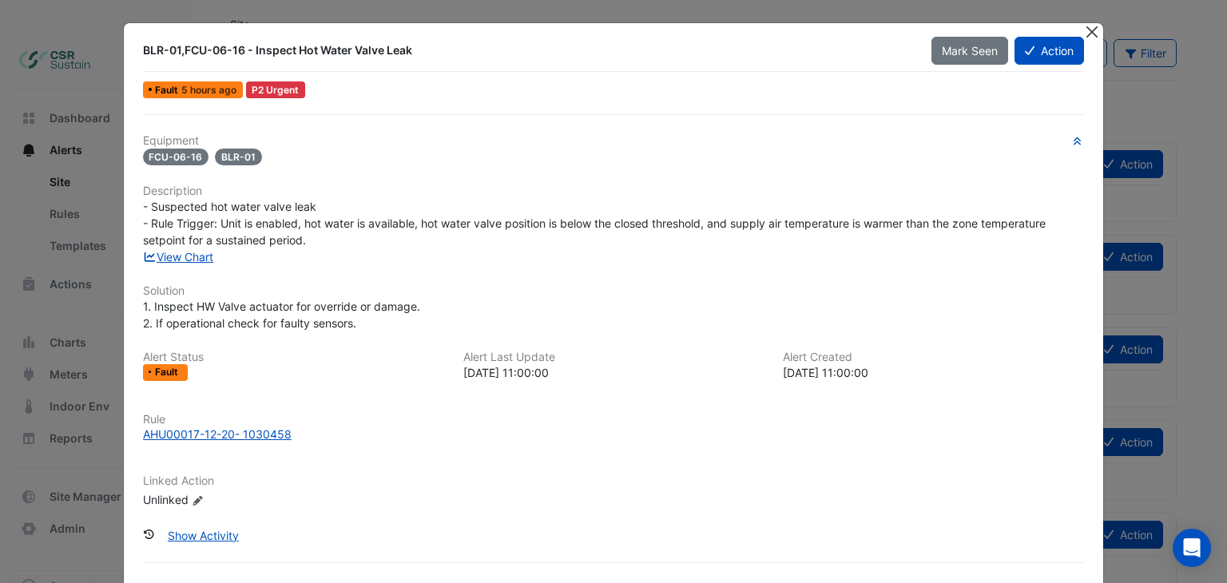
click at [1092, 30] on button "Close" at bounding box center [1091, 31] width 17 height 17
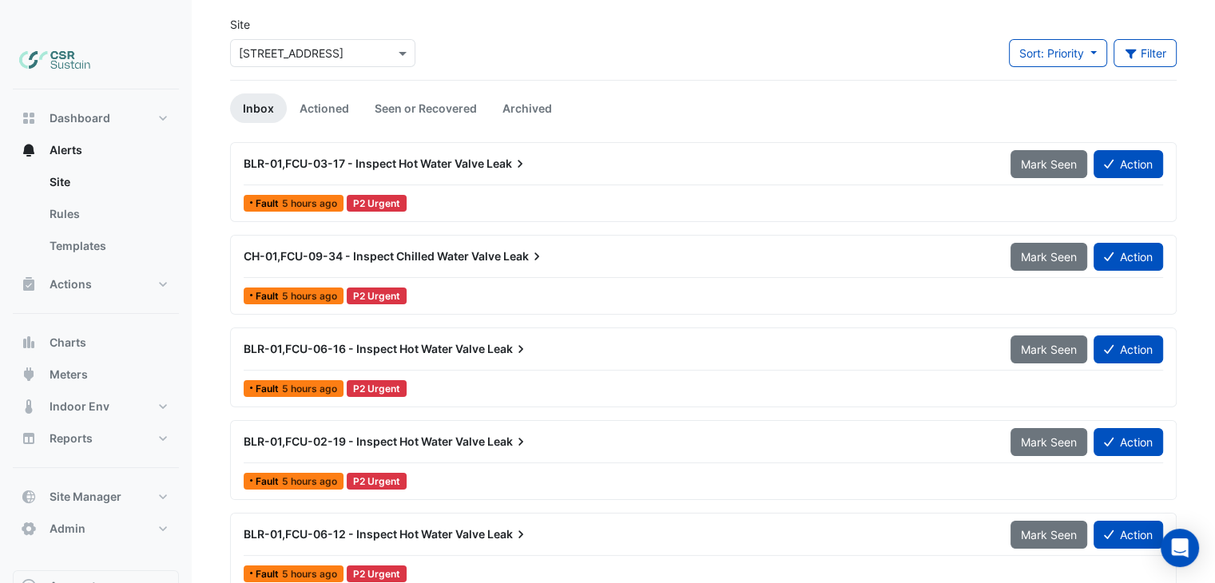
click at [364, 157] on span "BLR-01,FCU-03-17 - Inspect Hot Water Valve" at bounding box center [364, 164] width 240 height 14
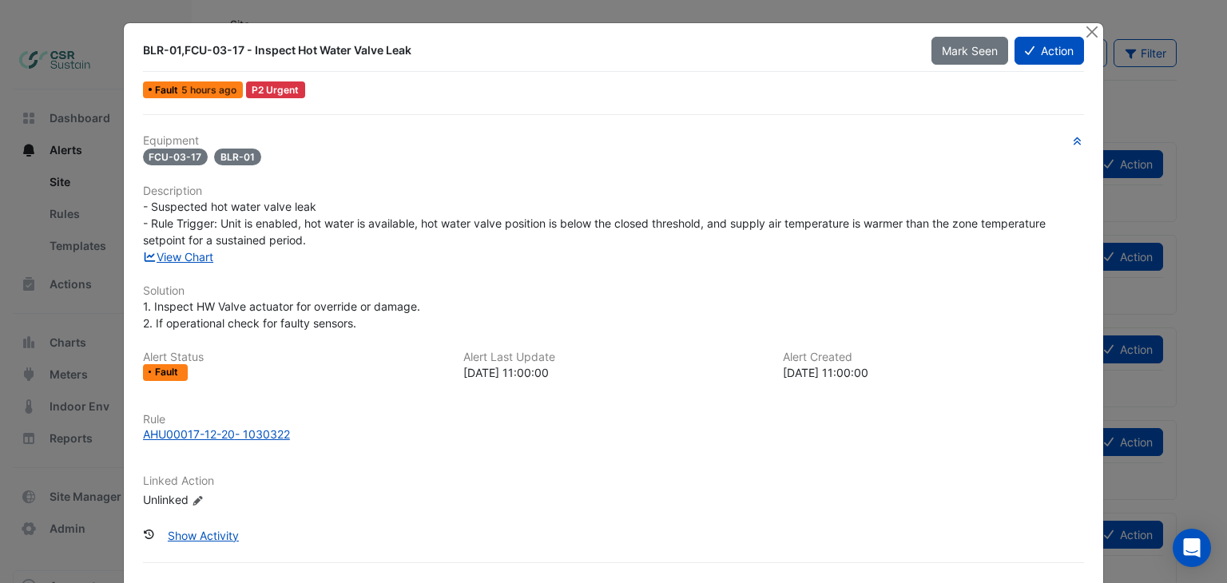
click at [62, 173] on ngb-modal-window "BLR-01,FCU-03-17 - Inspect Hot Water Valve Leak Mark Seen Action Fault 5 hours …" at bounding box center [613, 291] width 1227 height 583
click at [1089, 35] on button "Close" at bounding box center [1091, 31] width 17 height 17
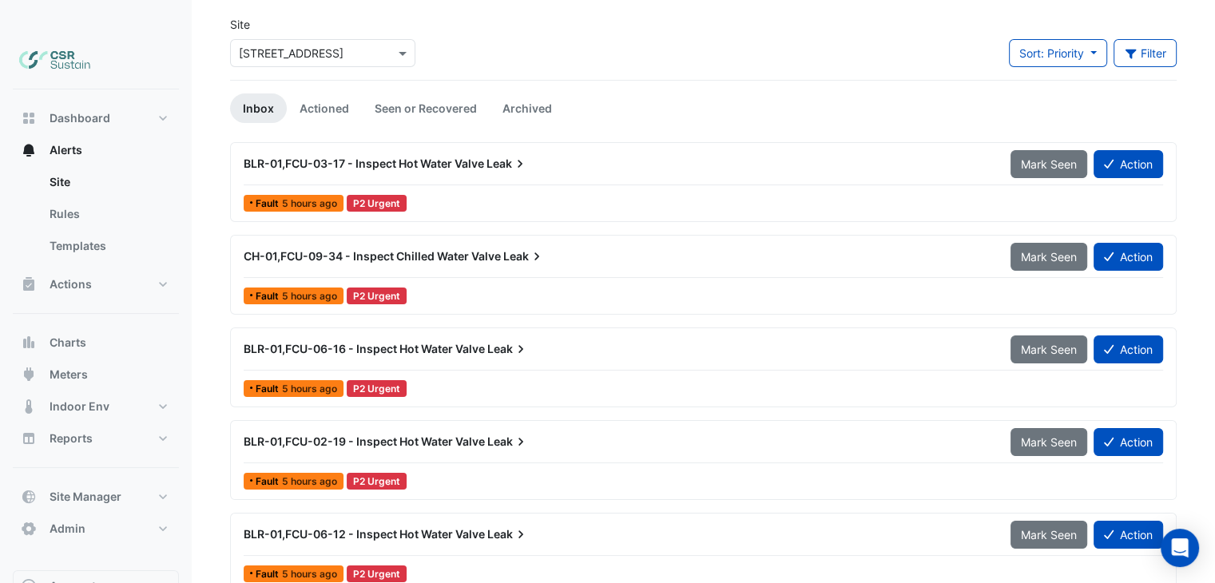
click at [329, 342] on span "BLR-01,FCU-06-16 - Inspect Hot Water Valve" at bounding box center [364, 349] width 241 height 14
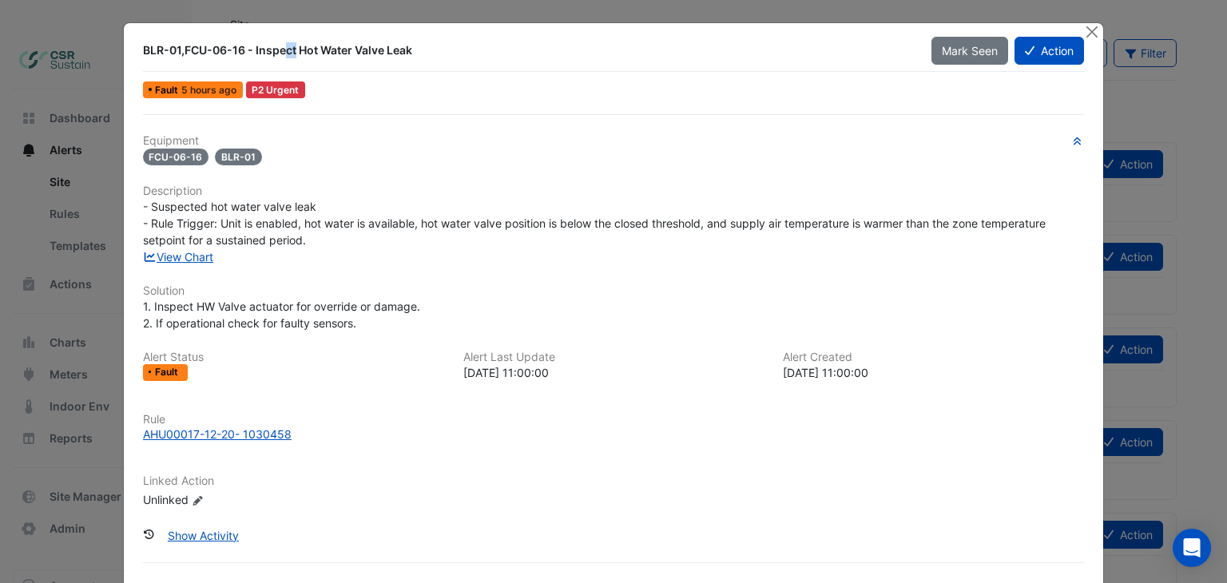
drag, startPoint x: 220, startPoint y: 51, endPoint x: 208, endPoint y: 52, distance: 12.0
click at [208, 52] on div "BLR-01,FCU-06-16 - Inspect Hot Water Valve Leak" at bounding box center [528, 50] width 770 height 16
click at [237, 50] on div "BLR-01,FCU-06-16 - Inspect Hot Water Valve Leak" at bounding box center [528, 50] width 770 height 16
click at [238, 51] on div "BLR-01,FCU-06-16 - Inspect Hot Water Valve Leak" at bounding box center [528, 50] width 770 height 16
drag, startPoint x: 212, startPoint y: 48, endPoint x: 233, endPoint y: 47, distance: 20.8
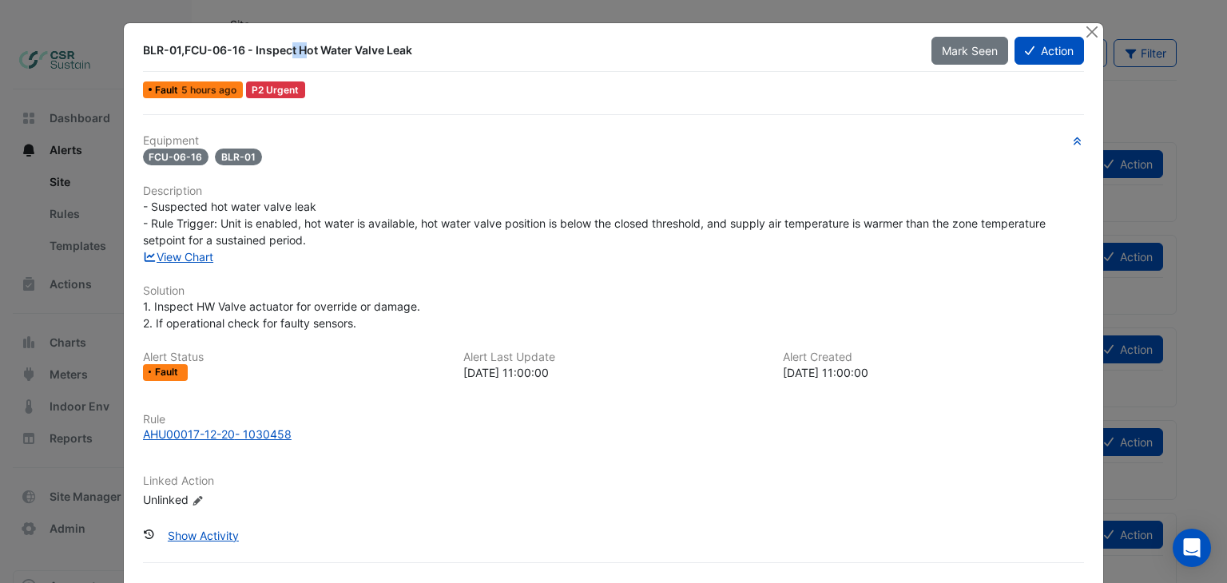
click at [231, 47] on div "BLR-01,FCU-06-16 - Inspect Hot Water Valve Leak" at bounding box center [528, 50] width 770 height 16
drag, startPoint x: 237, startPoint y: 46, endPoint x: 185, endPoint y: 52, distance: 52.2
click at [185, 52] on div "BLR-01,FCU-06-16 - Inspect Hot Water Valve Leak" at bounding box center [528, 50] width 770 height 16
click at [213, 55] on div "BLR-01,FCU-06-16 - Inspect Hot Water Valve Leak" at bounding box center [528, 50] width 770 height 16
drag, startPoint x: 236, startPoint y: 46, endPoint x: 214, endPoint y: 49, distance: 22.6
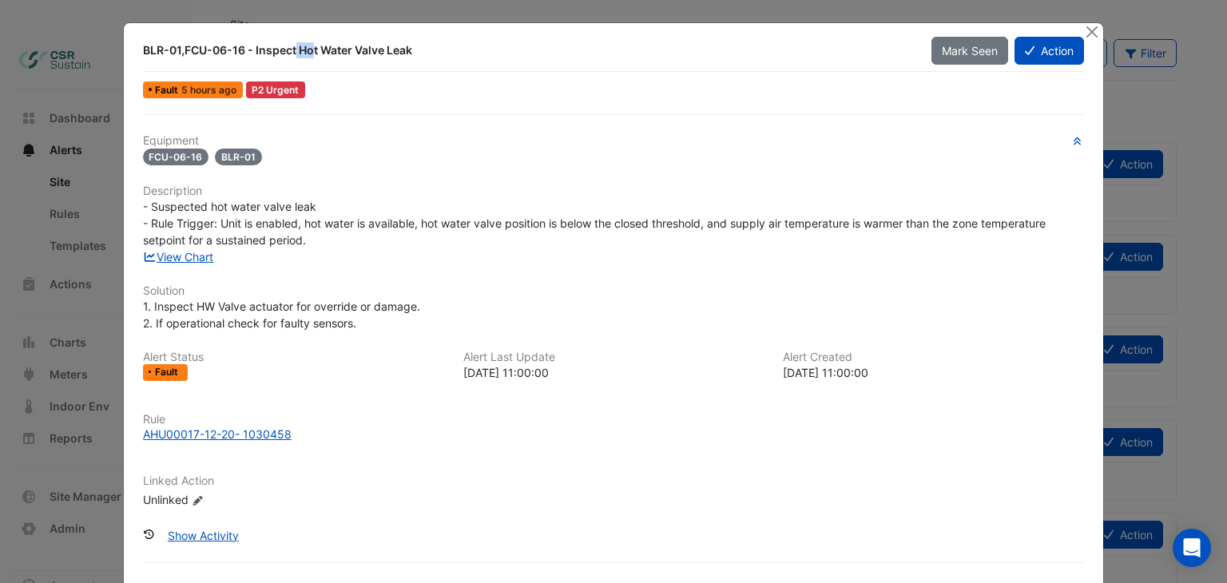
click at [218, 48] on div "BLR-01,FCU-06-16 - Inspect Hot Water Valve Leak" at bounding box center [528, 50] width 770 height 16
click at [1090, 26] on button "Close" at bounding box center [1091, 31] width 17 height 17
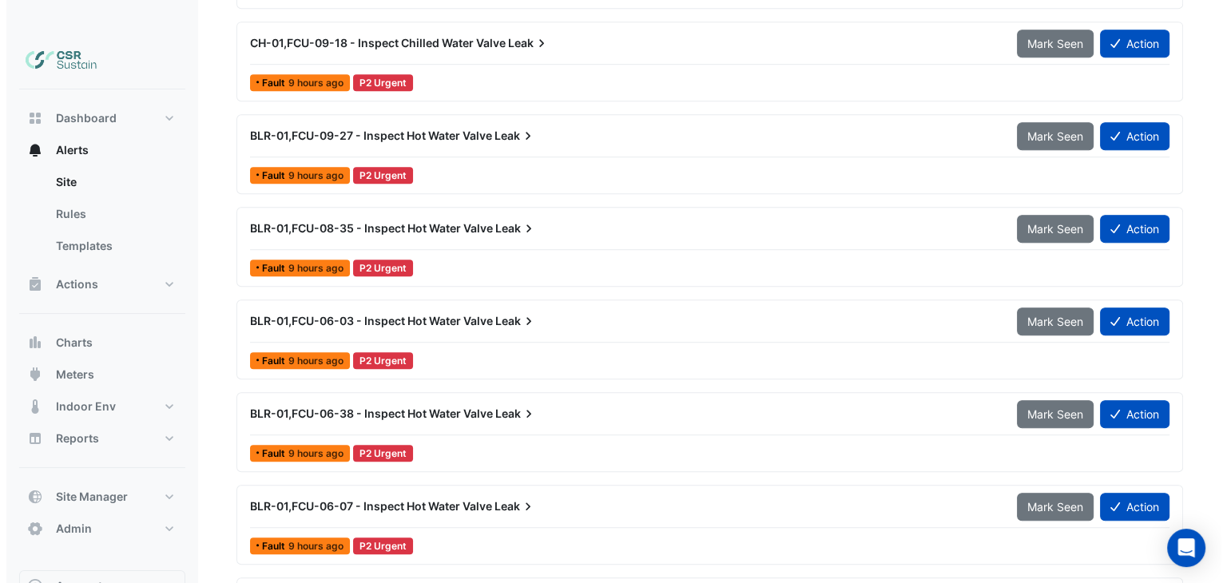
scroll to position [912, 0]
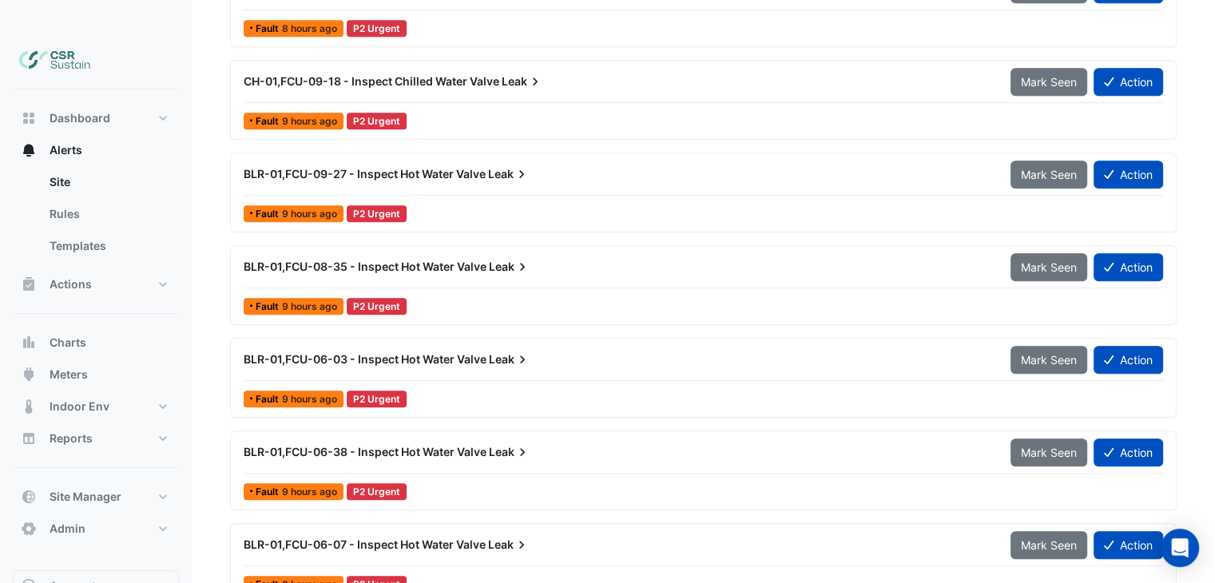
click at [444, 74] on span "CH-01,FCU-09-18 - Inspect Chilled Water Valve" at bounding box center [372, 81] width 256 height 14
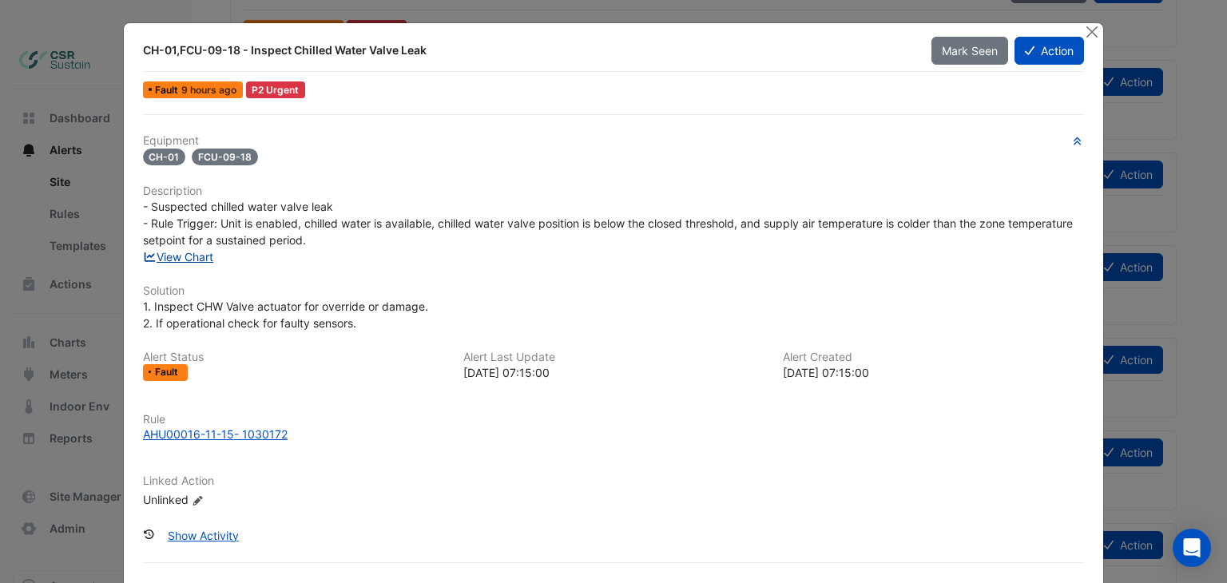
click at [191, 260] on link "View Chart" at bounding box center [178, 257] width 71 height 14
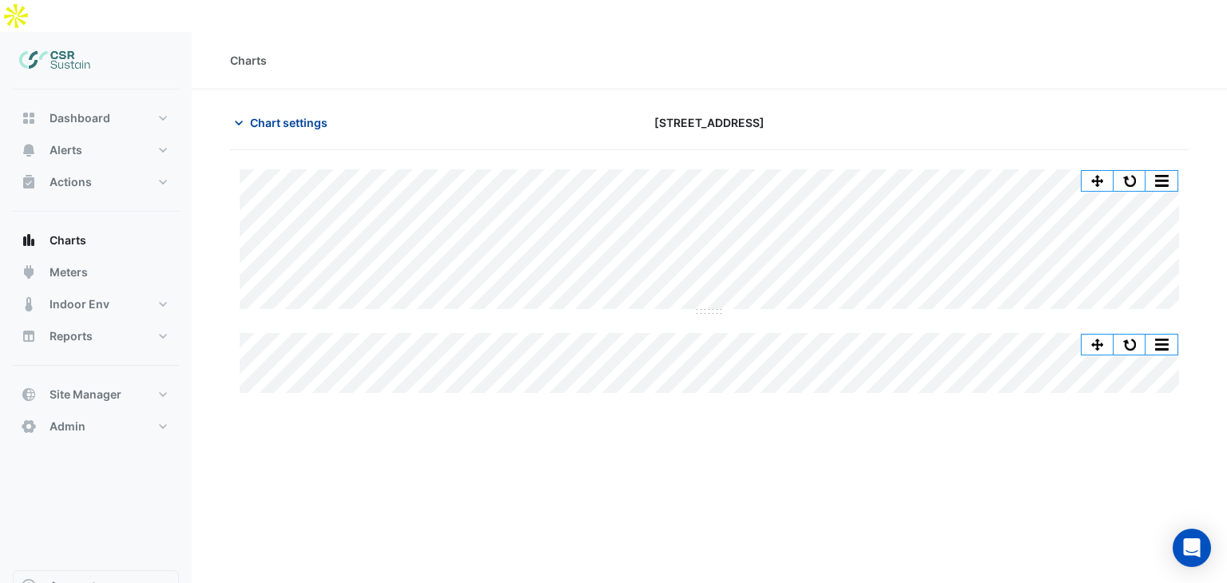
click at [328, 109] on button "Chart settings" at bounding box center [284, 123] width 108 height 28
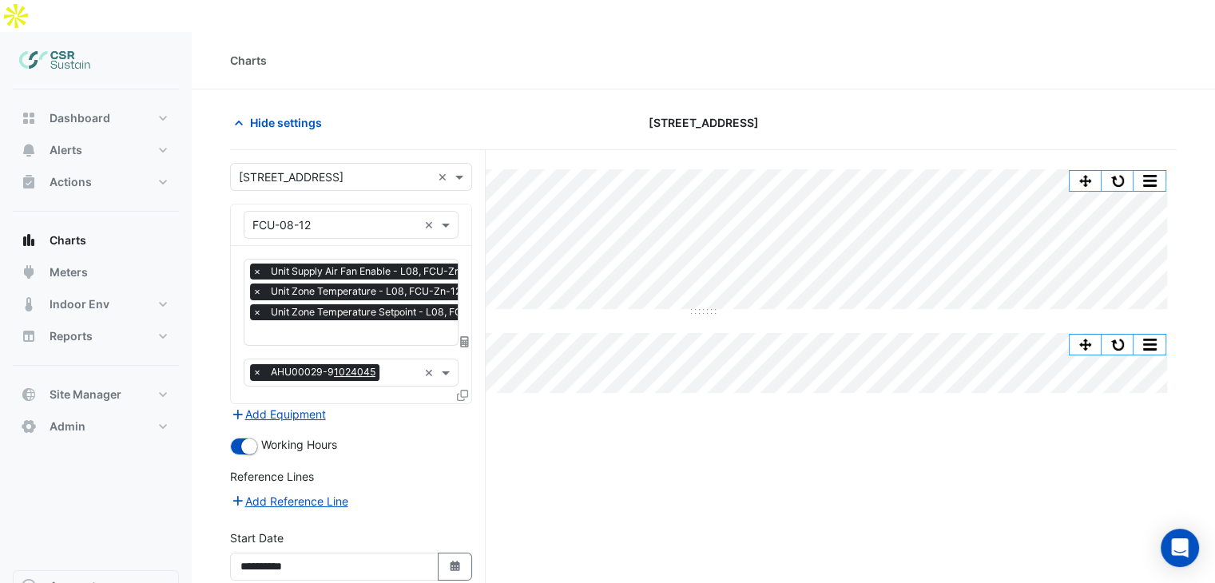
click at [300, 326] on input "text" at bounding box center [380, 334] width 256 height 17
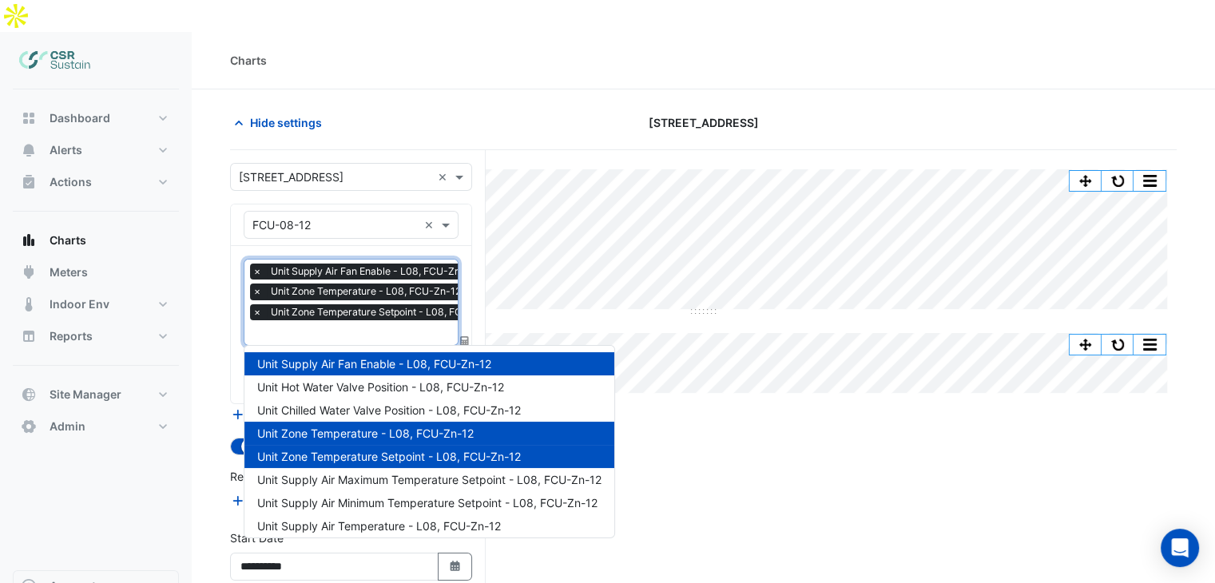
scroll to position [0, 8]
click at [353, 403] on span "Unit Chilled Water Valve Position - L08, FCU-Zn-12" at bounding box center [389, 410] width 264 height 14
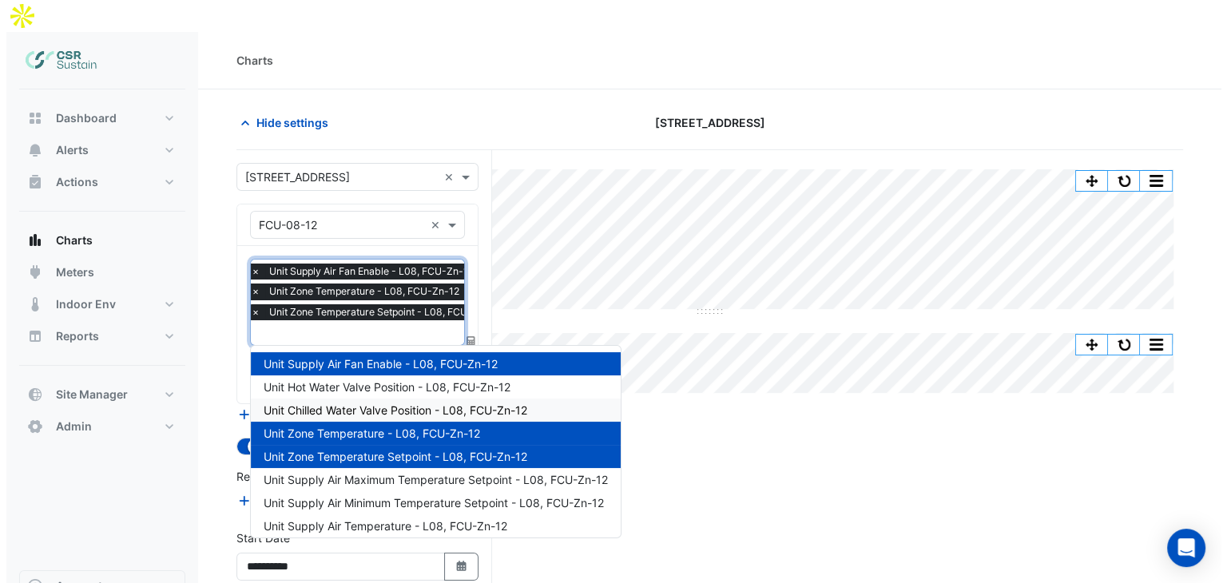
scroll to position [0, 0]
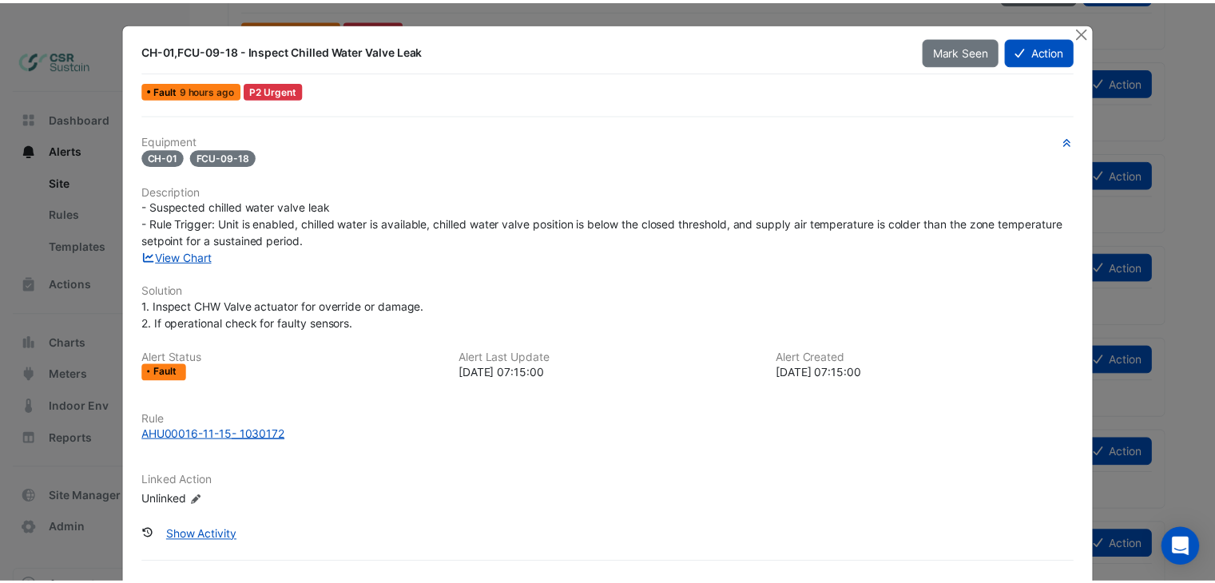
scroll to position [912, 0]
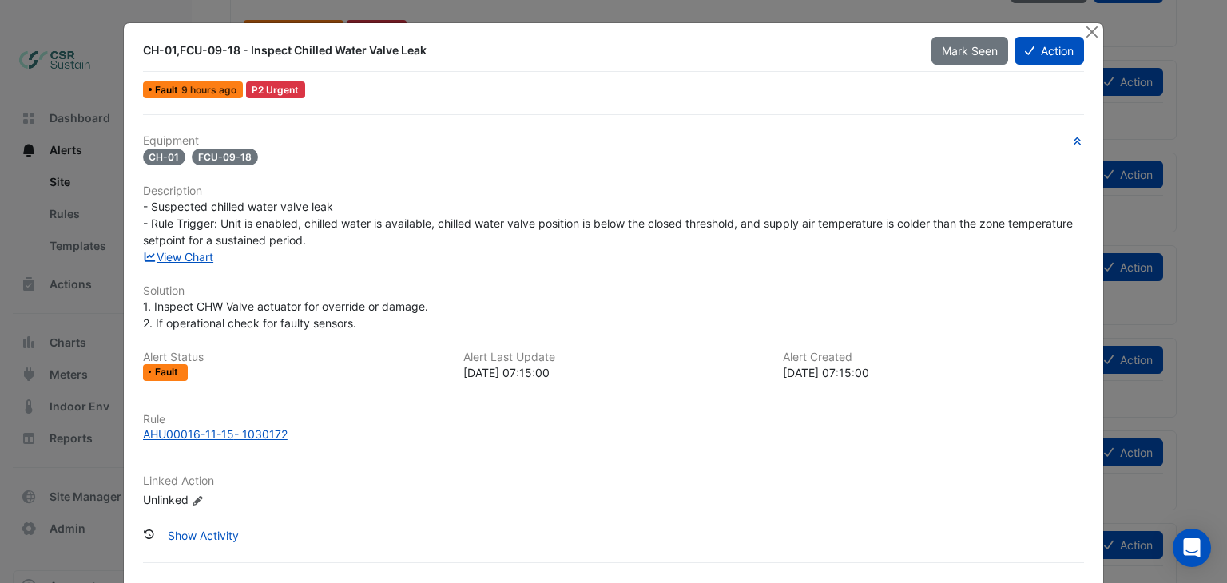
click at [89, 231] on ngb-modal-window "CH-01,FCU-09-18 - Inspect Chilled Water Valve Leak Mark Seen Action Fault 9 hou…" at bounding box center [613, 291] width 1227 height 583
click at [1091, 35] on button "Close" at bounding box center [1091, 31] width 17 height 17
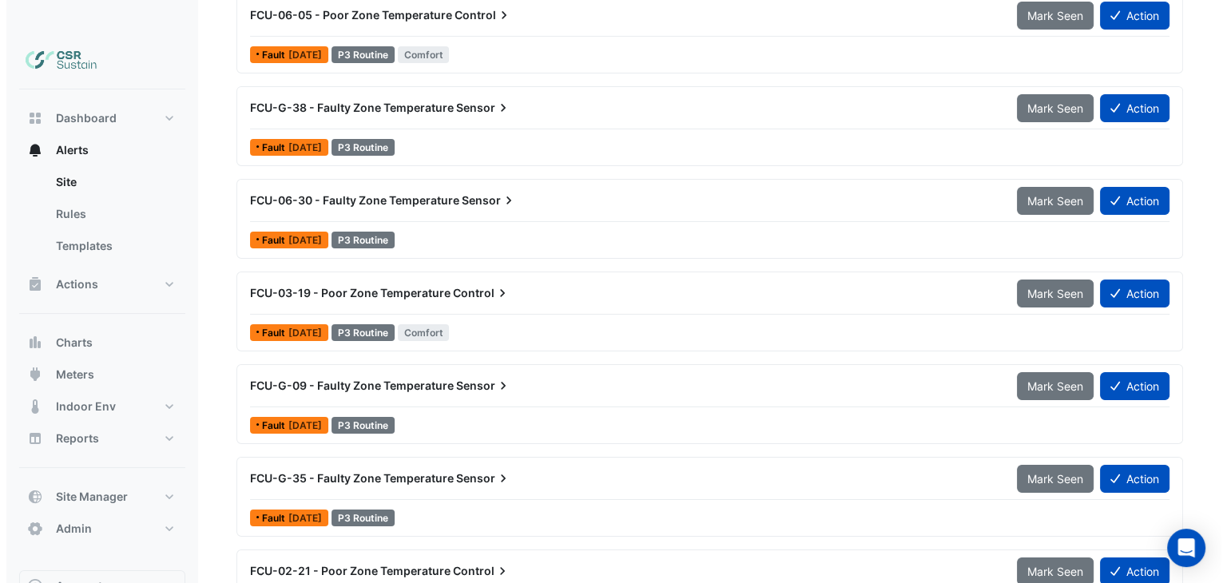
scroll to position [11535, 0]
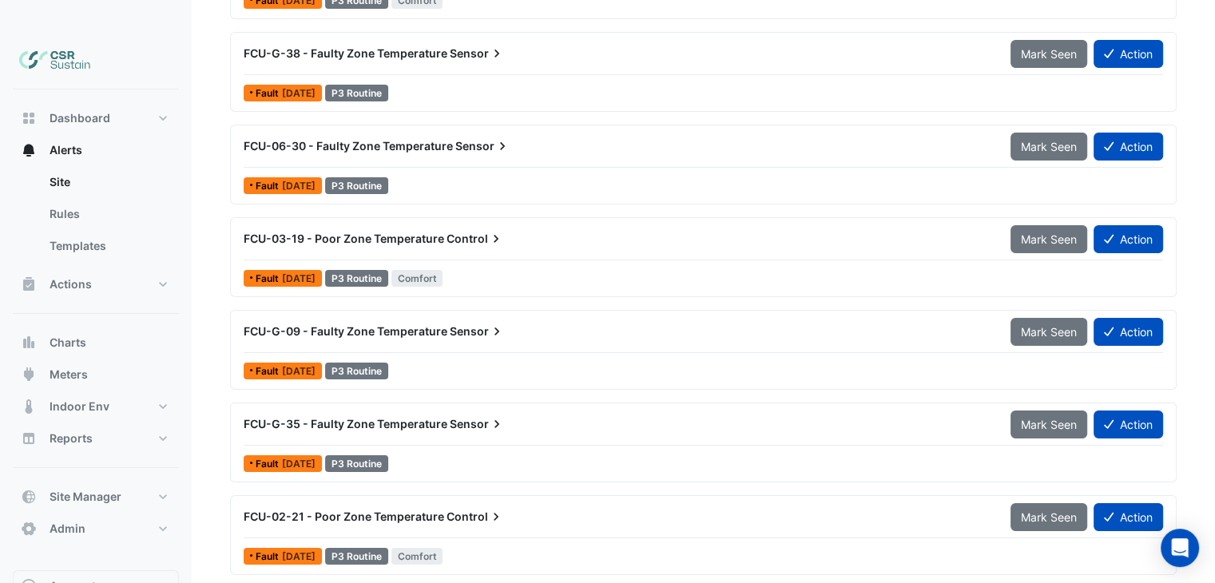
click at [358, 324] on span "FCU-G-09 - Faulty Zone Temperature" at bounding box center [346, 331] width 204 height 14
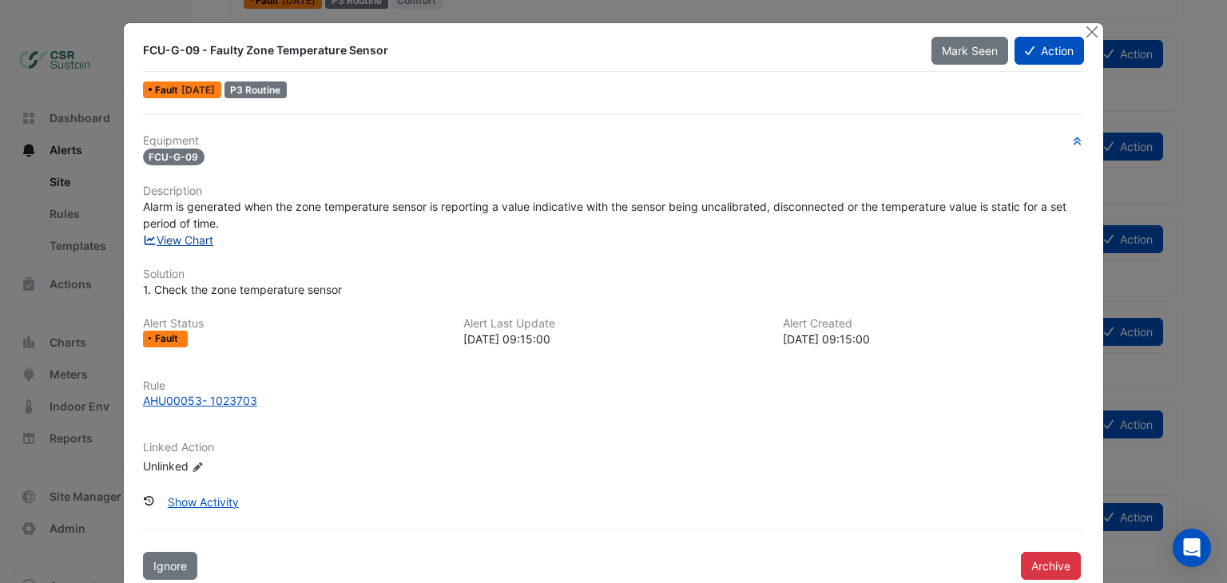
click at [189, 235] on link "View Chart" at bounding box center [178, 240] width 71 height 14
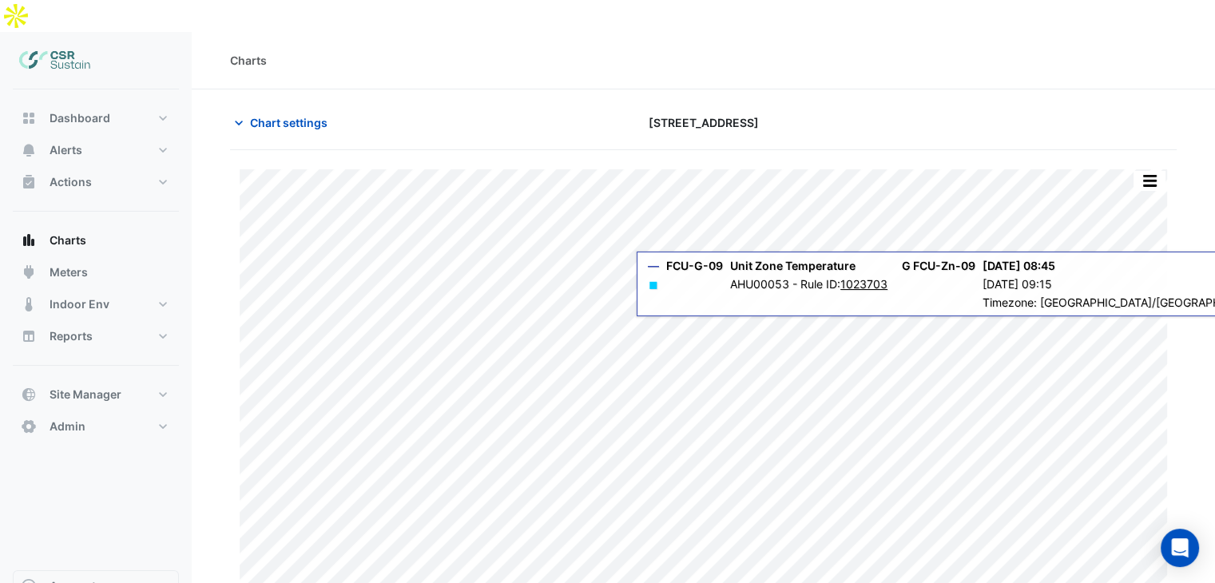
scroll to position [34, 0]
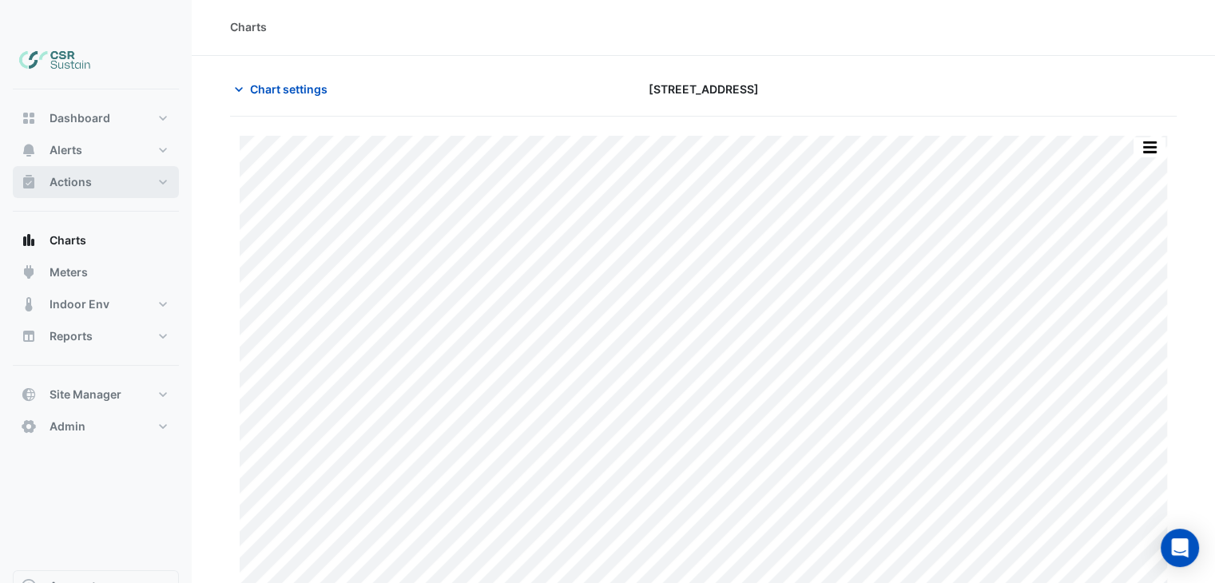
click at [97, 166] on button "Actions" at bounding box center [96, 182] width 166 height 32
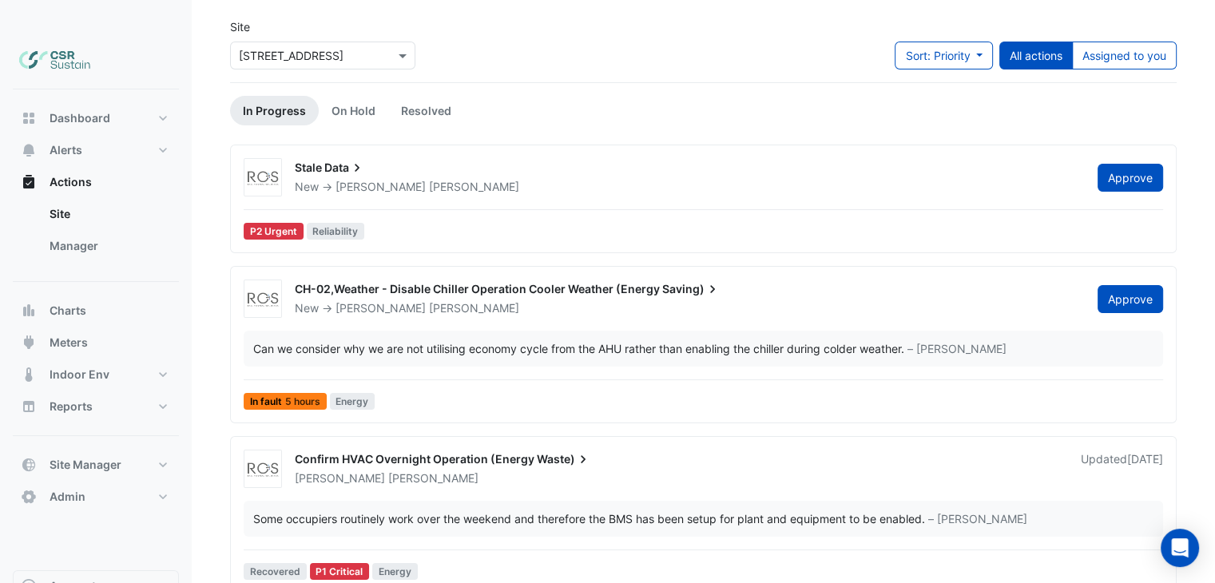
scroll to position [10, 0]
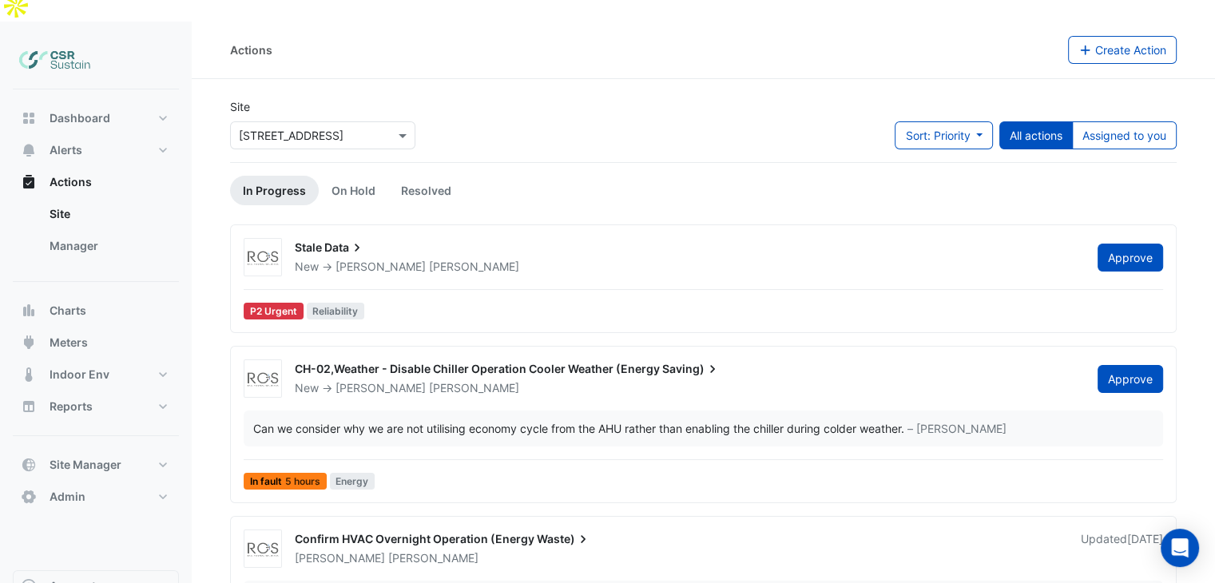
drag, startPoint x: 1222, startPoint y: 131, endPoint x: 1139, endPoint y: 143, distance: 83.9
click at [1198, 173] on html "Actions Create Action Site × [STREET_ADDRESS] Sort: Priority Priority Updated A…" at bounding box center [607, 391] width 1215 height 802
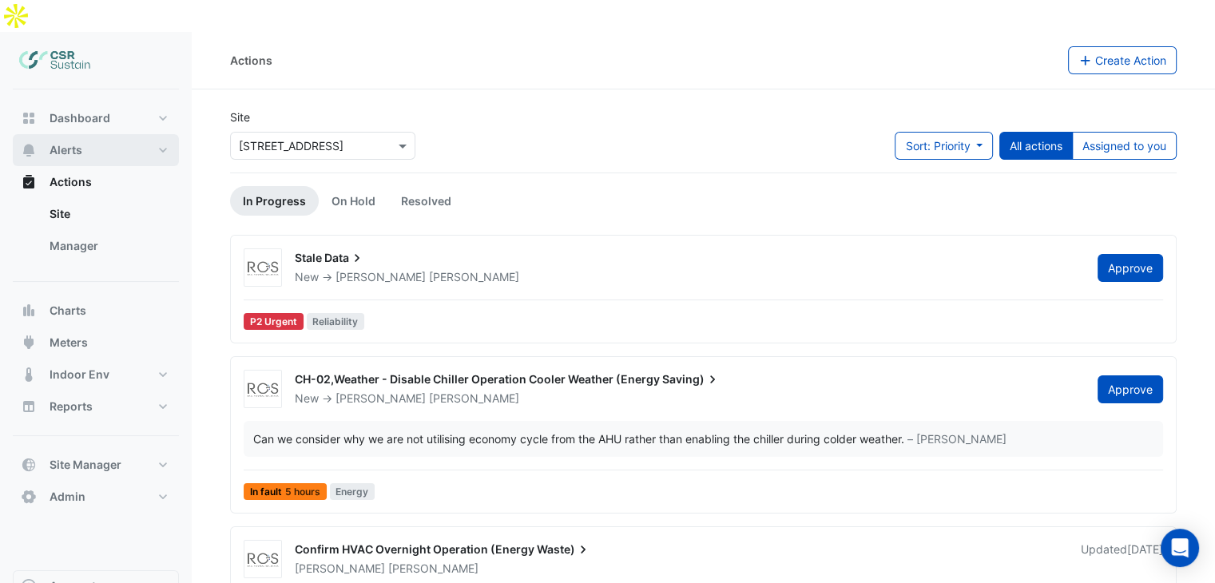
click at [78, 142] on span "Alerts" at bounding box center [66, 150] width 33 height 16
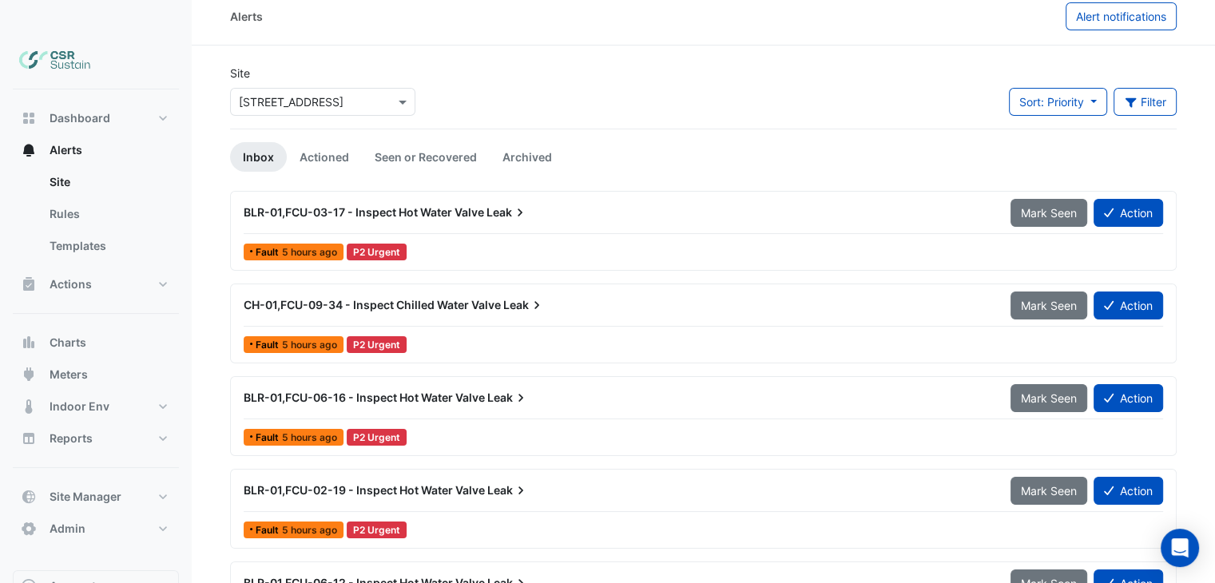
scroll to position [28, 0]
